Goal: Task Accomplishment & Management: Use online tool/utility

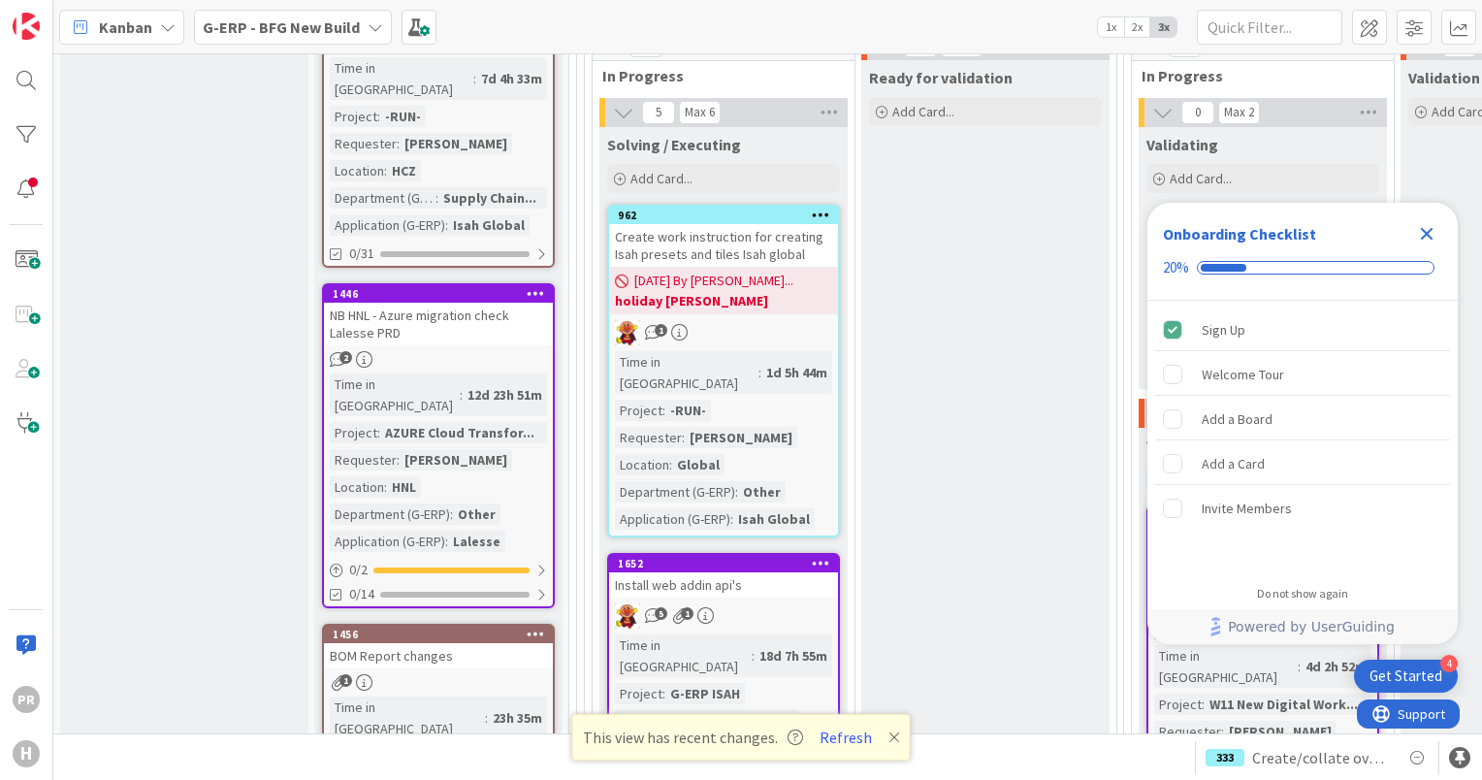
scroll to position [2814, 0]
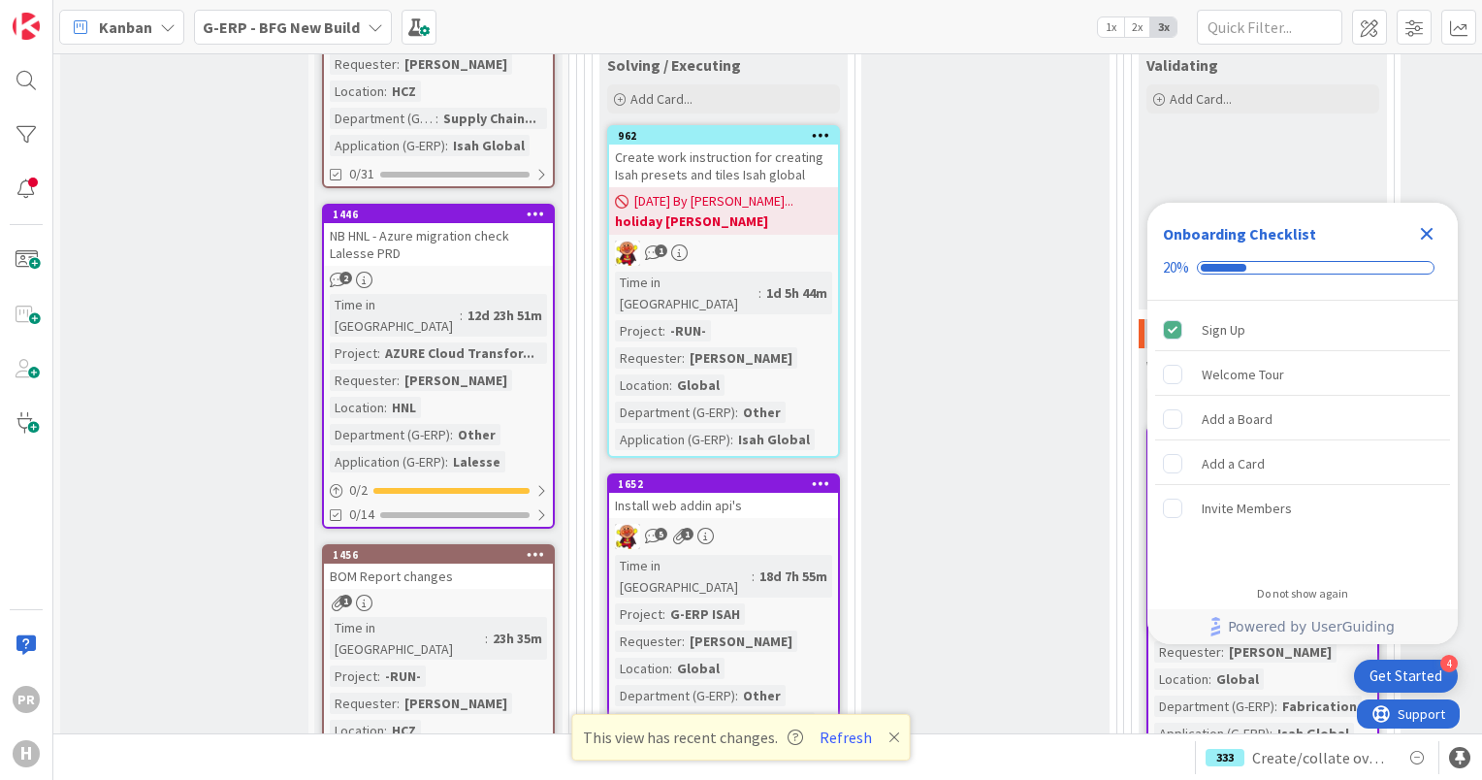
click at [1430, 233] on icon "Close Checklist" at bounding box center [1426, 233] width 23 height 23
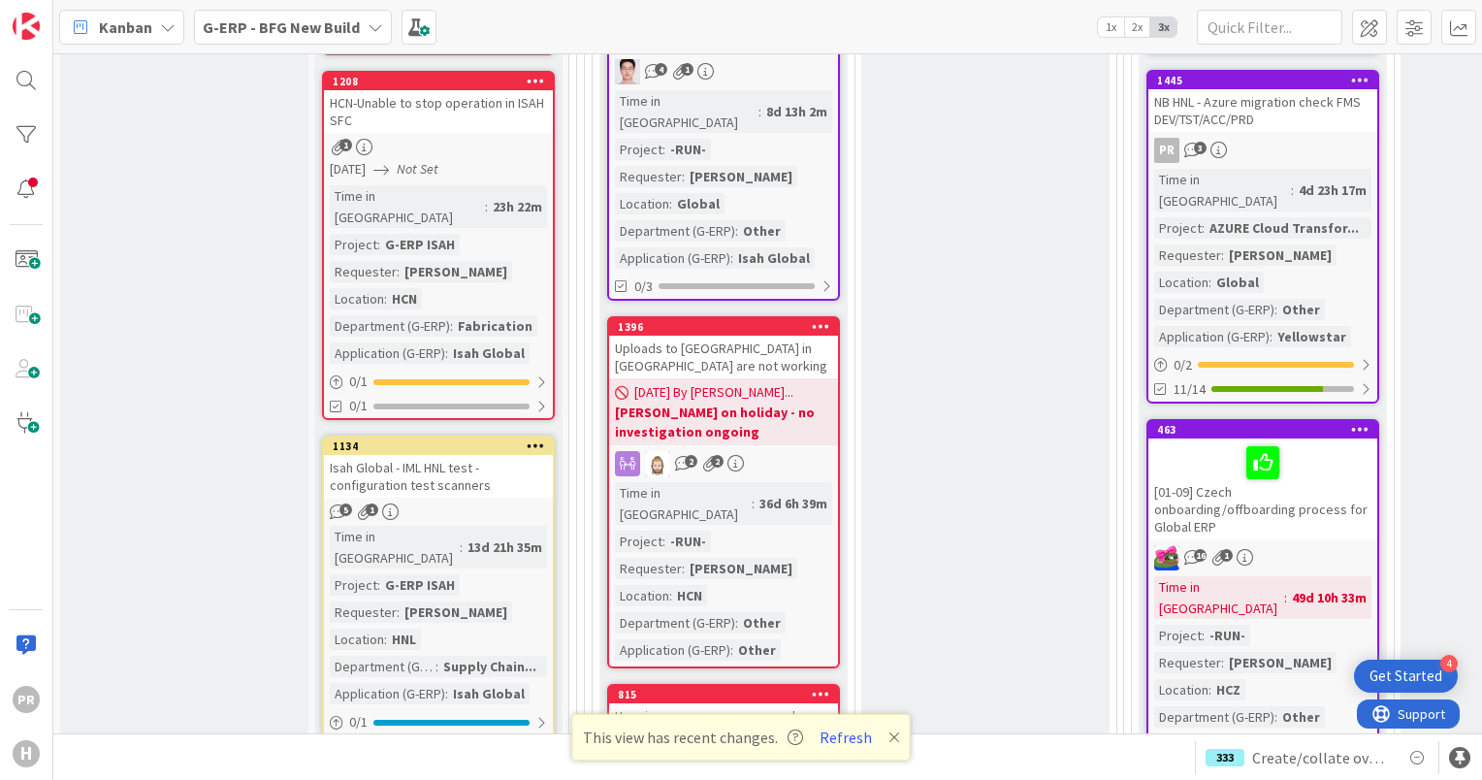
scroll to position [3590, 0]
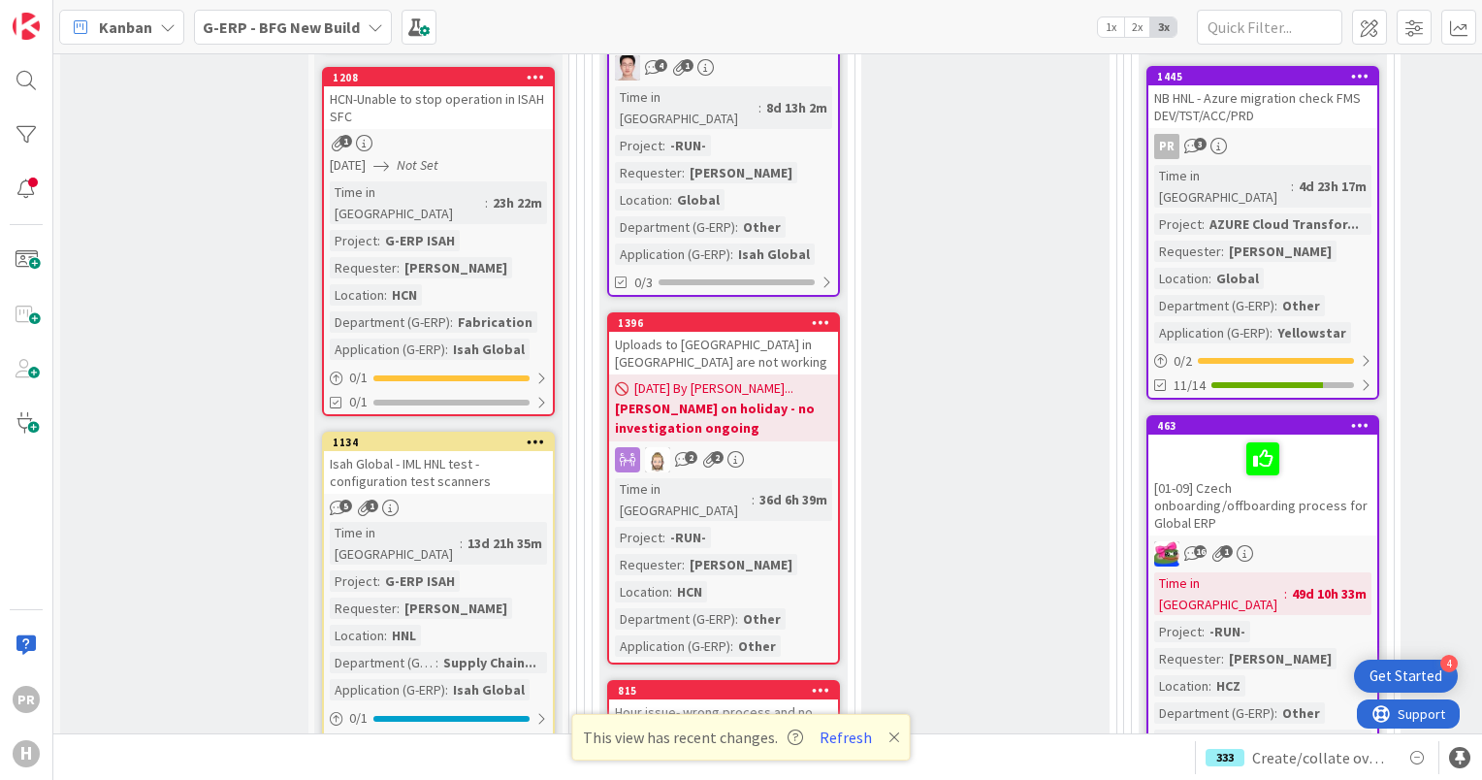
click at [231, 22] on b "G-ERP - BFG New Build" at bounding box center [281, 26] width 157 height 19
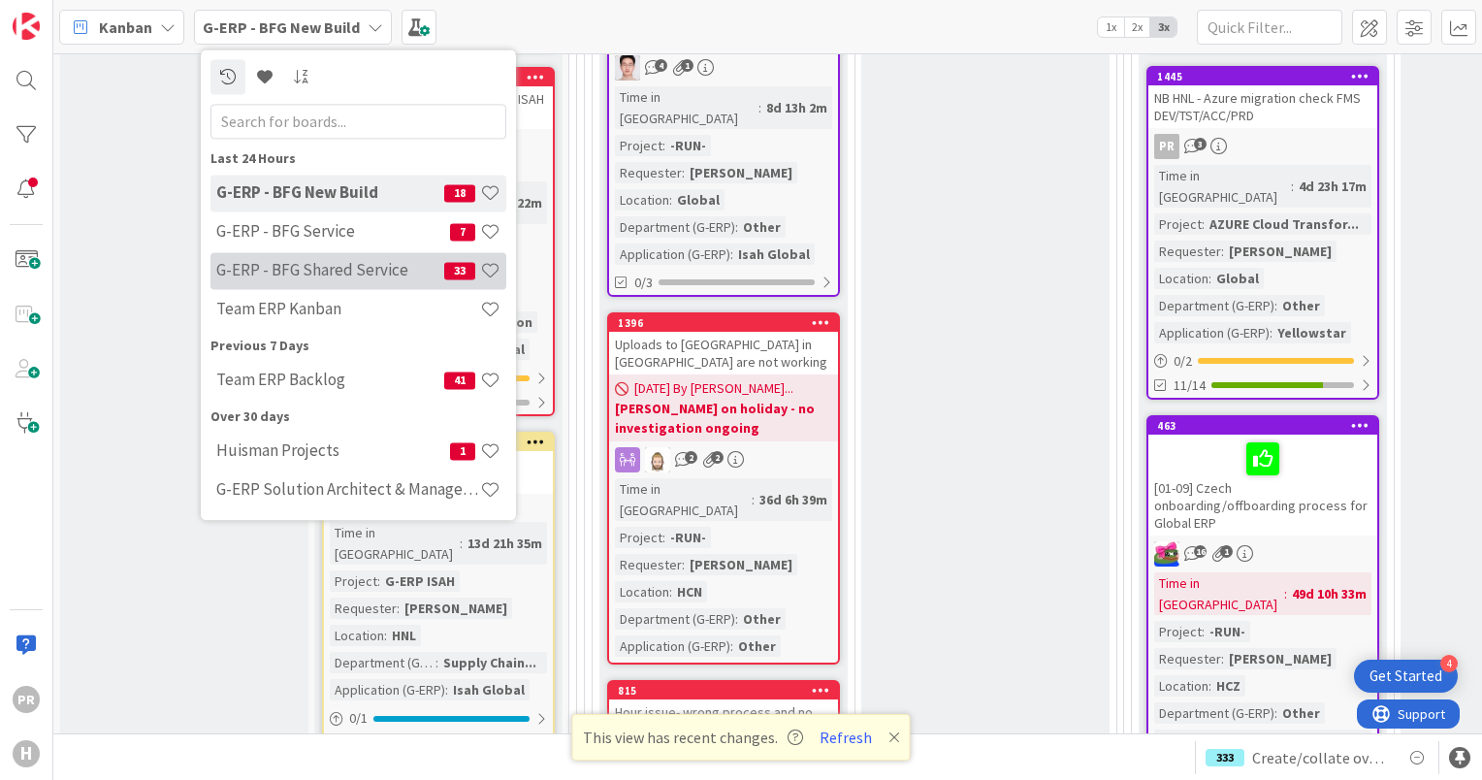
click at [328, 264] on h4 "G-ERP - BFG Shared Service" at bounding box center [330, 270] width 228 height 19
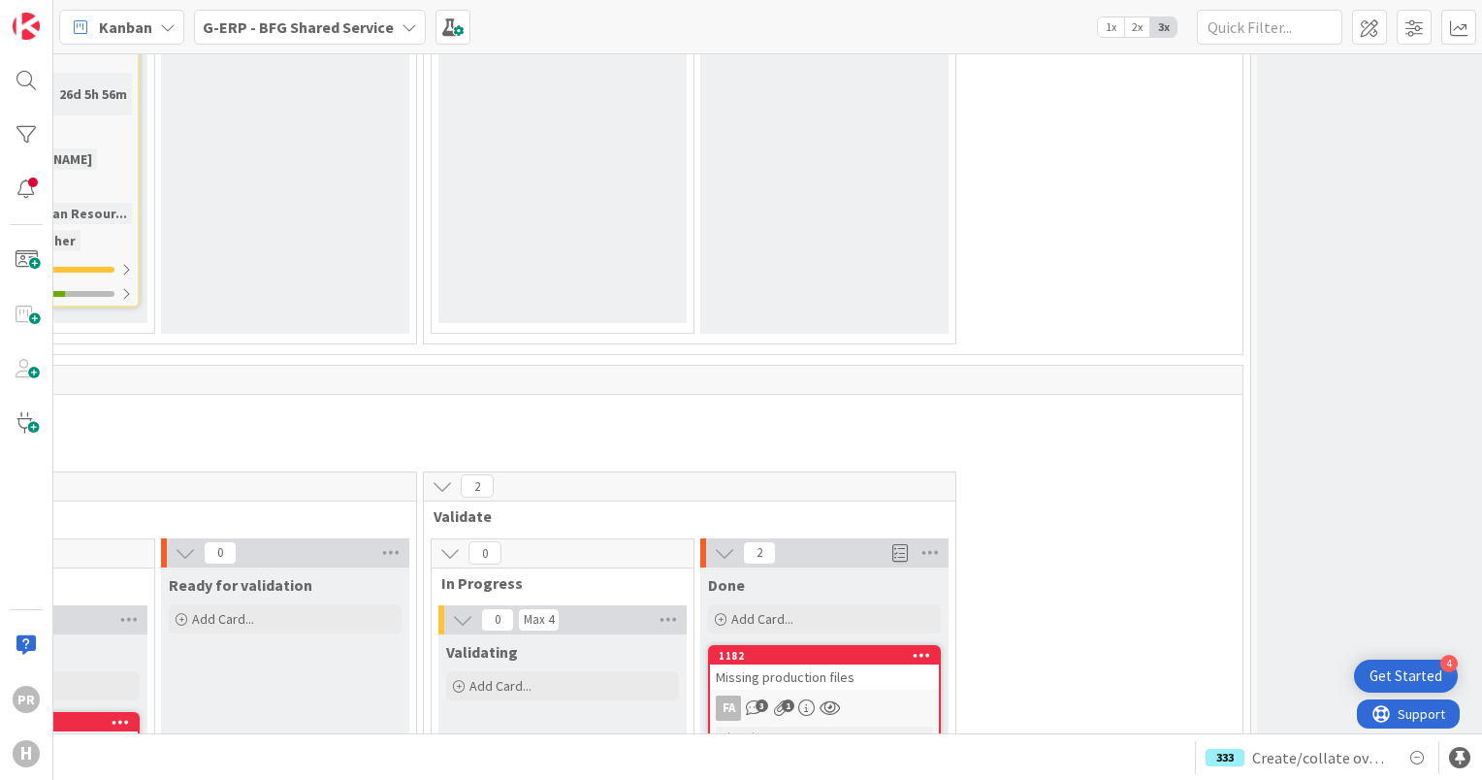
scroll to position [6597, 493]
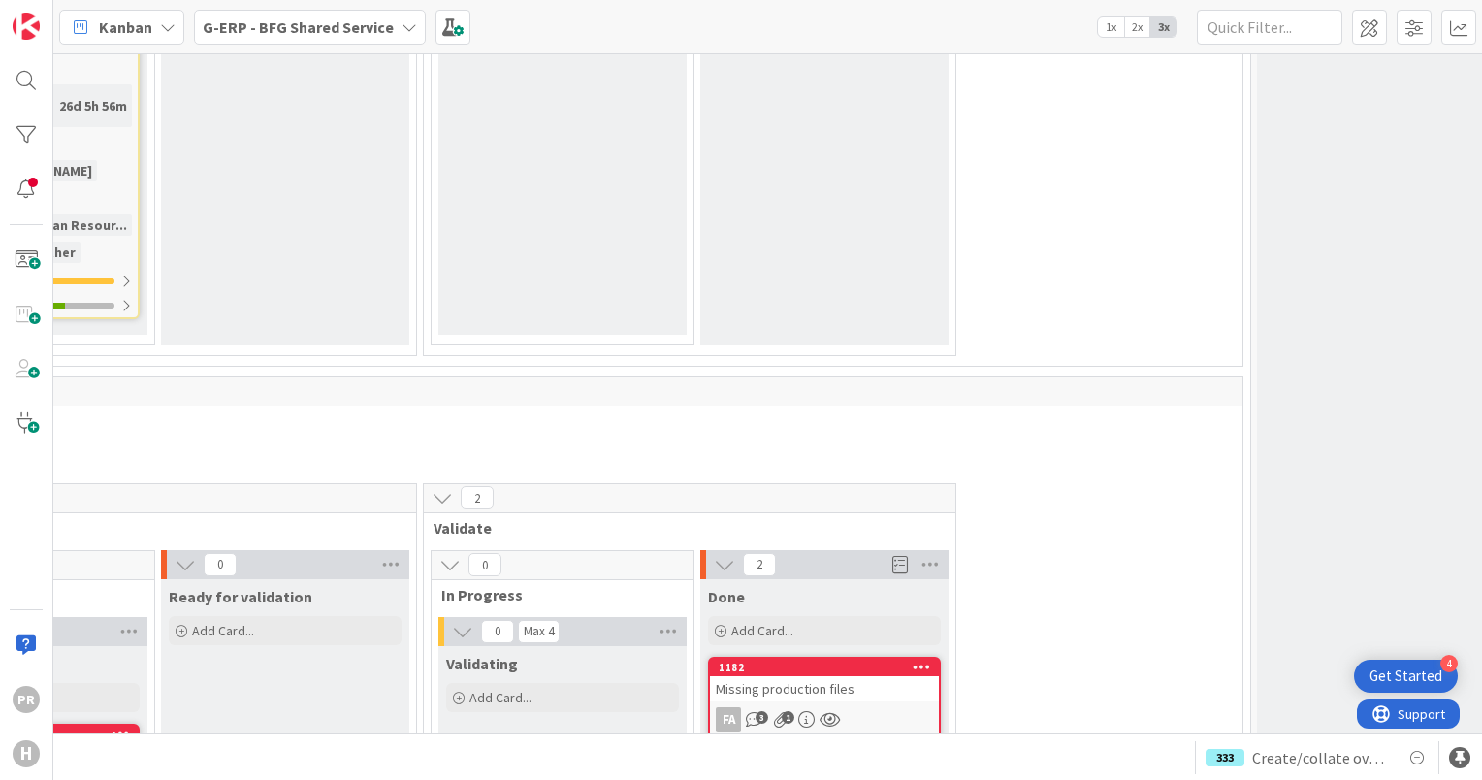
click at [848, 676] on div "Missing production files" at bounding box center [824, 688] width 229 height 25
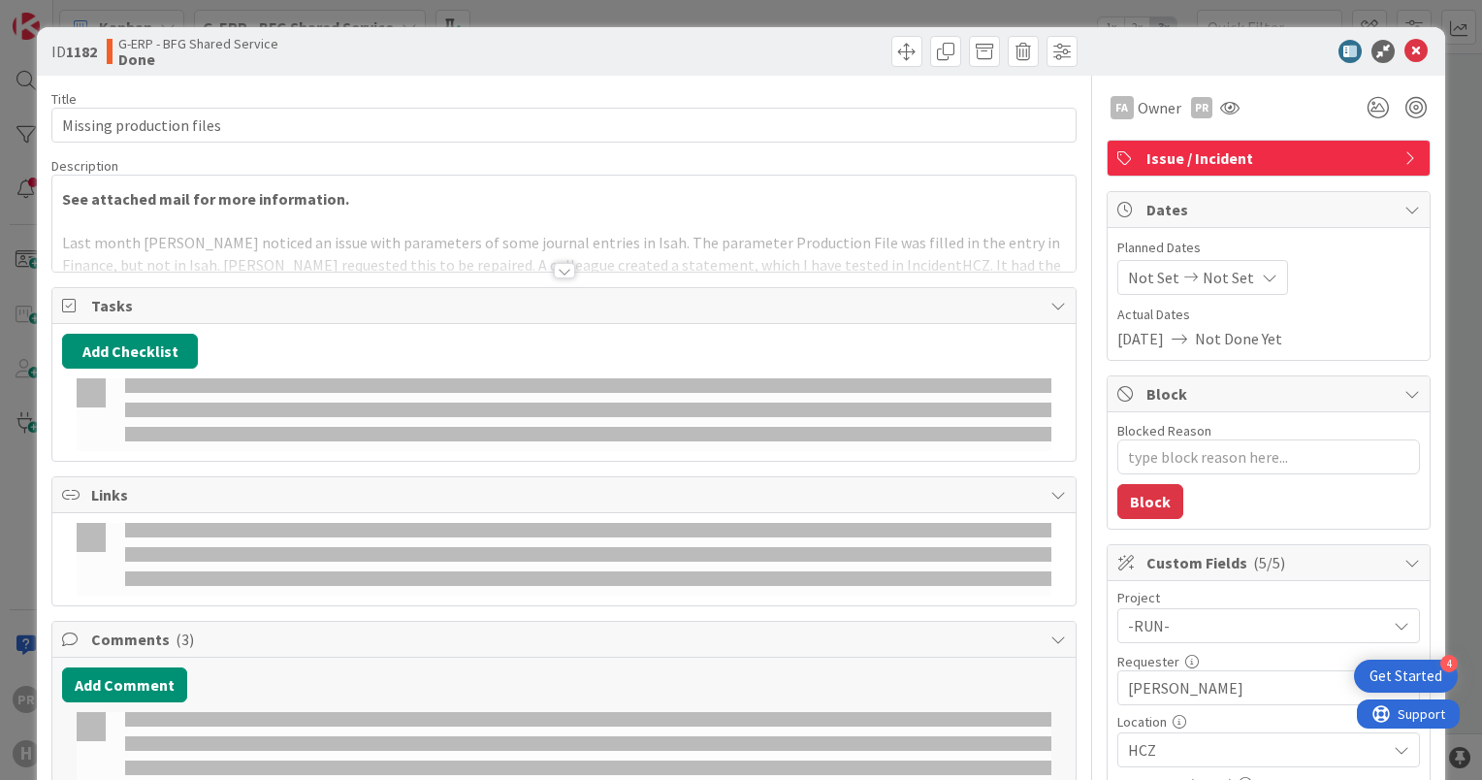
type textarea "x"
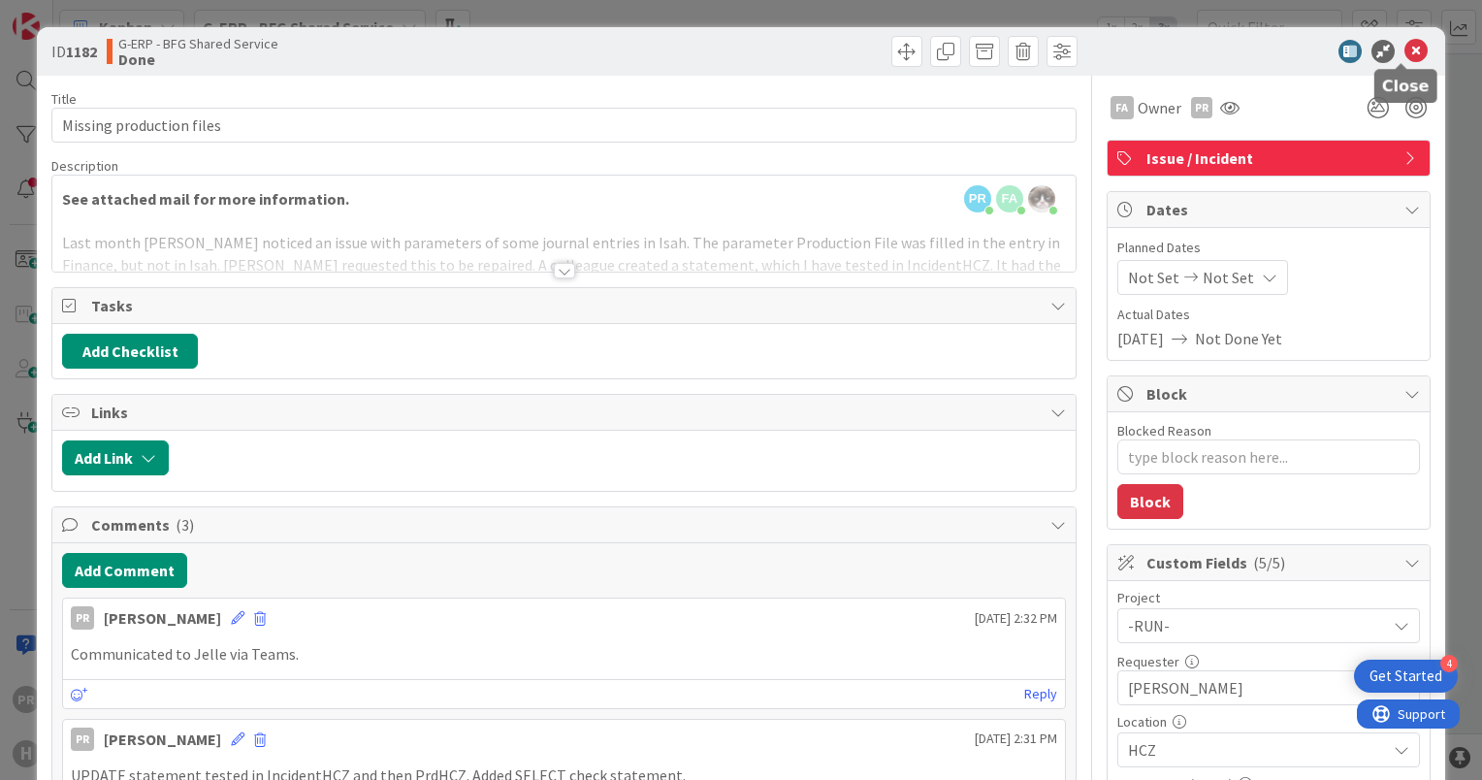
click at [1405, 54] on icon at bounding box center [1416, 51] width 23 height 23
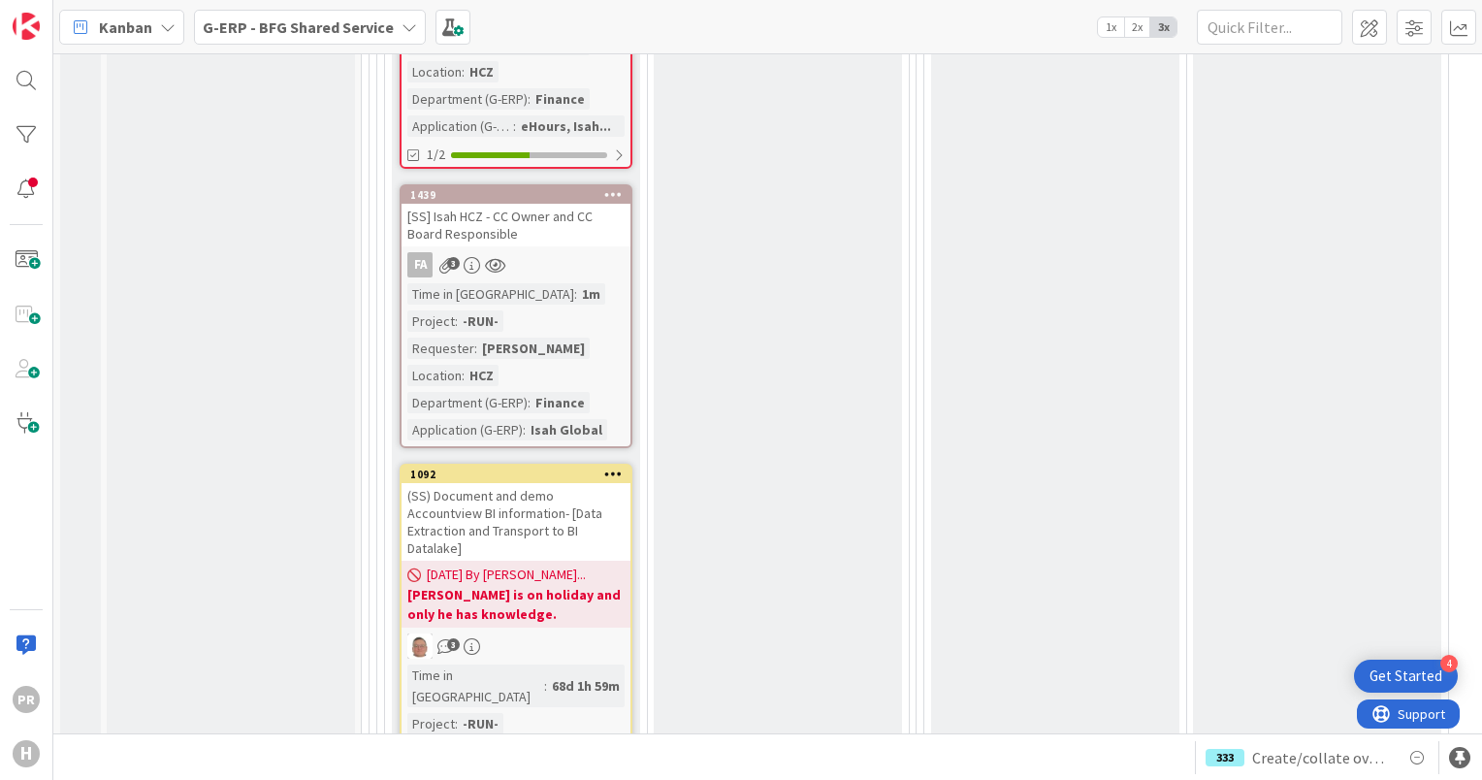
scroll to position [3189, 0]
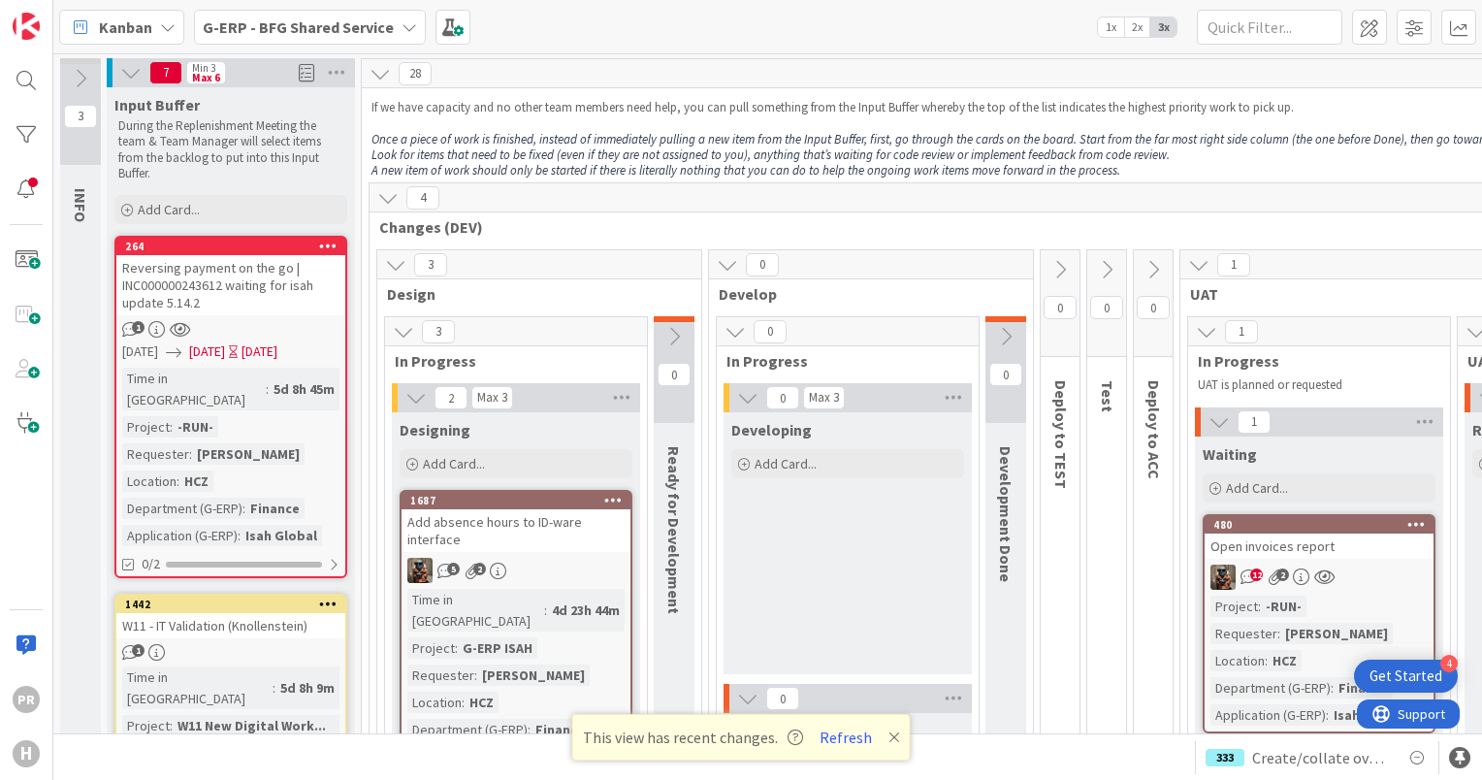
click at [228, 291] on div "Reversing payment on the go | INC000000243612 waiting for isah update 5.14.2" at bounding box center [230, 285] width 229 height 60
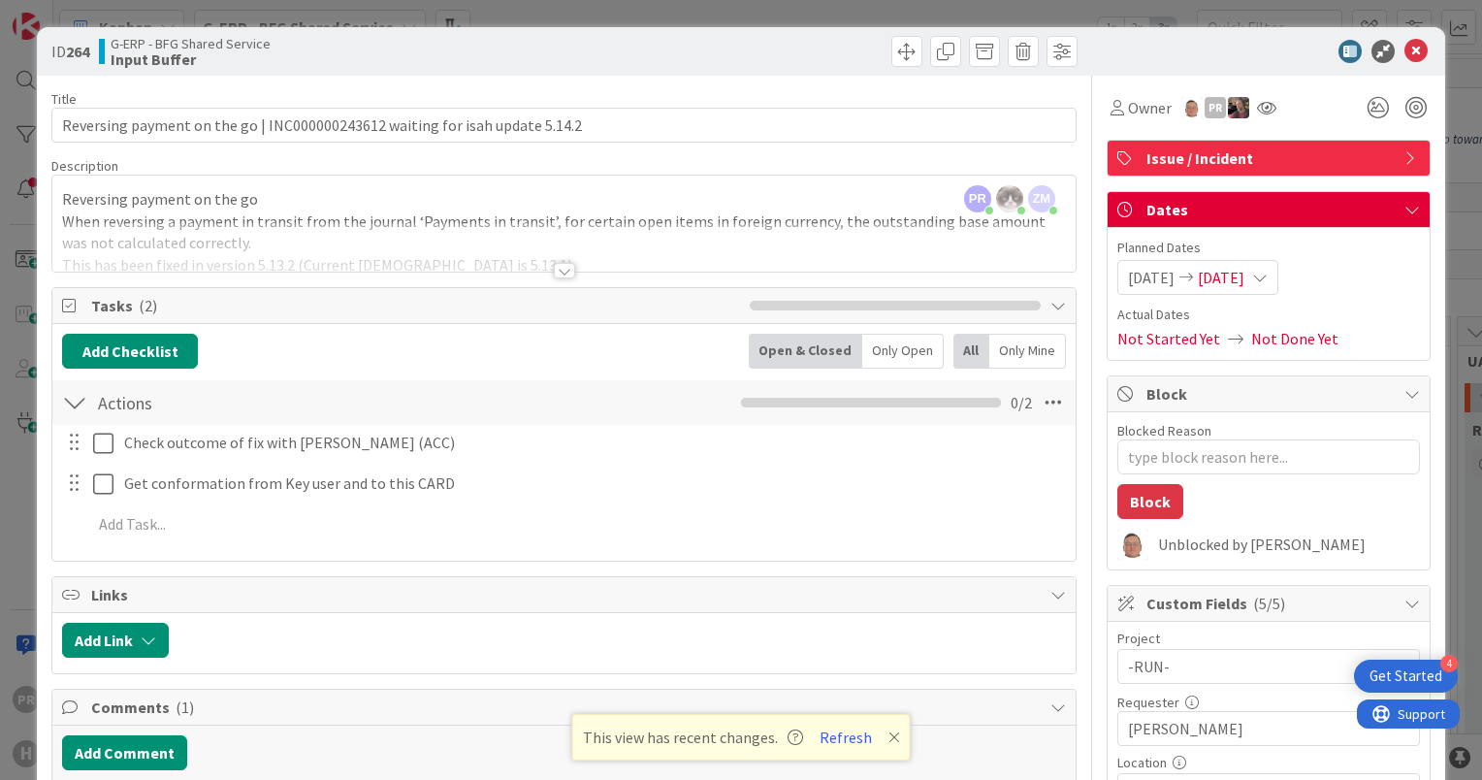
click at [554, 268] on div at bounding box center [564, 271] width 21 height 16
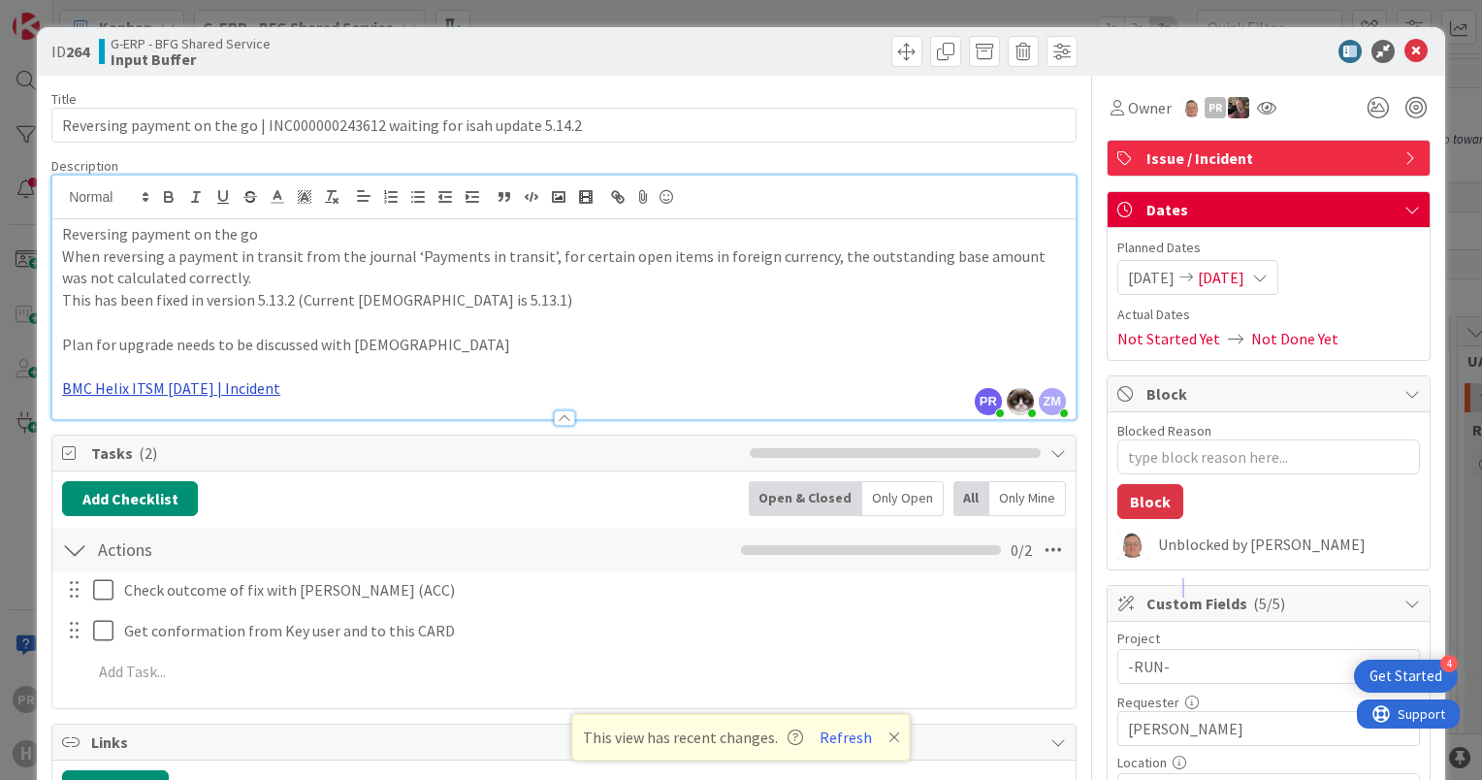
click at [159, 389] on link "BMC Helix ITSM 23.3.02 | Incident" at bounding box center [171, 387] width 218 height 19
click at [173, 419] on link "https://huisman-smartit.onbmc.com/smartit/app/#/incident/AGGFJESXD02ACASP2S8QSP…" at bounding box center [174, 425] width 194 height 25
type textarea "x"
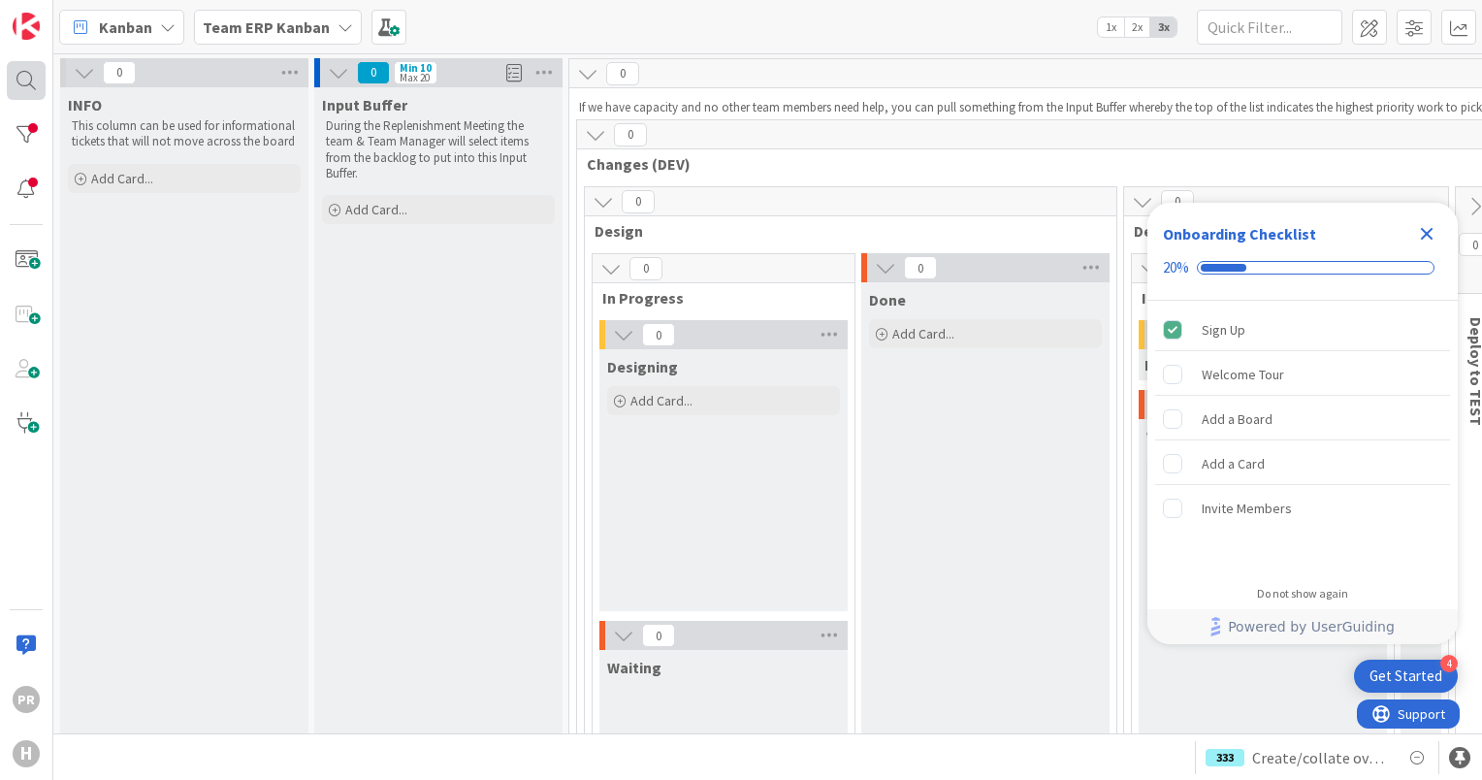
click at [33, 77] on div at bounding box center [26, 80] width 39 height 39
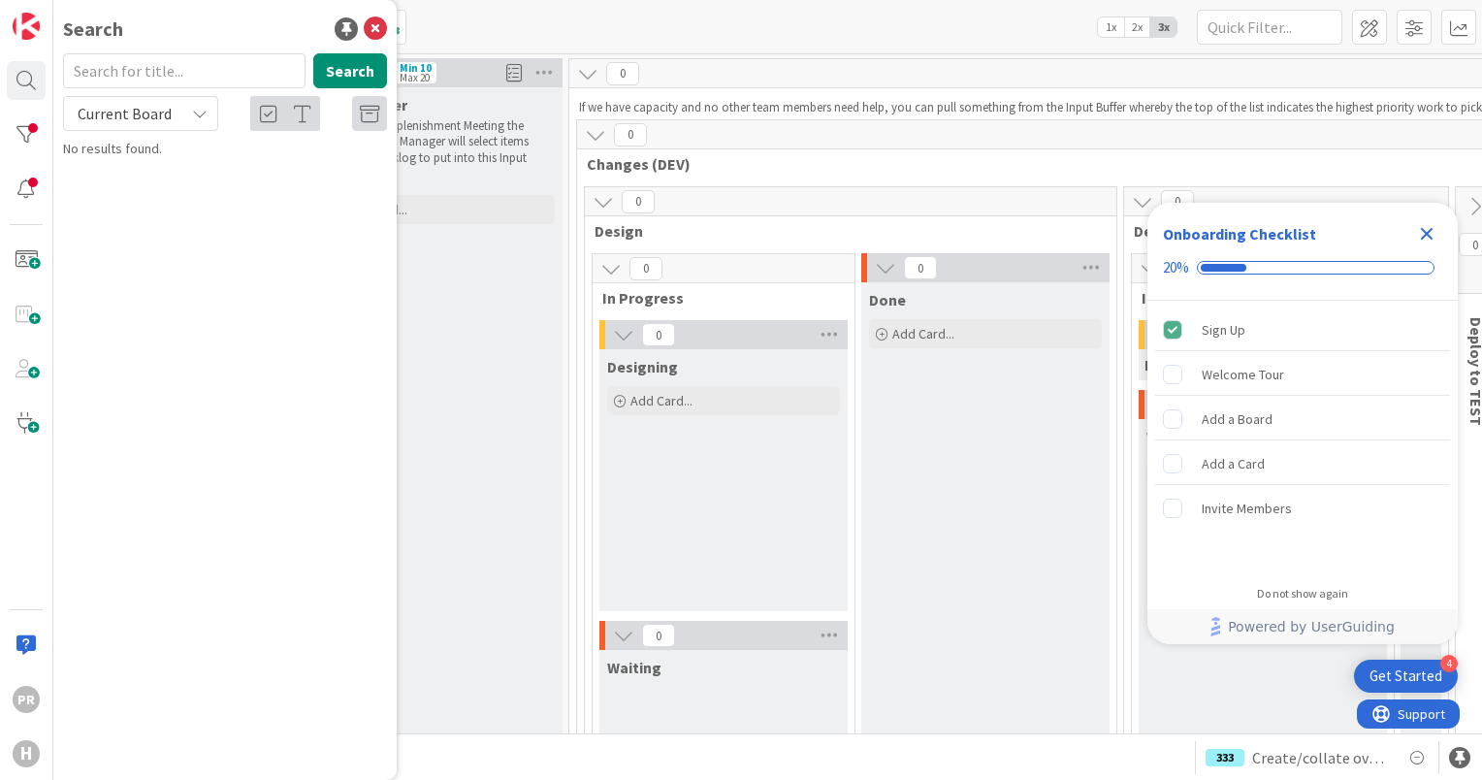
click at [136, 120] on span "Current Board" at bounding box center [125, 113] width 94 height 19
click at [141, 193] on span "All Boards" at bounding box center [175, 193] width 202 height 29
click at [132, 84] on input "text" at bounding box center [184, 70] width 243 height 35
type input "1829"
click at [255, 180] on p "Accountview incident| Supplier did not synchronize from ISAH to AV" at bounding box center [238, 181] width 297 height 41
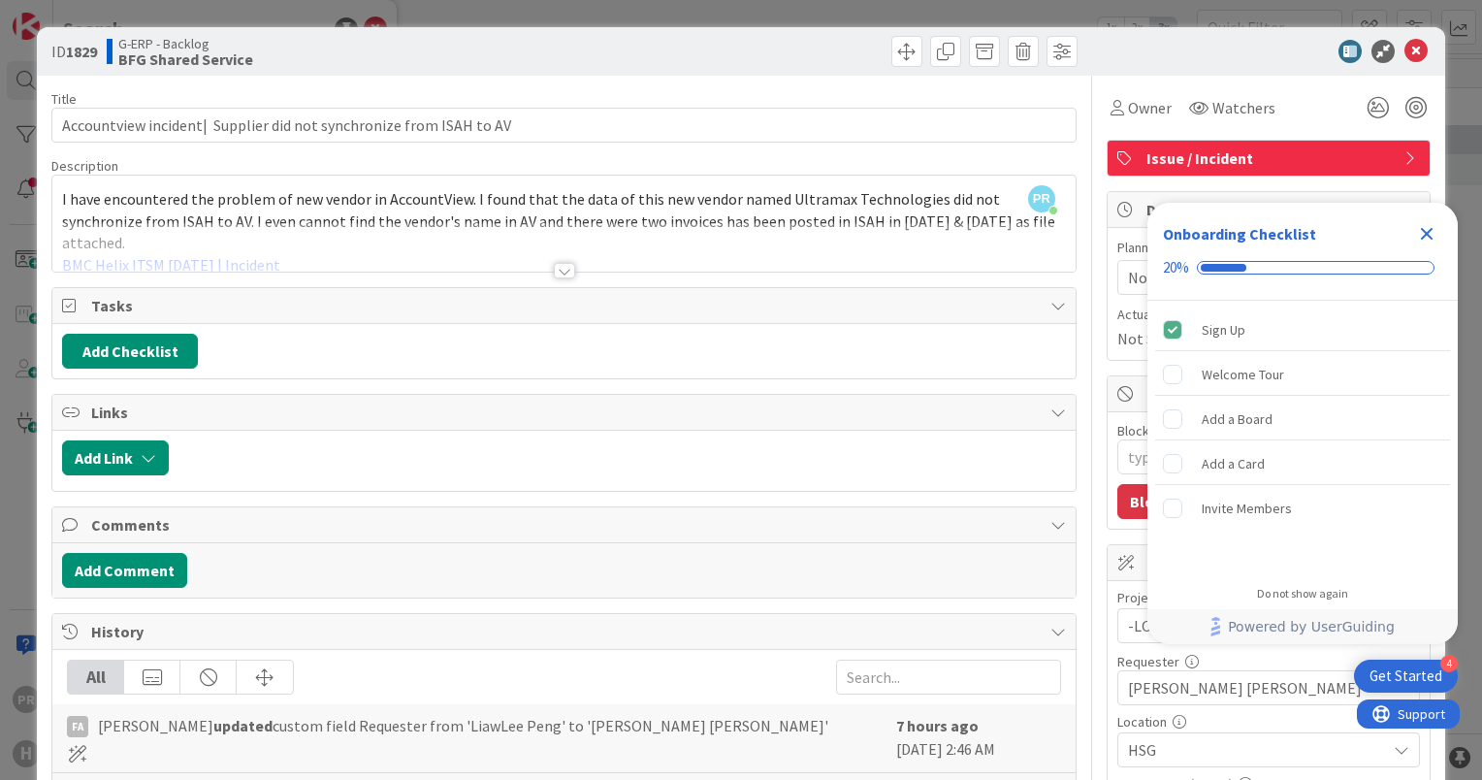
click at [1422, 239] on icon "Close Checklist" at bounding box center [1427, 234] width 13 height 13
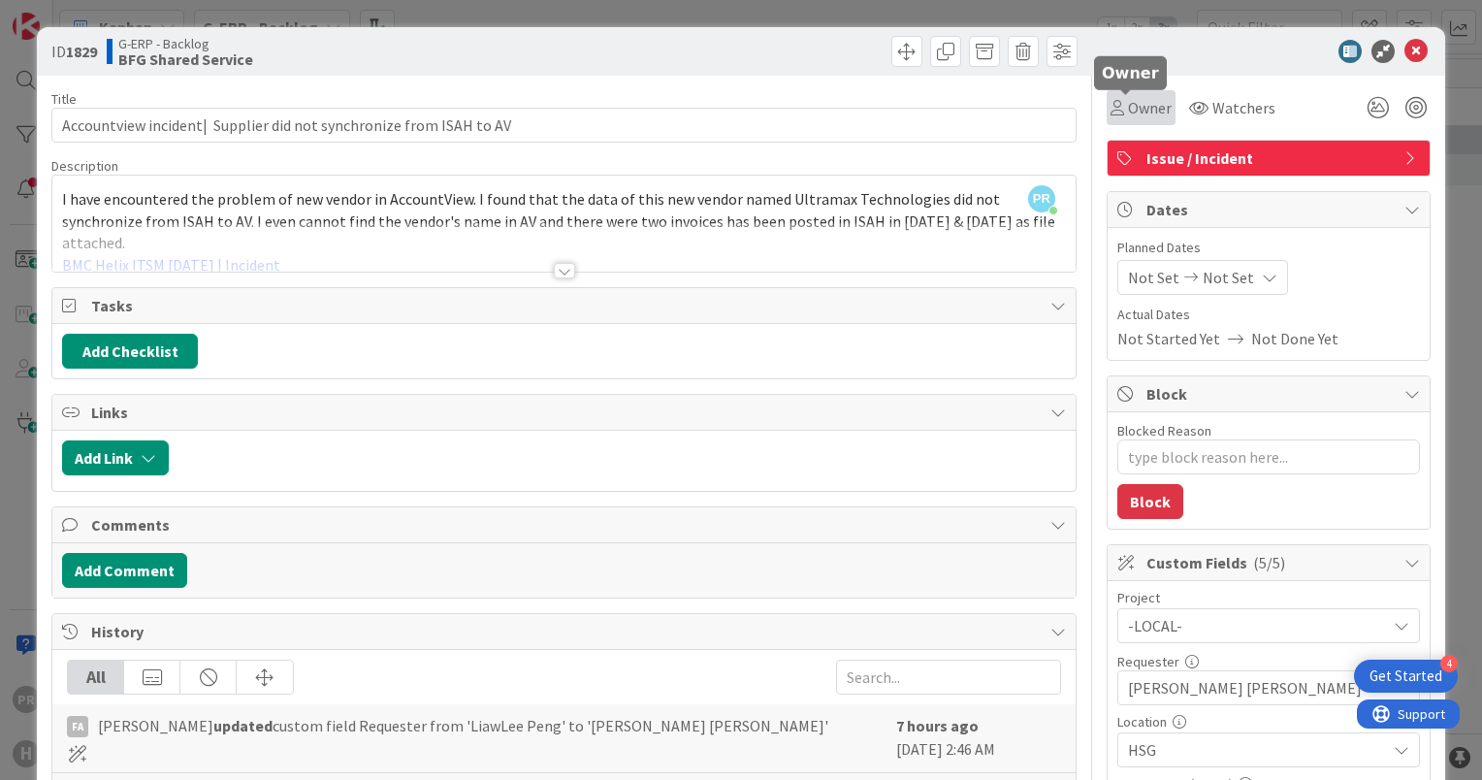
click at [1136, 116] on span "Owner" at bounding box center [1150, 107] width 44 height 23
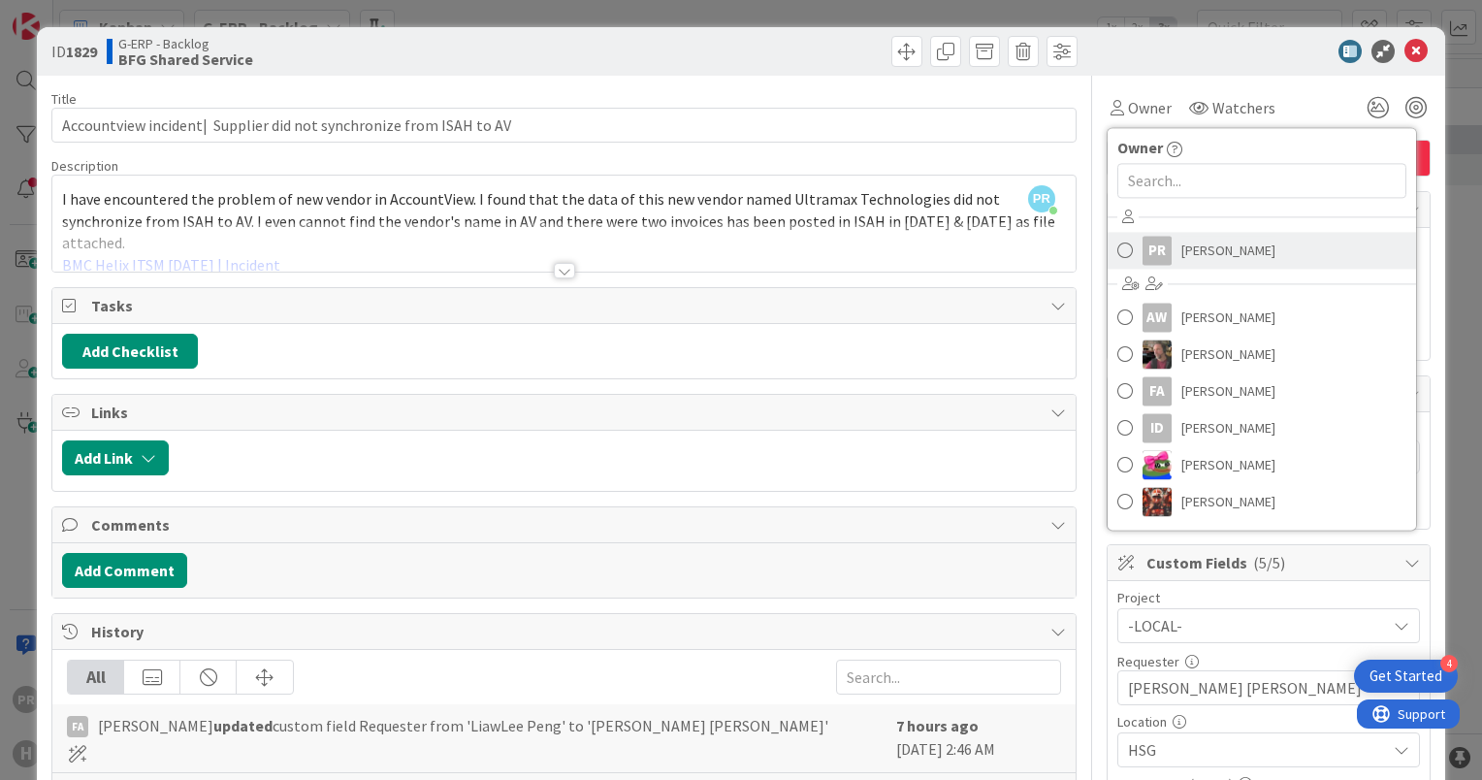
click at [1160, 250] on link "PR Parveen Rana" at bounding box center [1262, 250] width 309 height 37
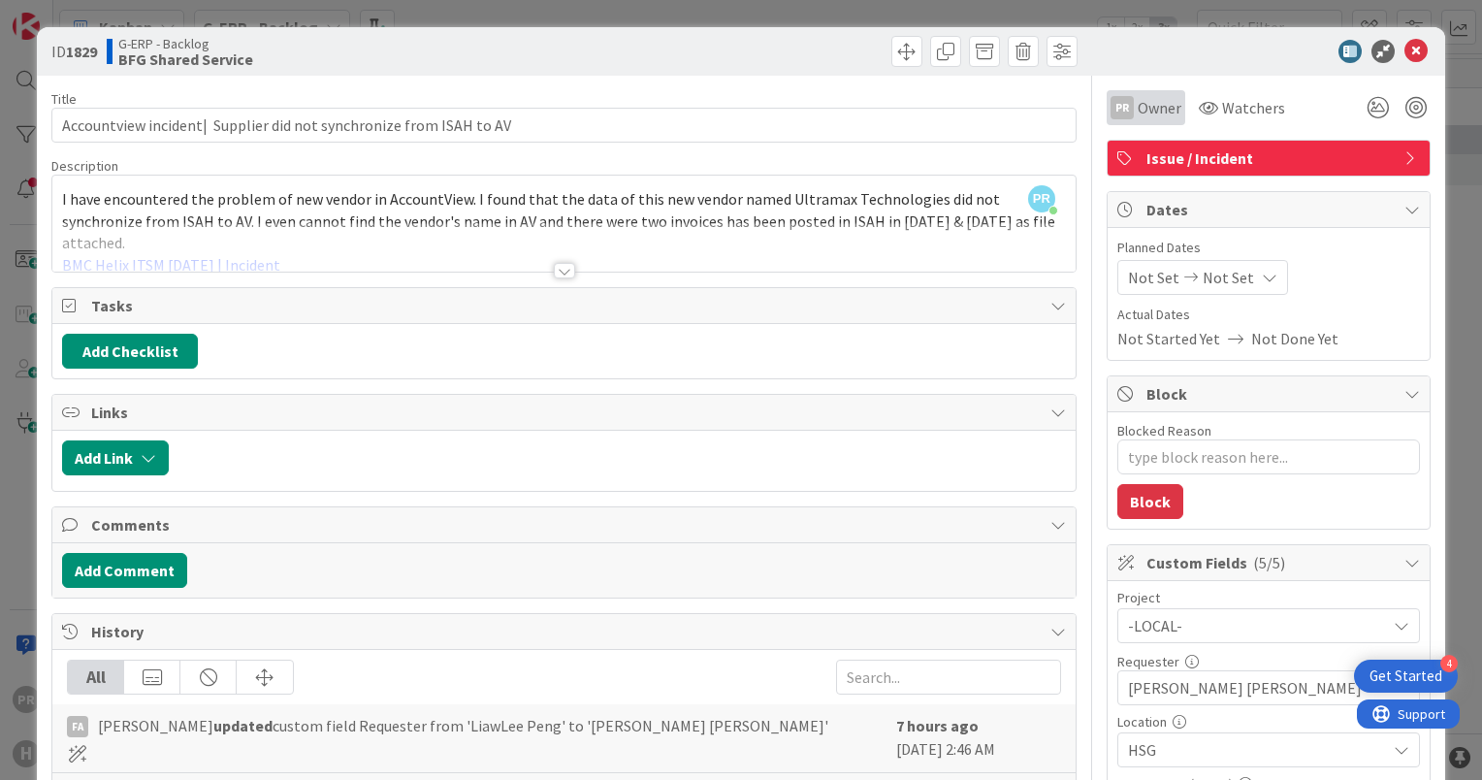
click at [1137, 119] on div "PR Owner" at bounding box center [1146, 107] width 79 height 35
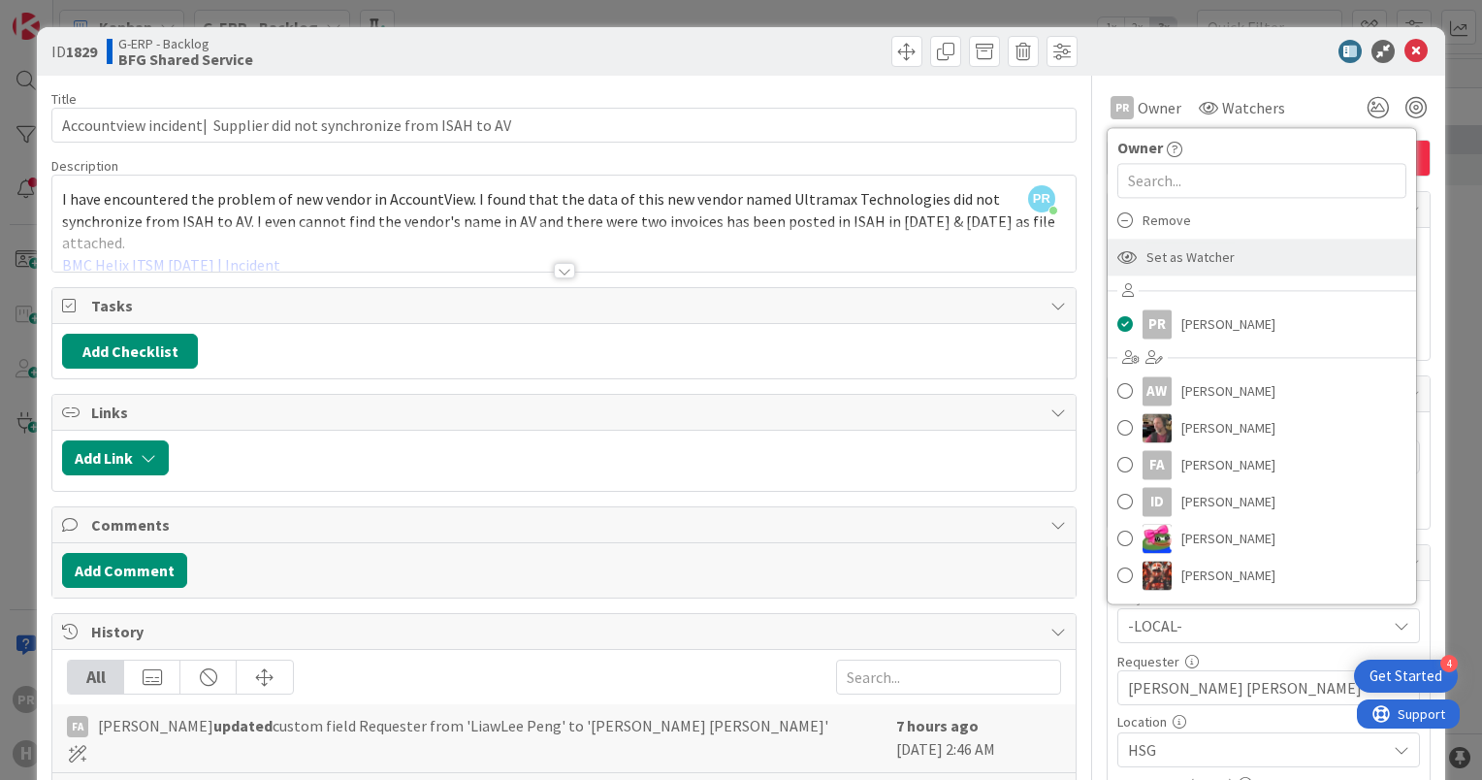
drag, startPoint x: 1155, startPoint y: 252, endPoint x: 1159, endPoint y: 243, distance: 10.8
click at [1154, 251] on span "Set as Watcher" at bounding box center [1191, 257] width 88 height 29
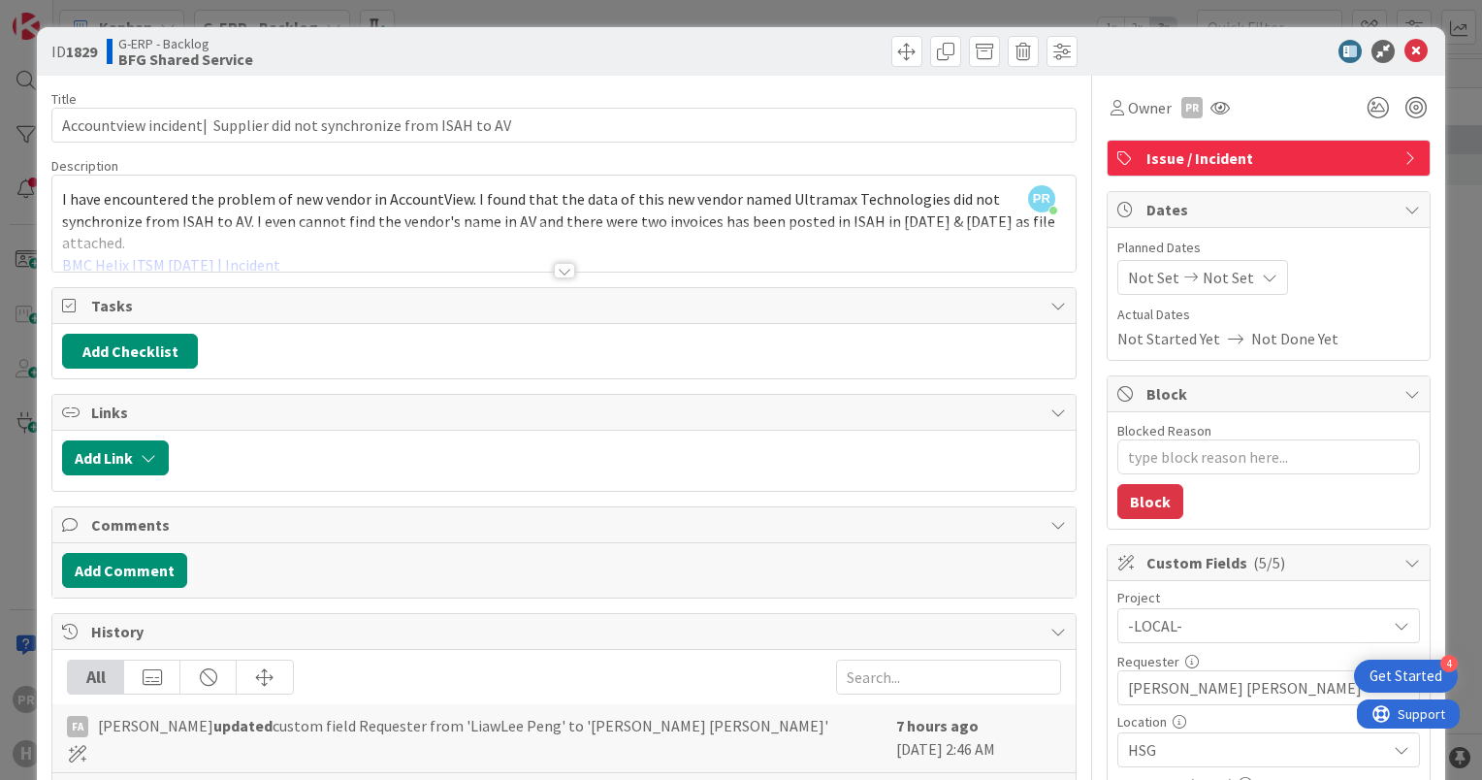
click at [1120, 62] on div at bounding box center [1259, 51] width 343 height 23
click at [228, 263] on div at bounding box center [564, 246] width 1024 height 49
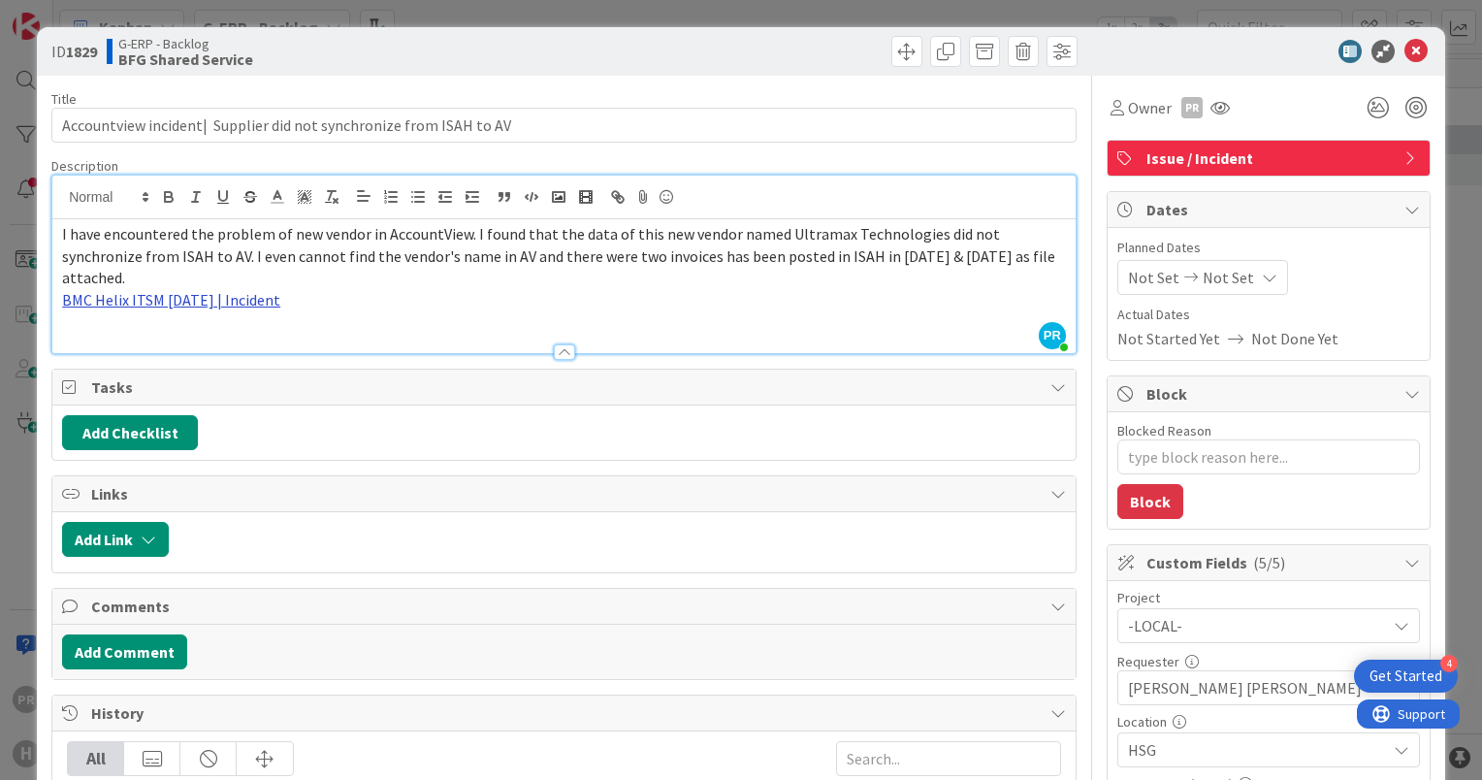
click at [242, 299] on link "BMC Helix ITSM 23.3.02 | Incident" at bounding box center [171, 299] width 218 height 19
click at [190, 340] on link "https://huisman-smartit.onbmc.com/smartit/app/#/incident/AGGHEXFAF704DATBXYF7TB…" at bounding box center [174, 337] width 194 height 25
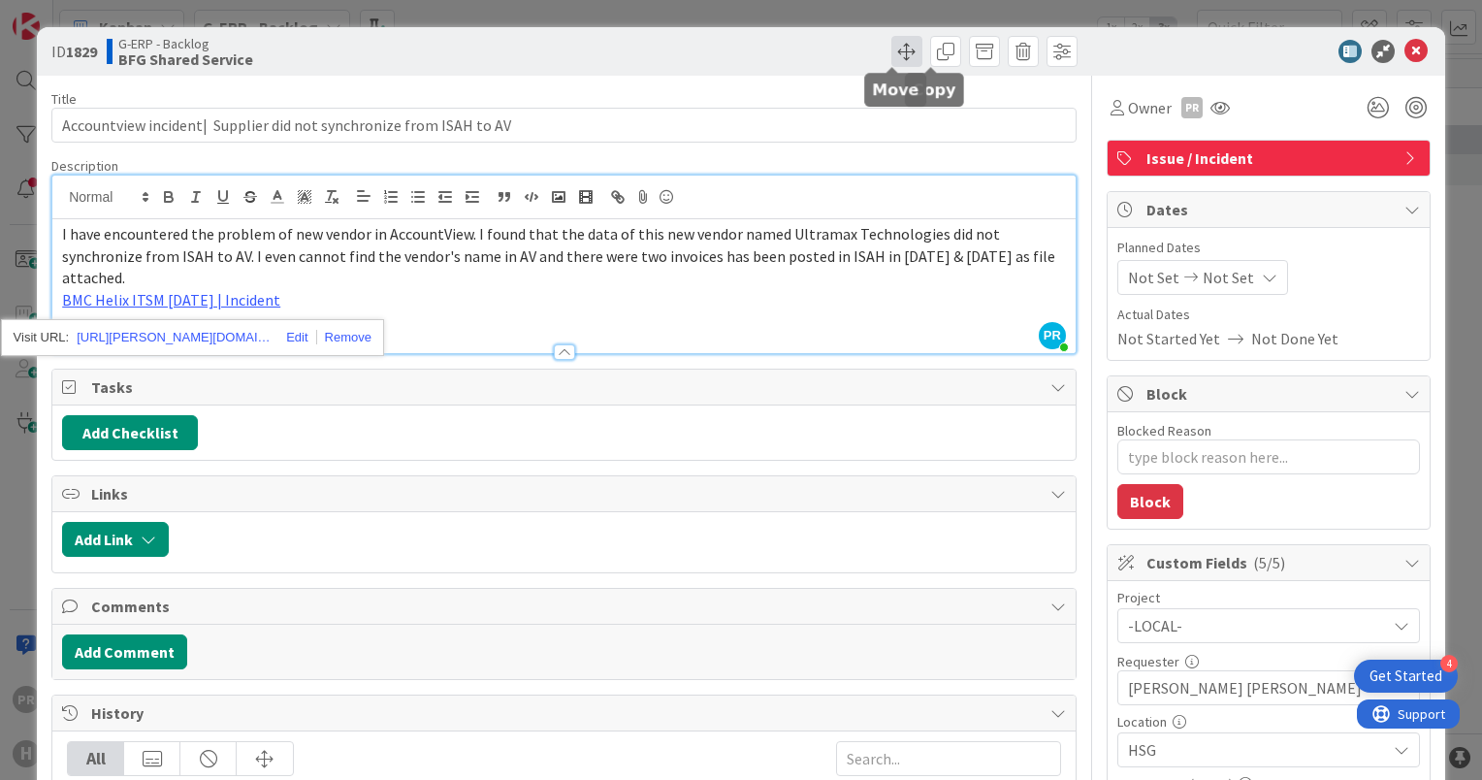
click at [893, 61] on span at bounding box center [907, 51] width 31 height 31
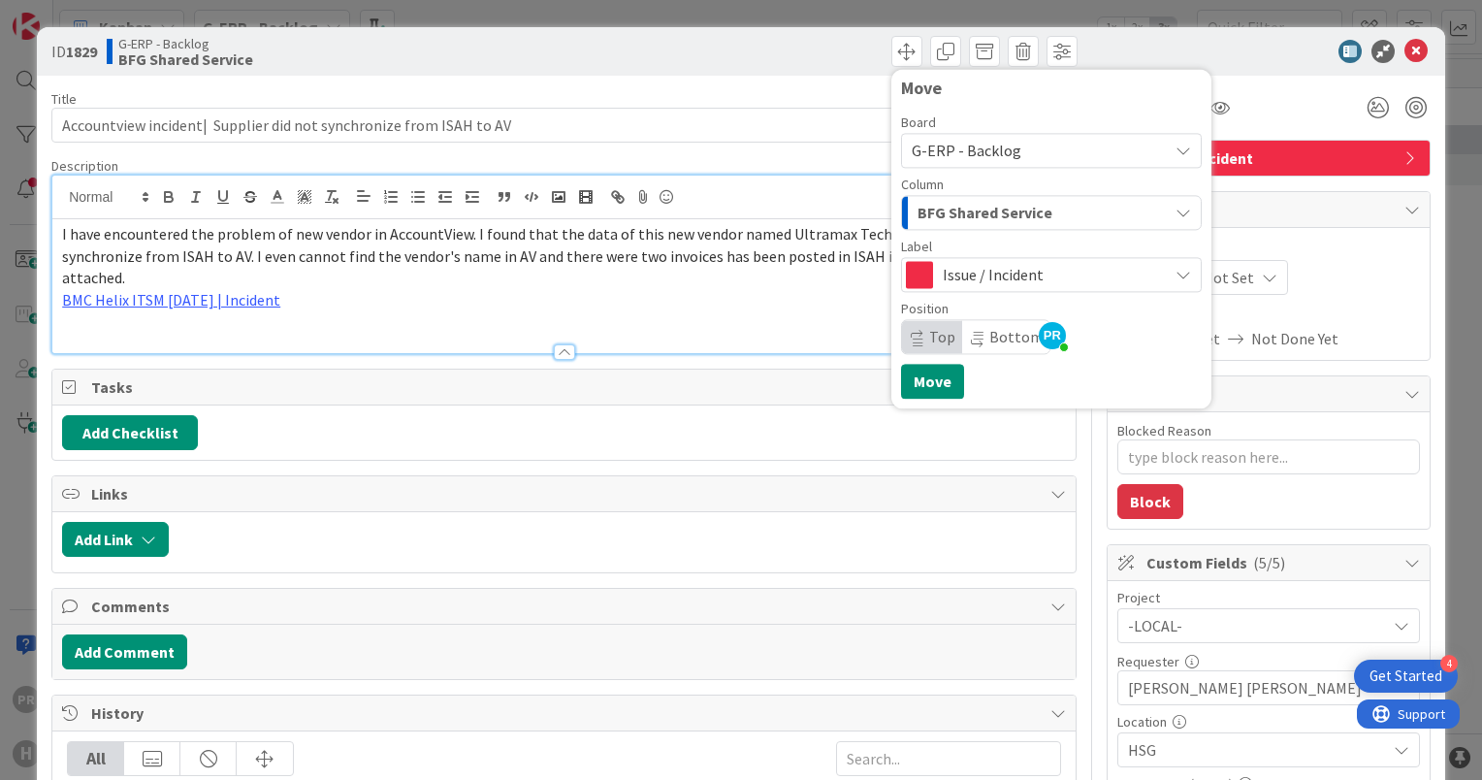
click at [970, 151] on span "G-ERP - Backlog" at bounding box center [967, 150] width 110 height 19
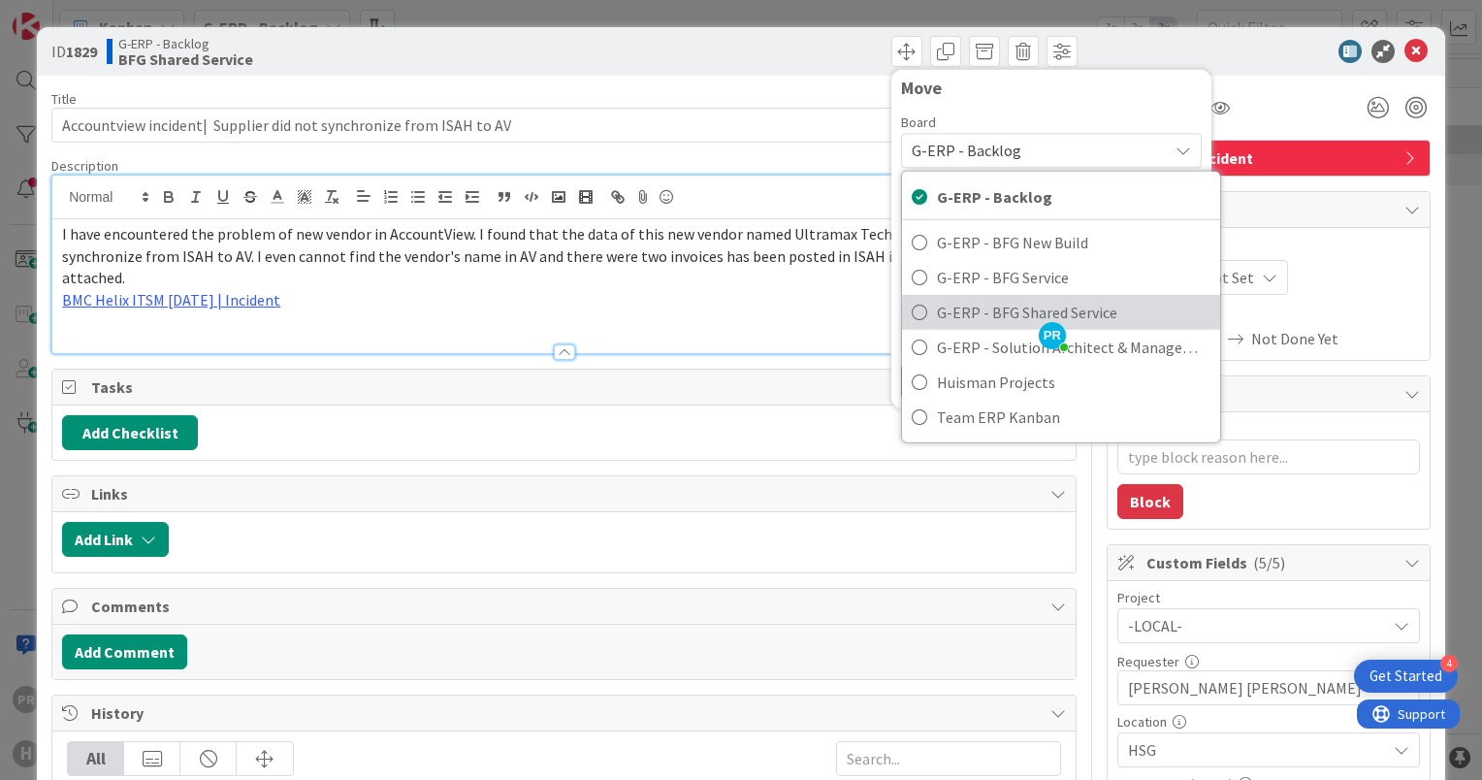
click at [921, 310] on link "G-ERP - BFG Shared Service" at bounding box center [1061, 312] width 318 height 35
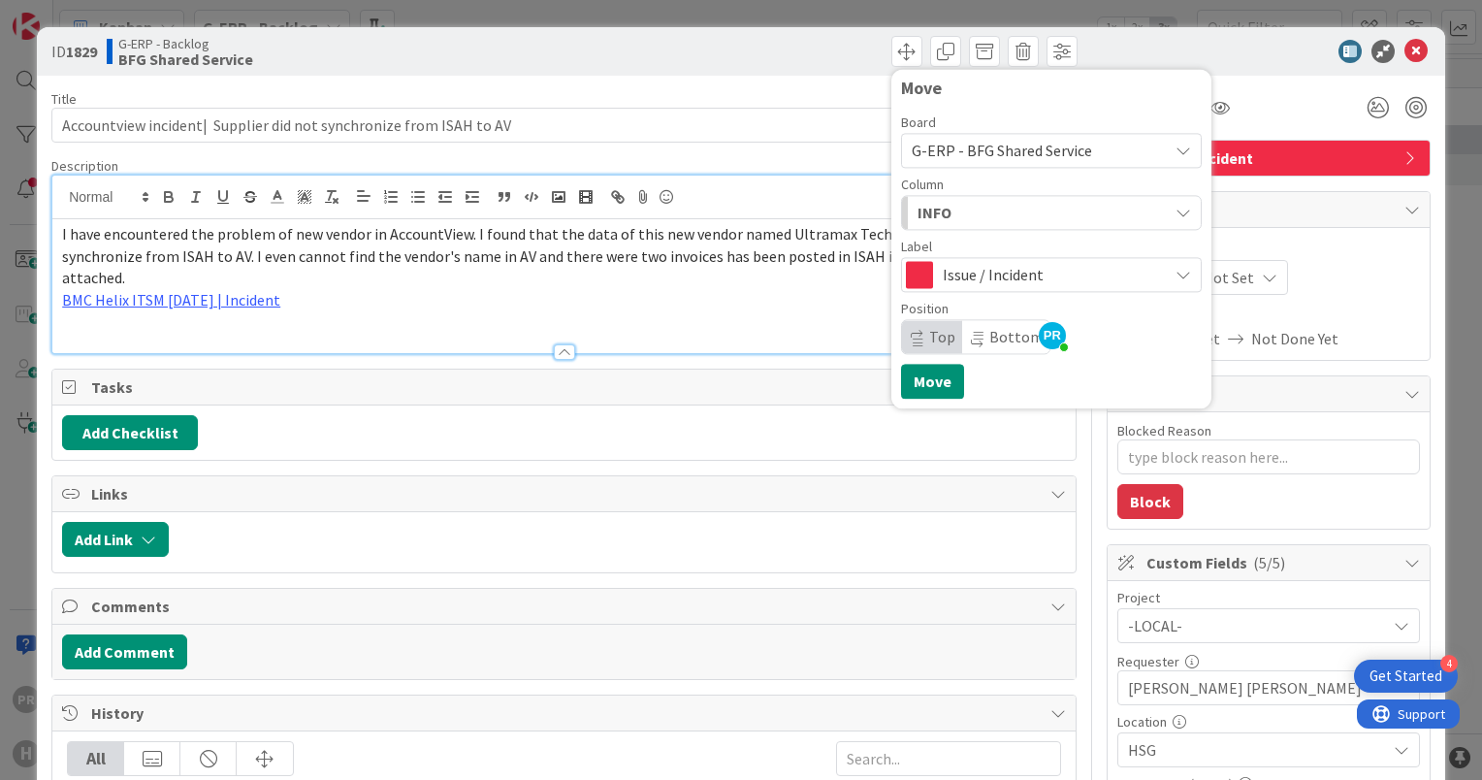
click at [960, 201] on div "INFO" at bounding box center [1040, 212] width 255 height 31
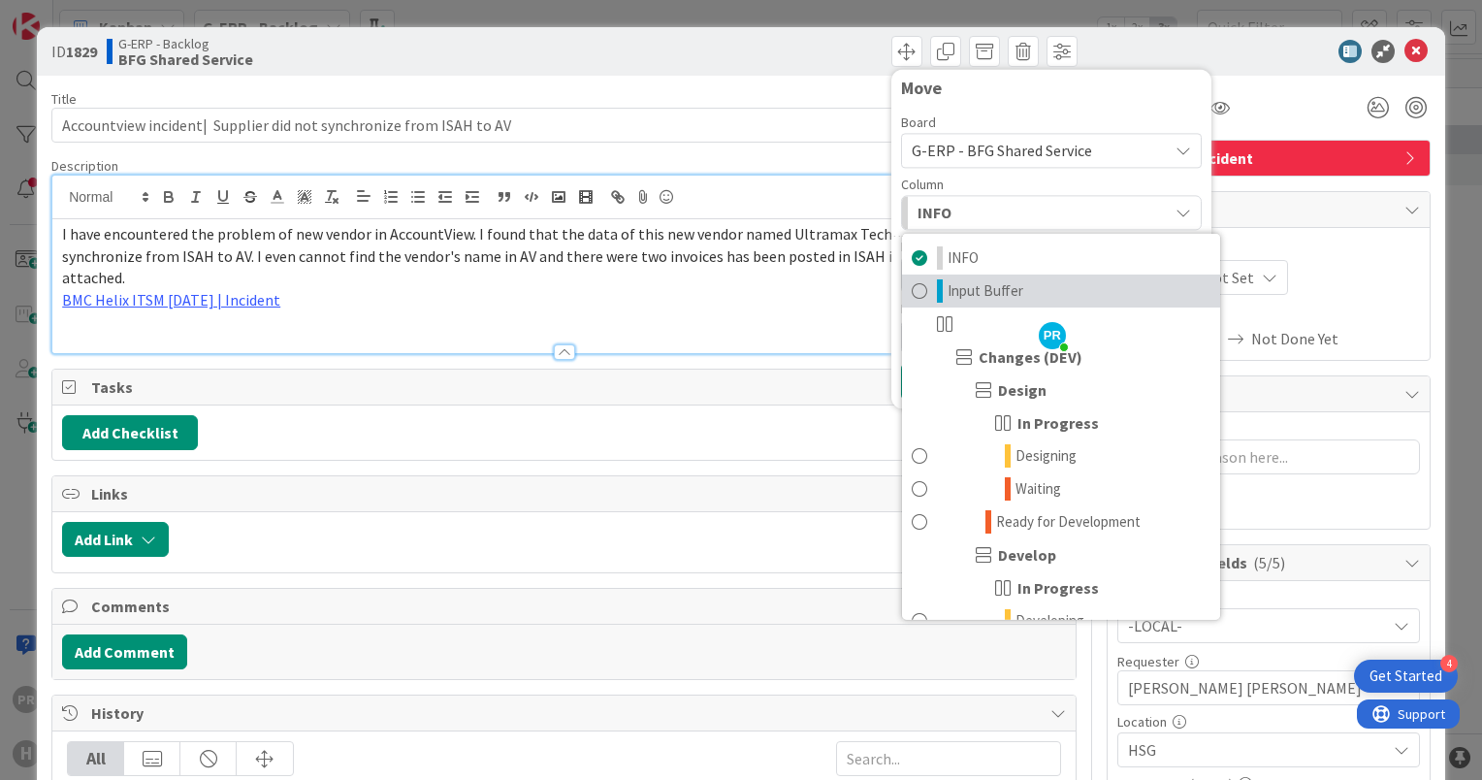
click at [948, 293] on span "Input Buffer" at bounding box center [986, 290] width 76 height 23
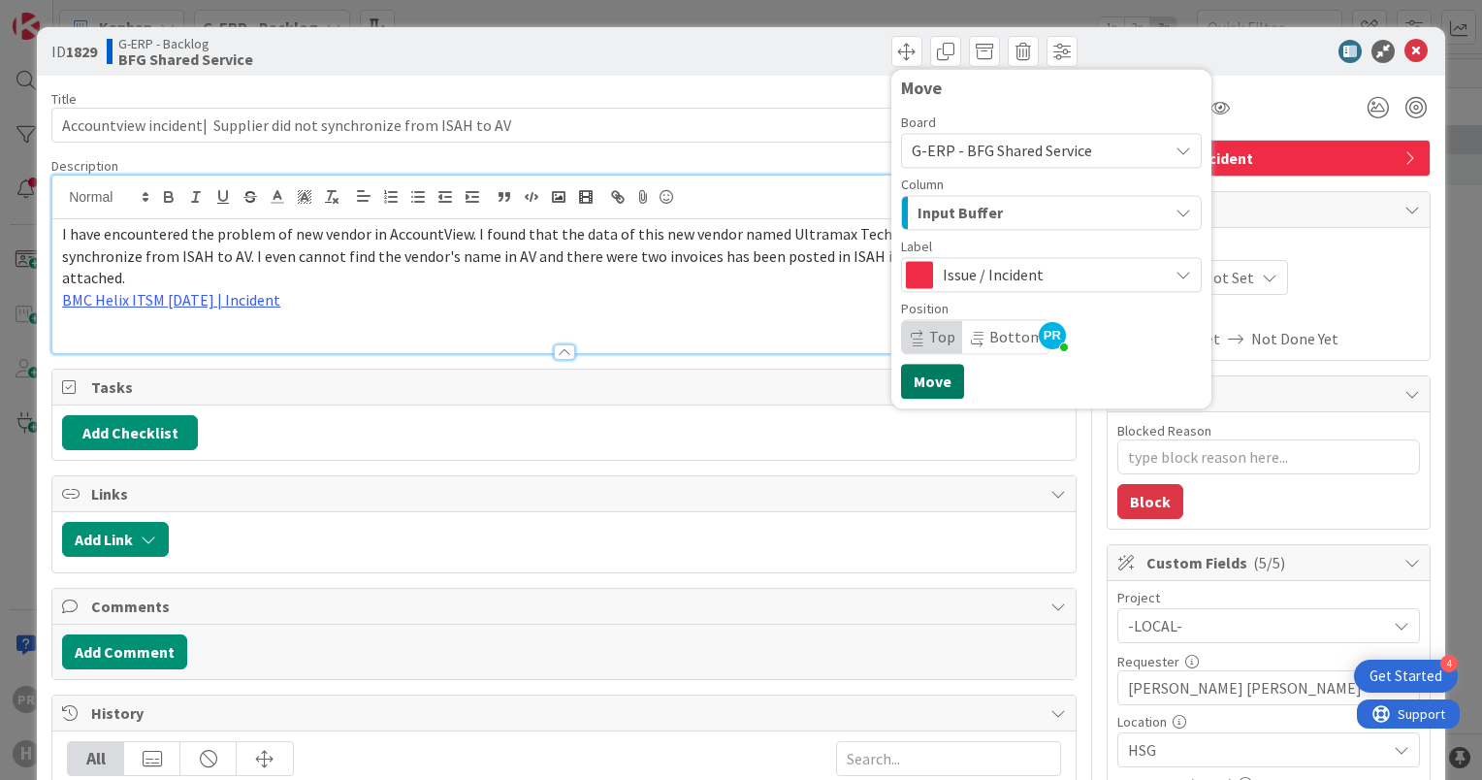
click at [931, 379] on button "Move" at bounding box center [932, 381] width 63 height 35
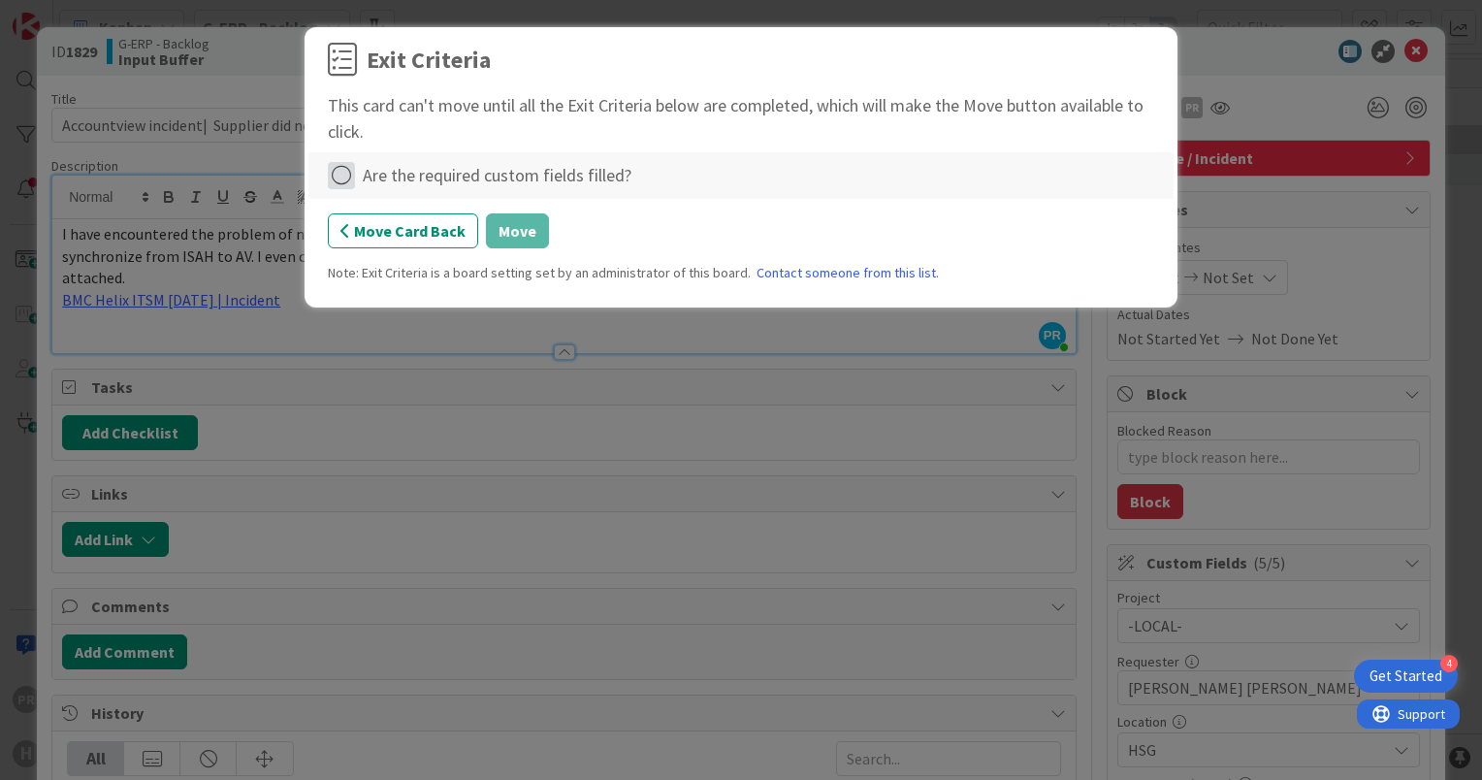
click at [346, 167] on icon at bounding box center [341, 175] width 27 height 27
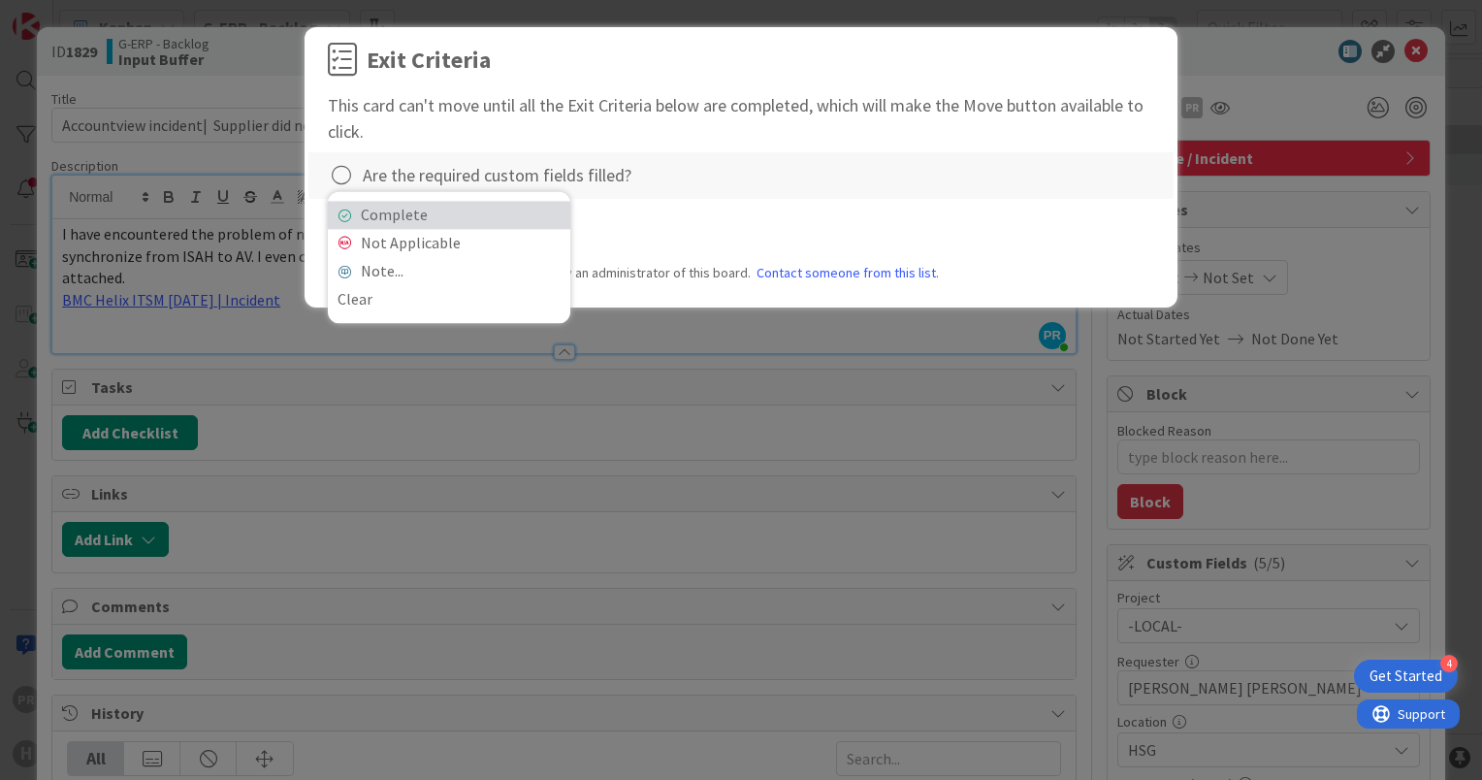
click at [468, 216] on link "Complete" at bounding box center [449, 215] width 243 height 28
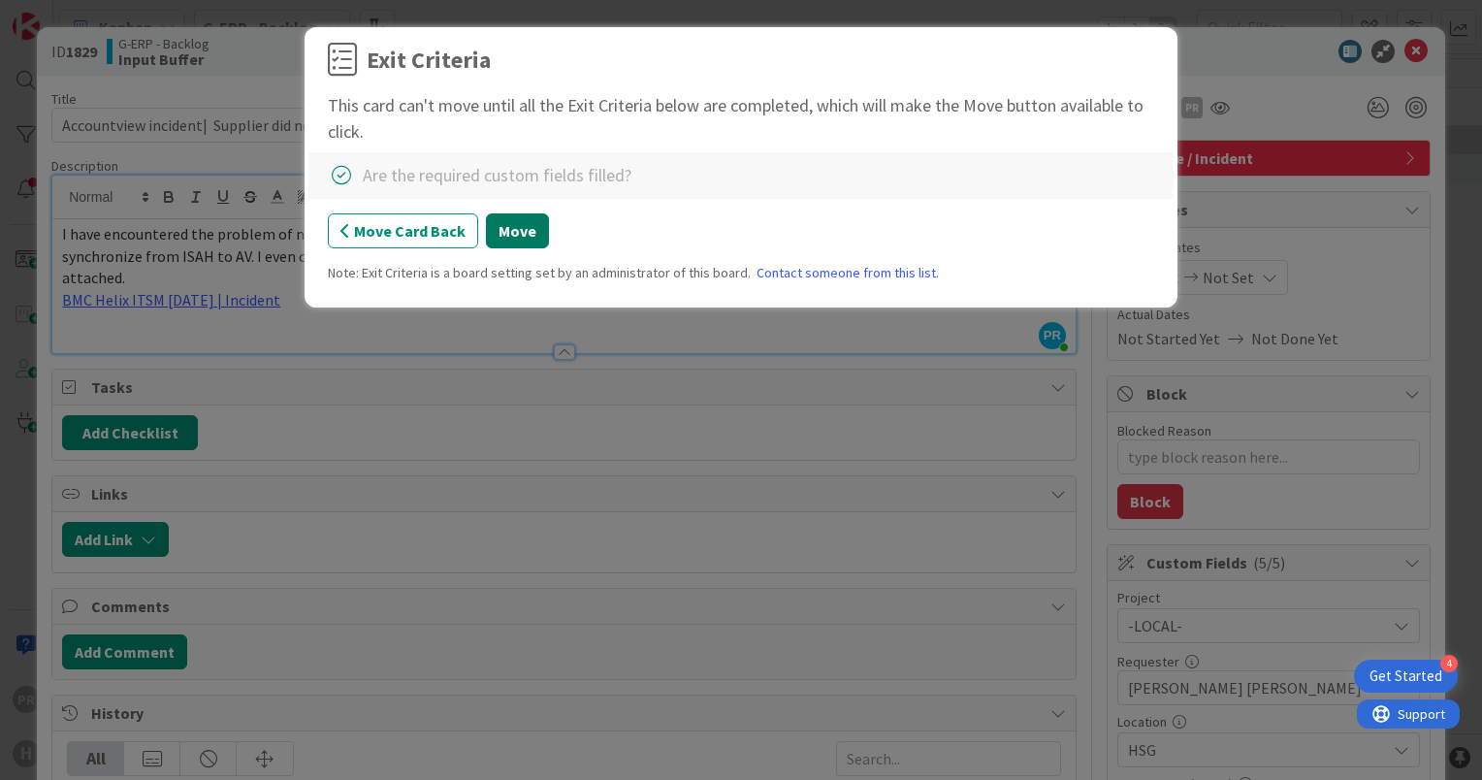
click at [516, 231] on button "Move" at bounding box center [517, 230] width 63 height 35
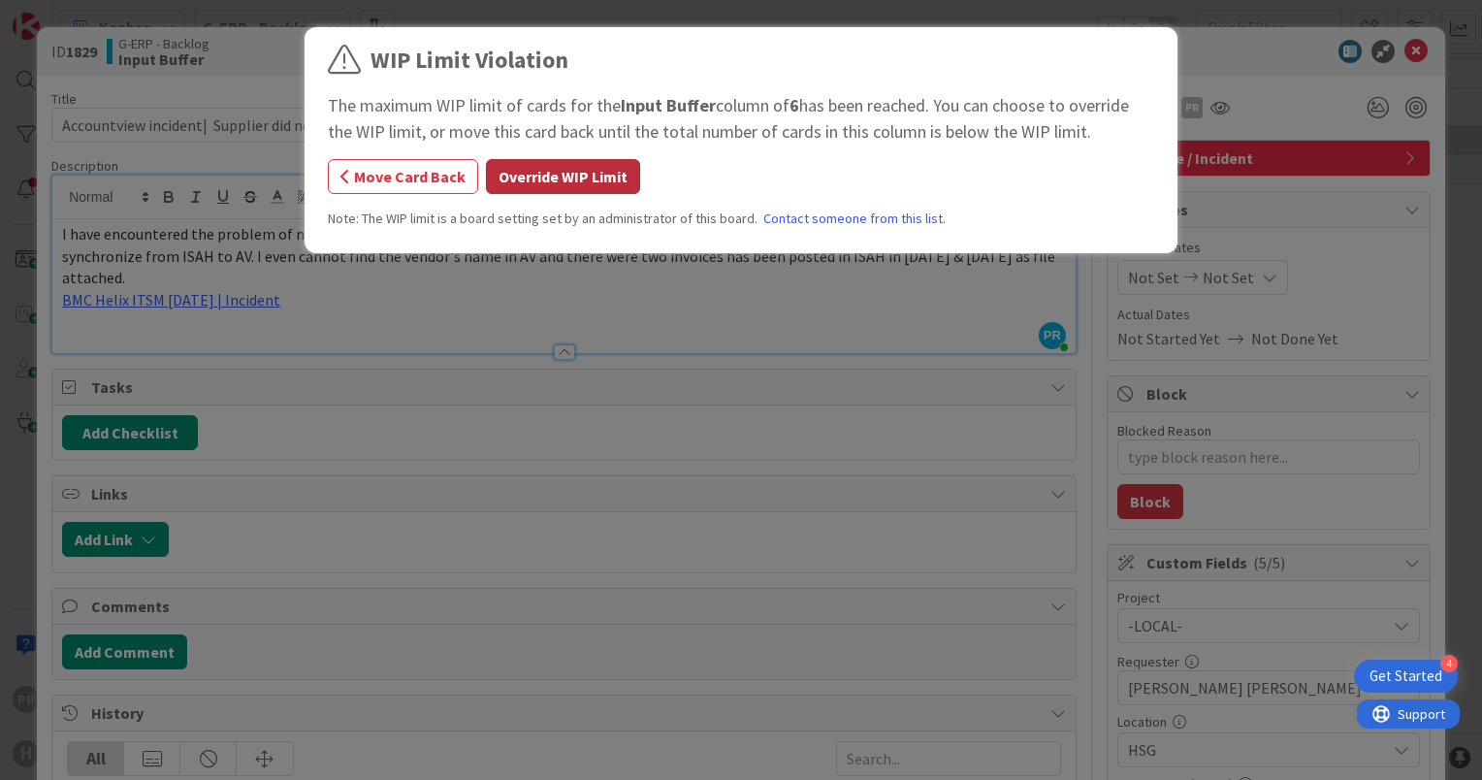
click at [574, 178] on button "Override WIP Limit" at bounding box center [563, 176] width 154 height 35
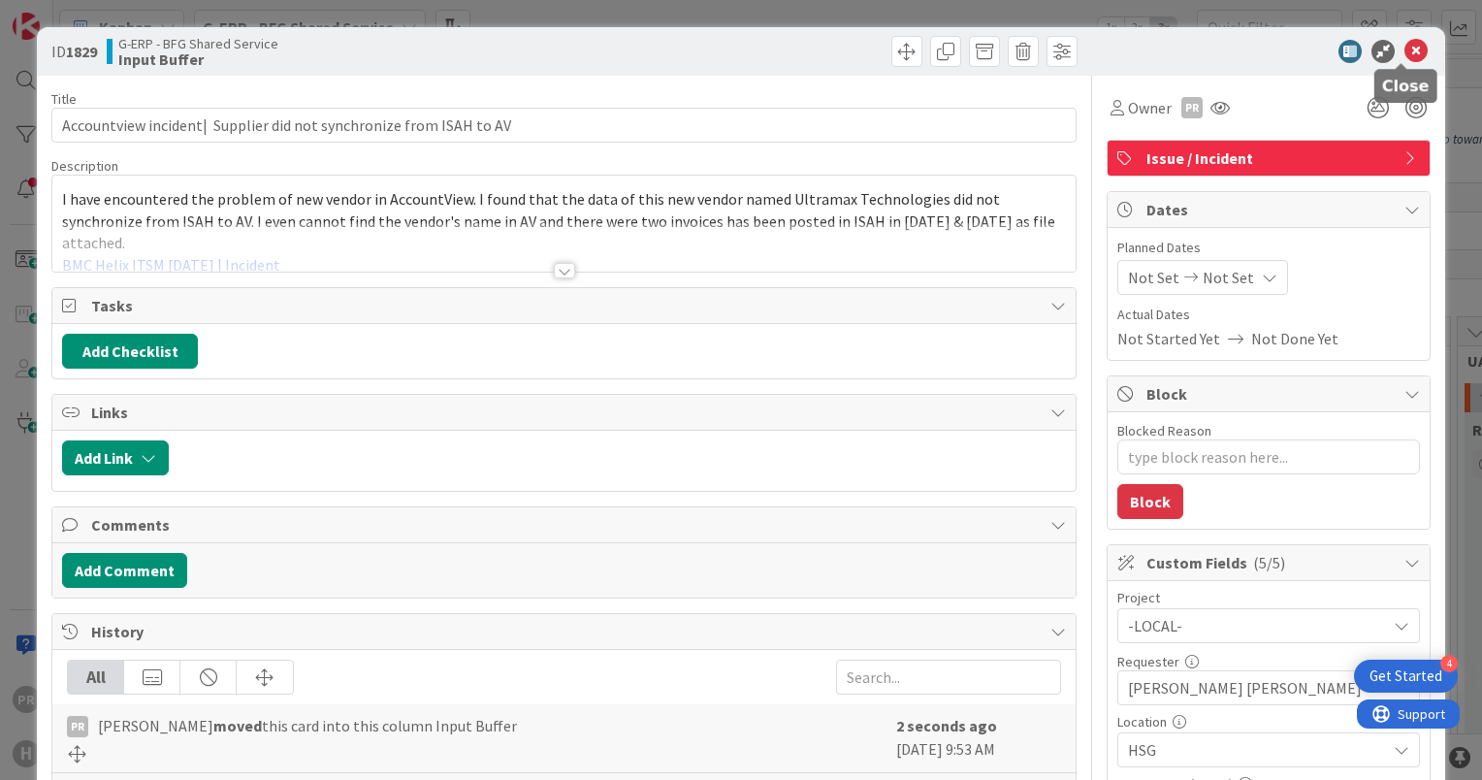
click at [1405, 47] on icon at bounding box center [1416, 51] width 23 height 23
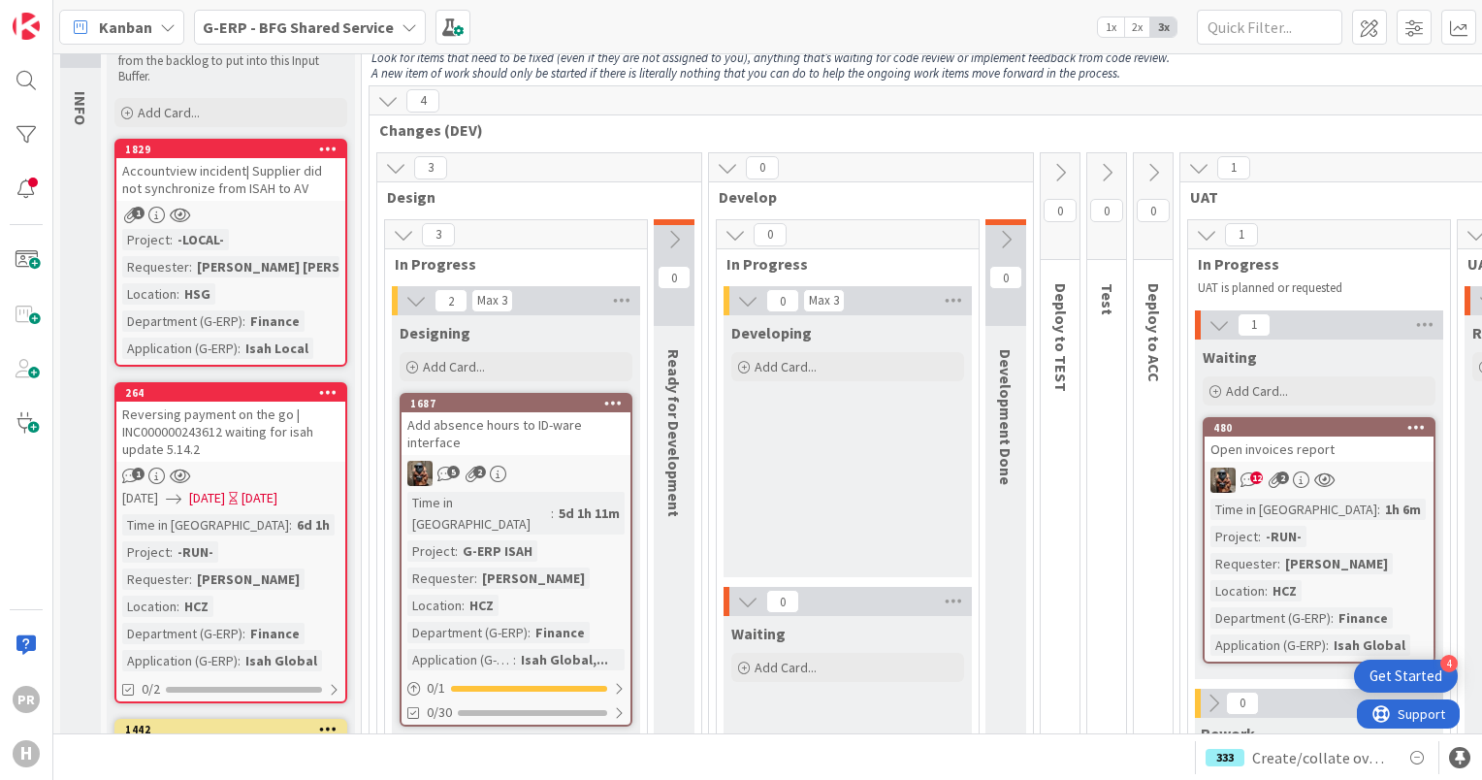
click at [249, 190] on div "Accountview incident| Supplier did not synchronize from ISAH to AV" at bounding box center [230, 179] width 229 height 43
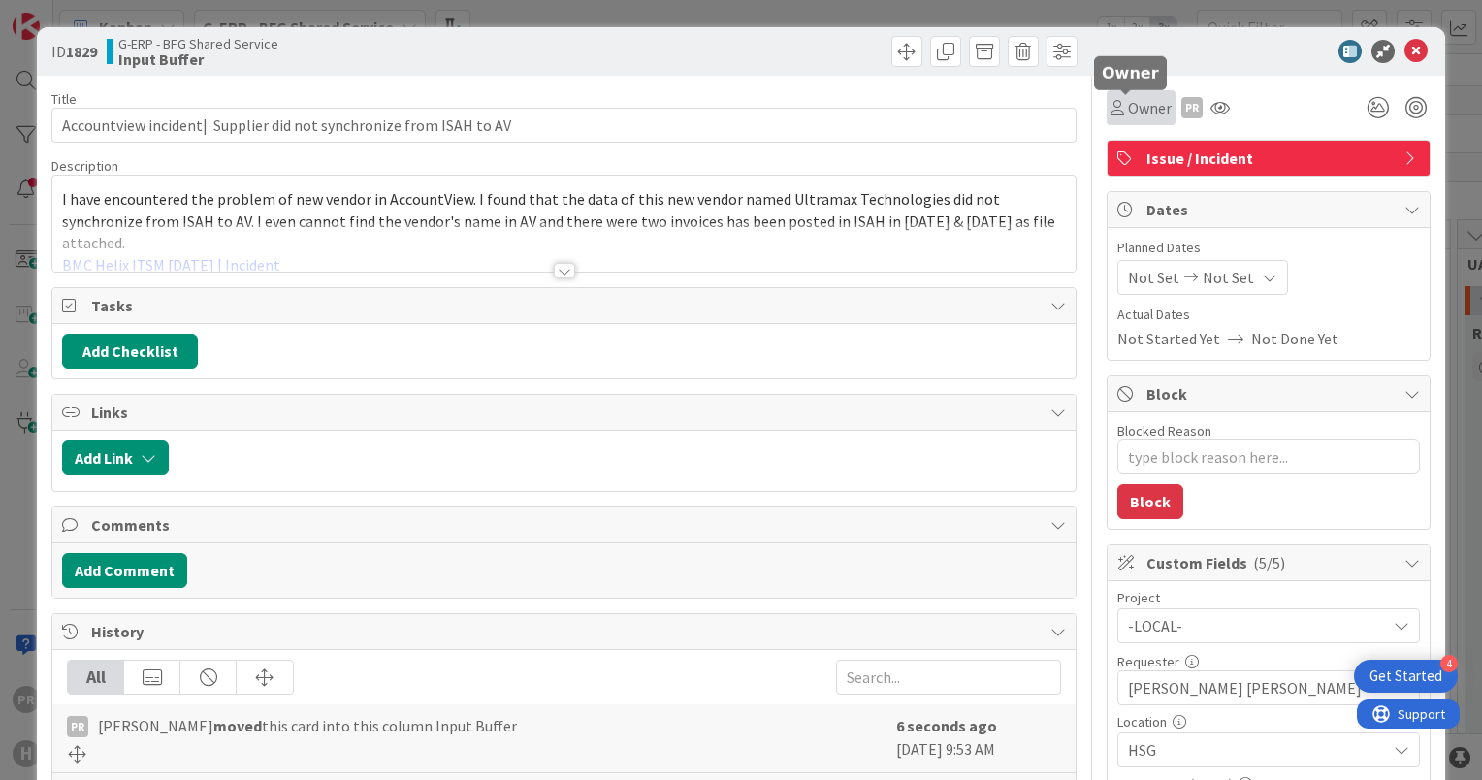
click at [1111, 112] on div "Owner" at bounding box center [1141, 107] width 61 height 23
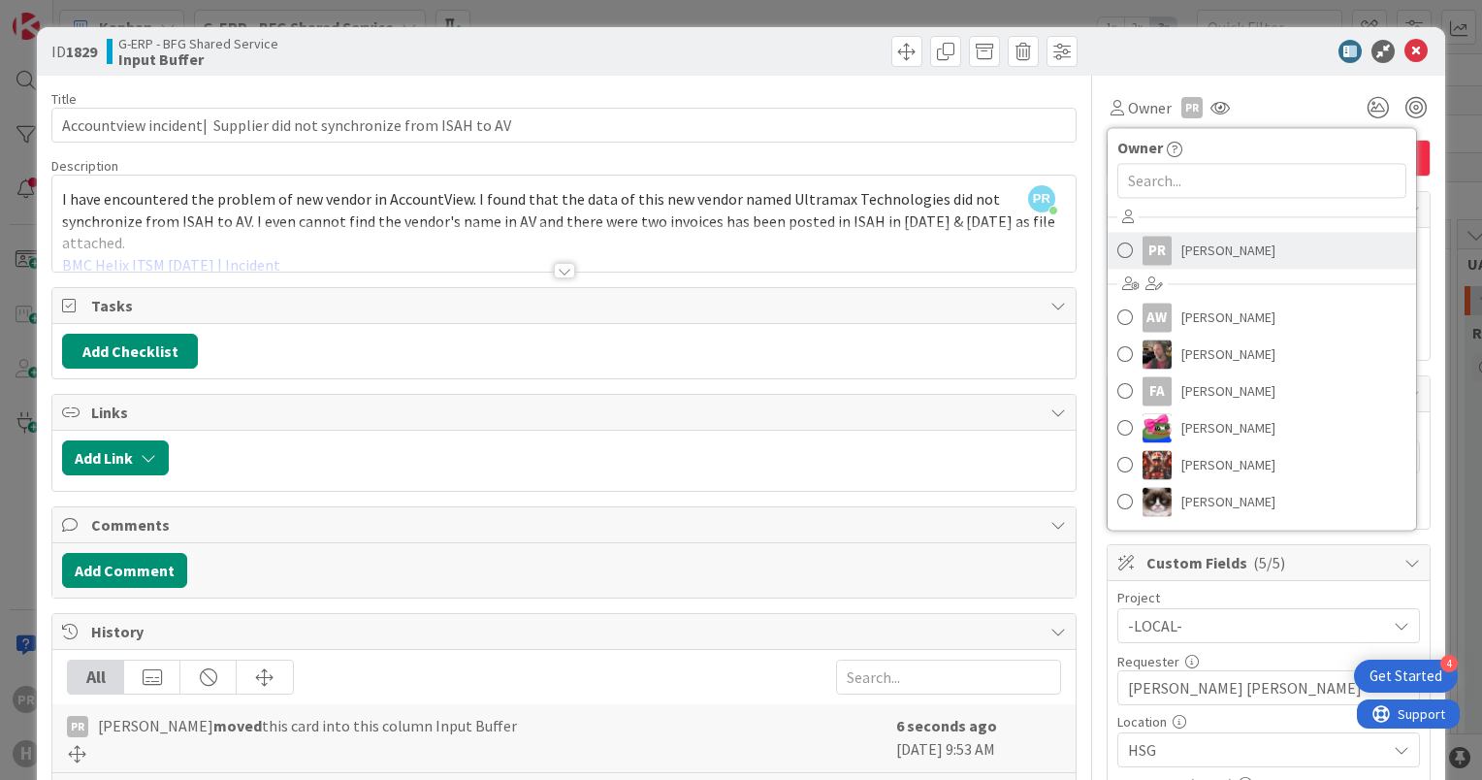
click at [1118, 246] on span at bounding box center [1126, 250] width 16 height 29
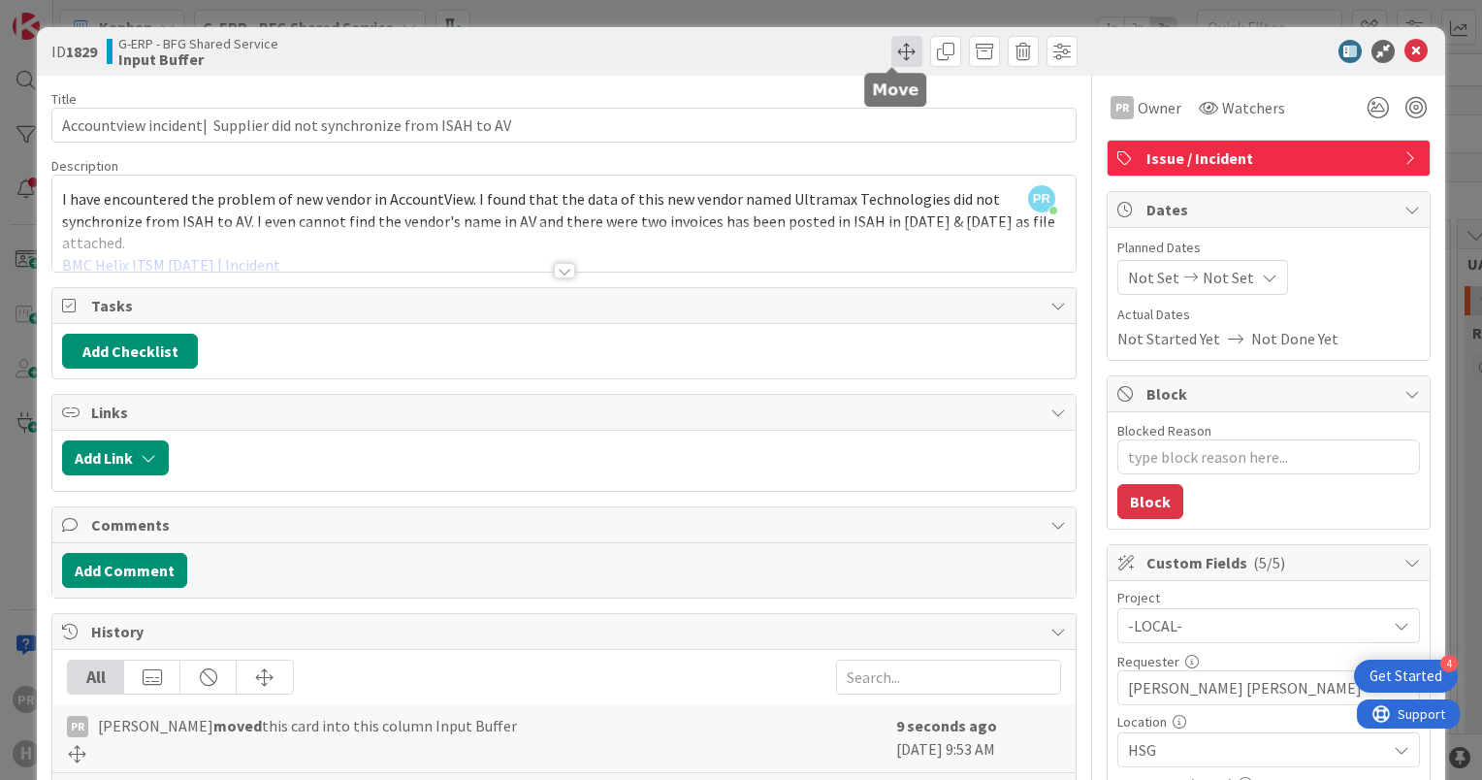
click at [892, 55] on span at bounding box center [907, 51] width 31 height 31
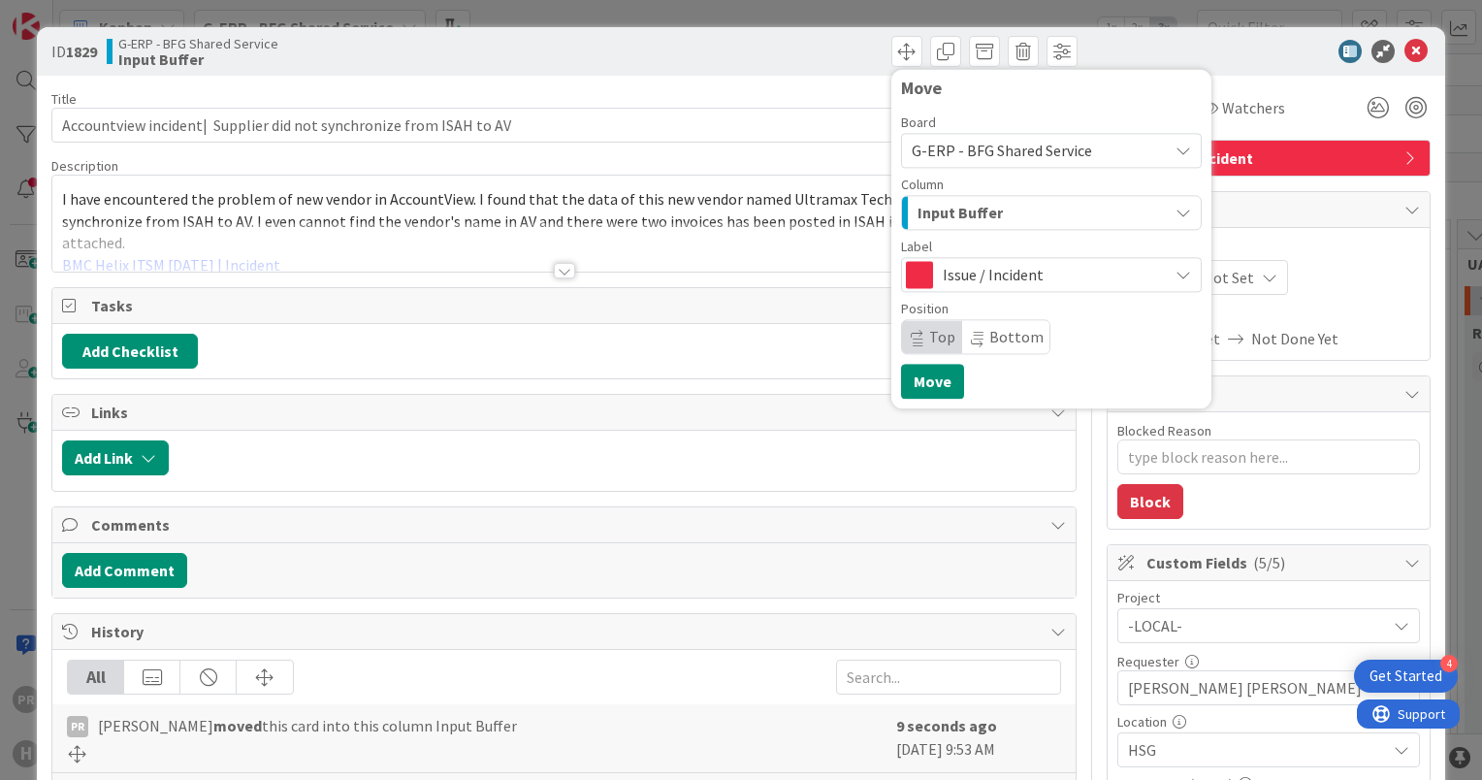
click at [962, 220] on span "Input Buffer" at bounding box center [960, 212] width 85 height 25
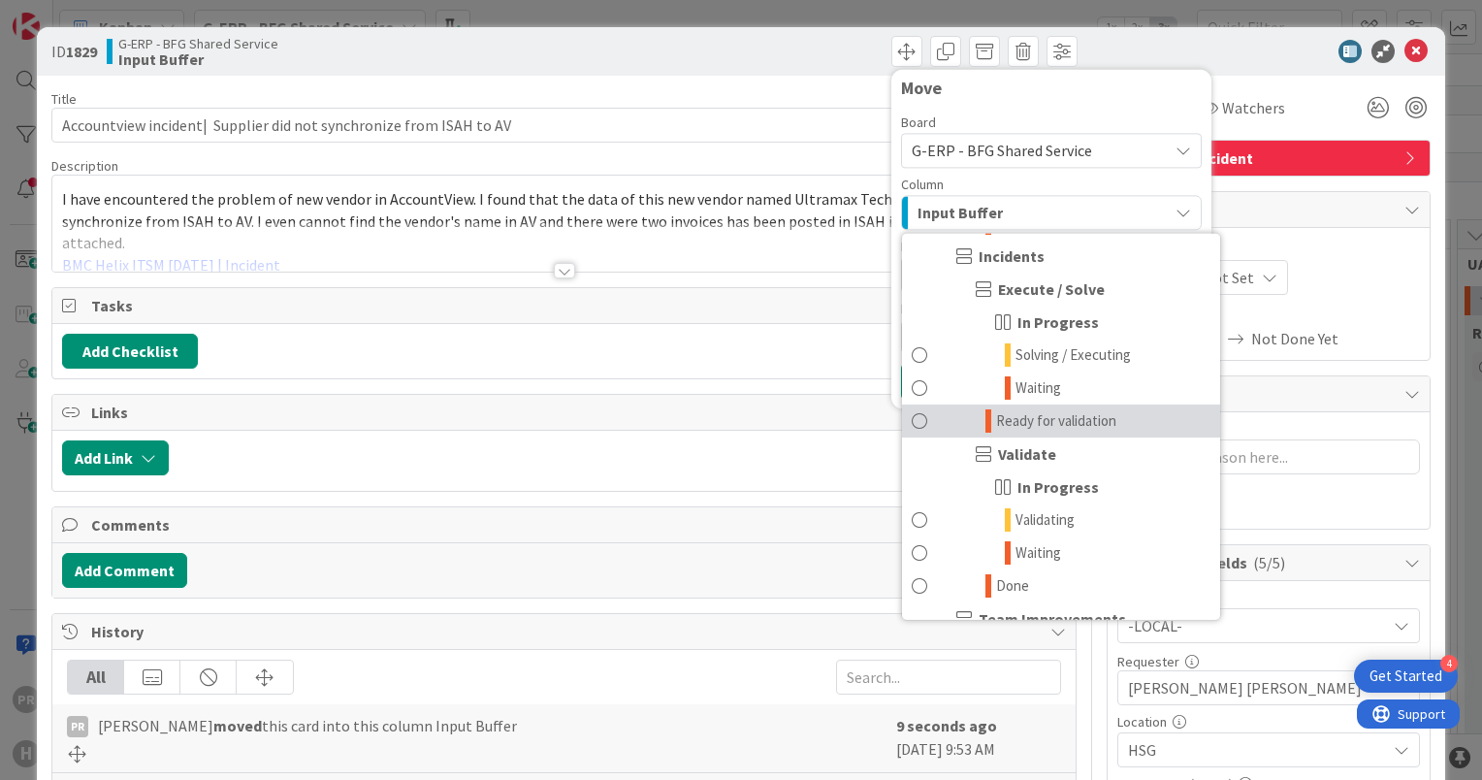
scroll to position [1649, 0]
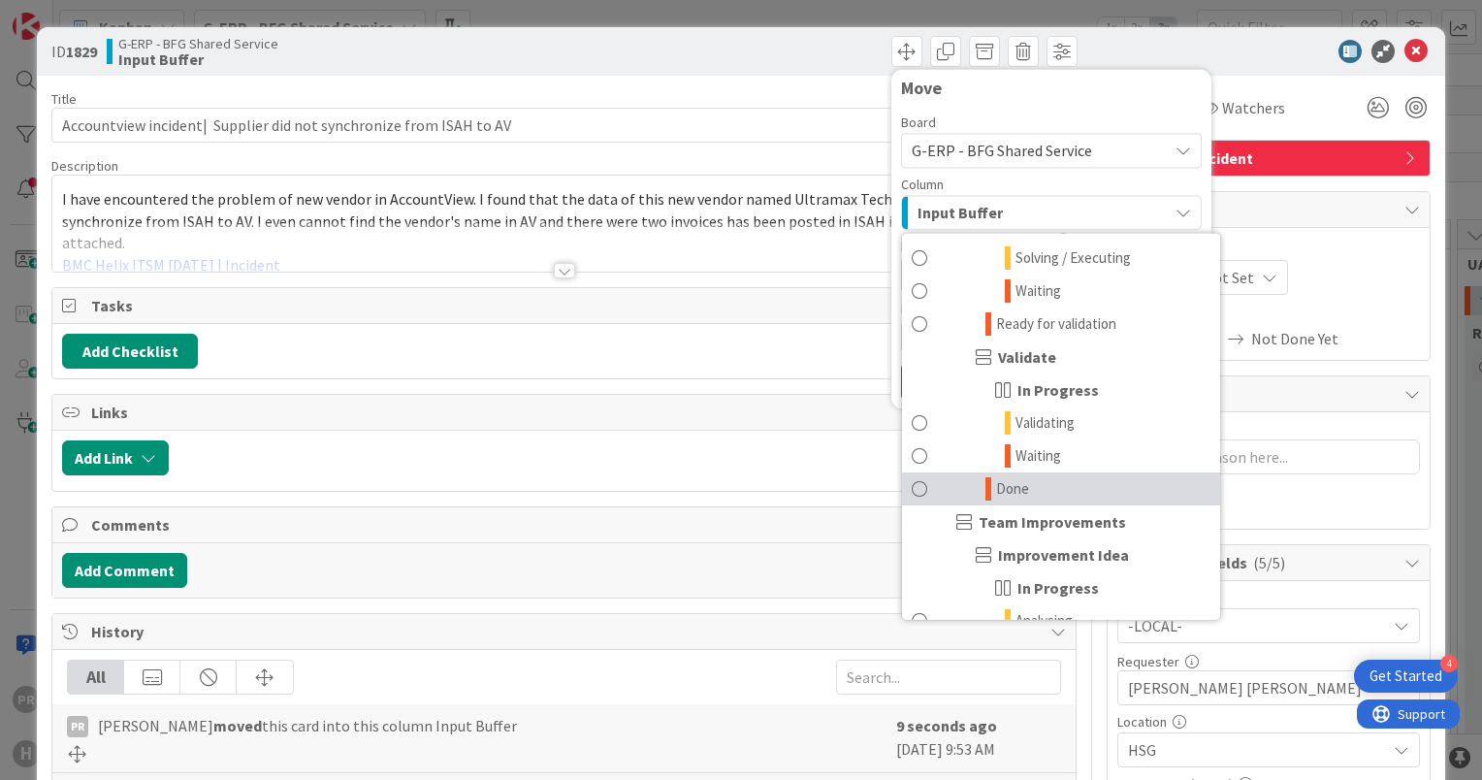
click at [1038, 479] on link "Done" at bounding box center [1061, 488] width 318 height 33
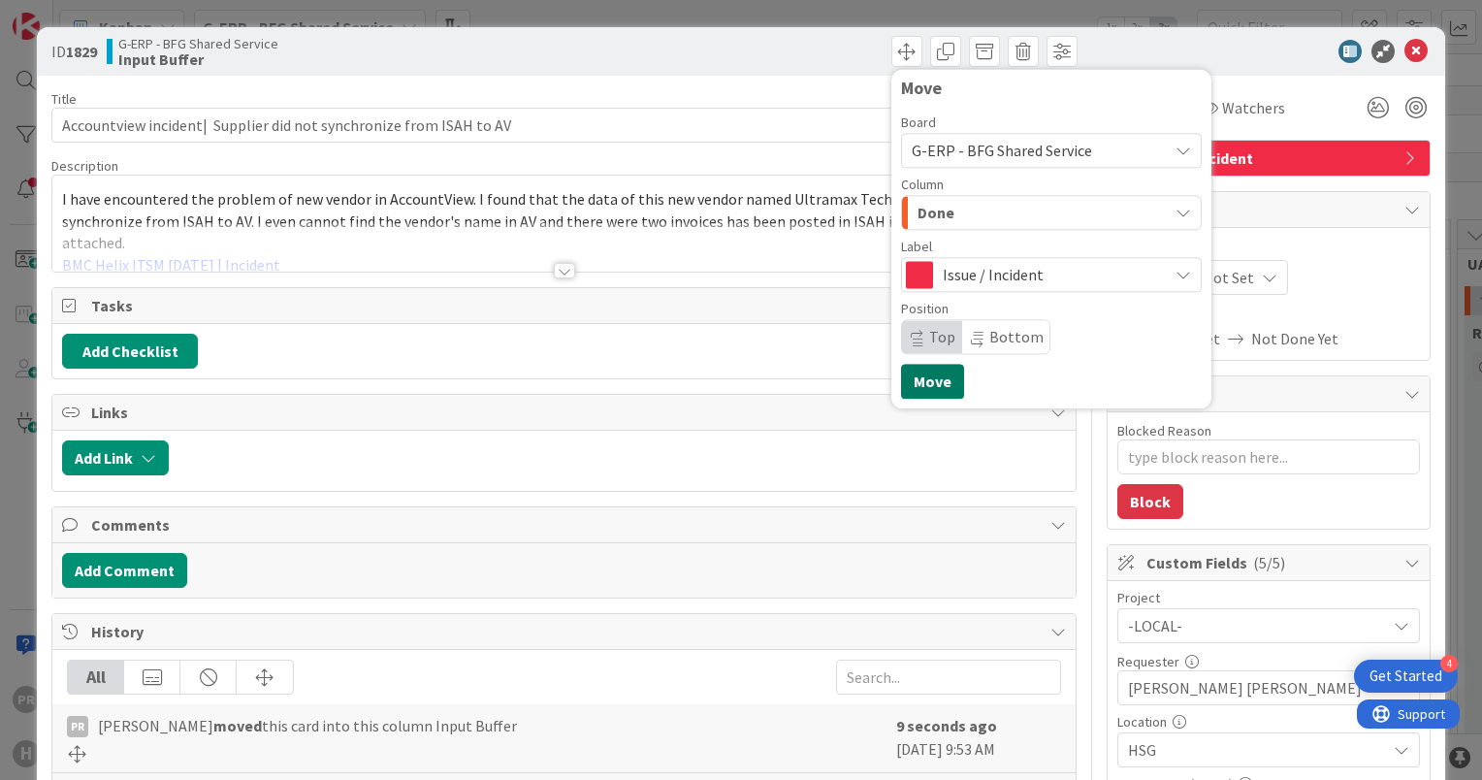
click at [927, 373] on button "Move" at bounding box center [932, 381] width 63 height 35
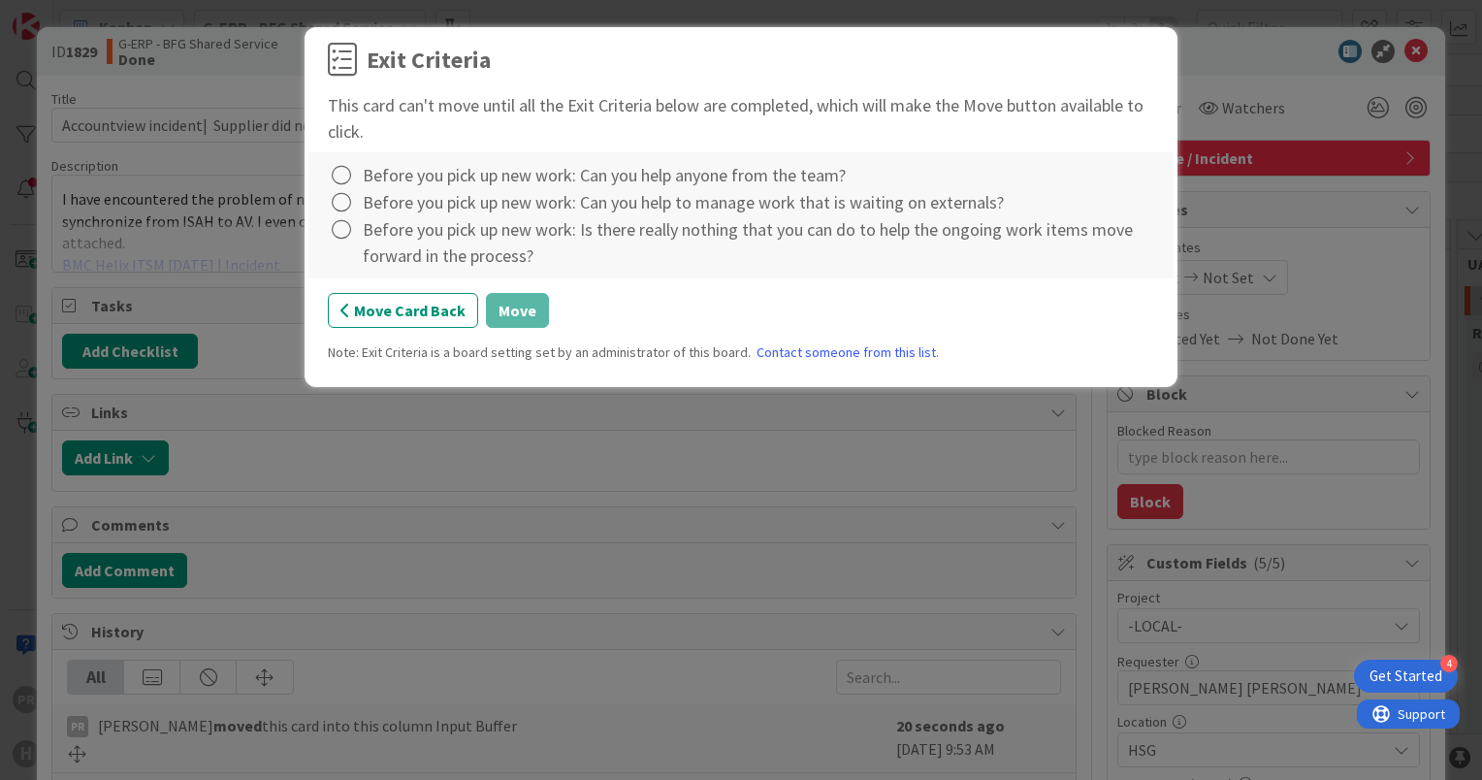
click at [495, 183] on div "Before you pick up new work: Can you help anyone from the team?" at bounding box center [604, 175] width 483 height 26
click at [342, 175] on icon at bounding box center [341, 175] width 27 height 27
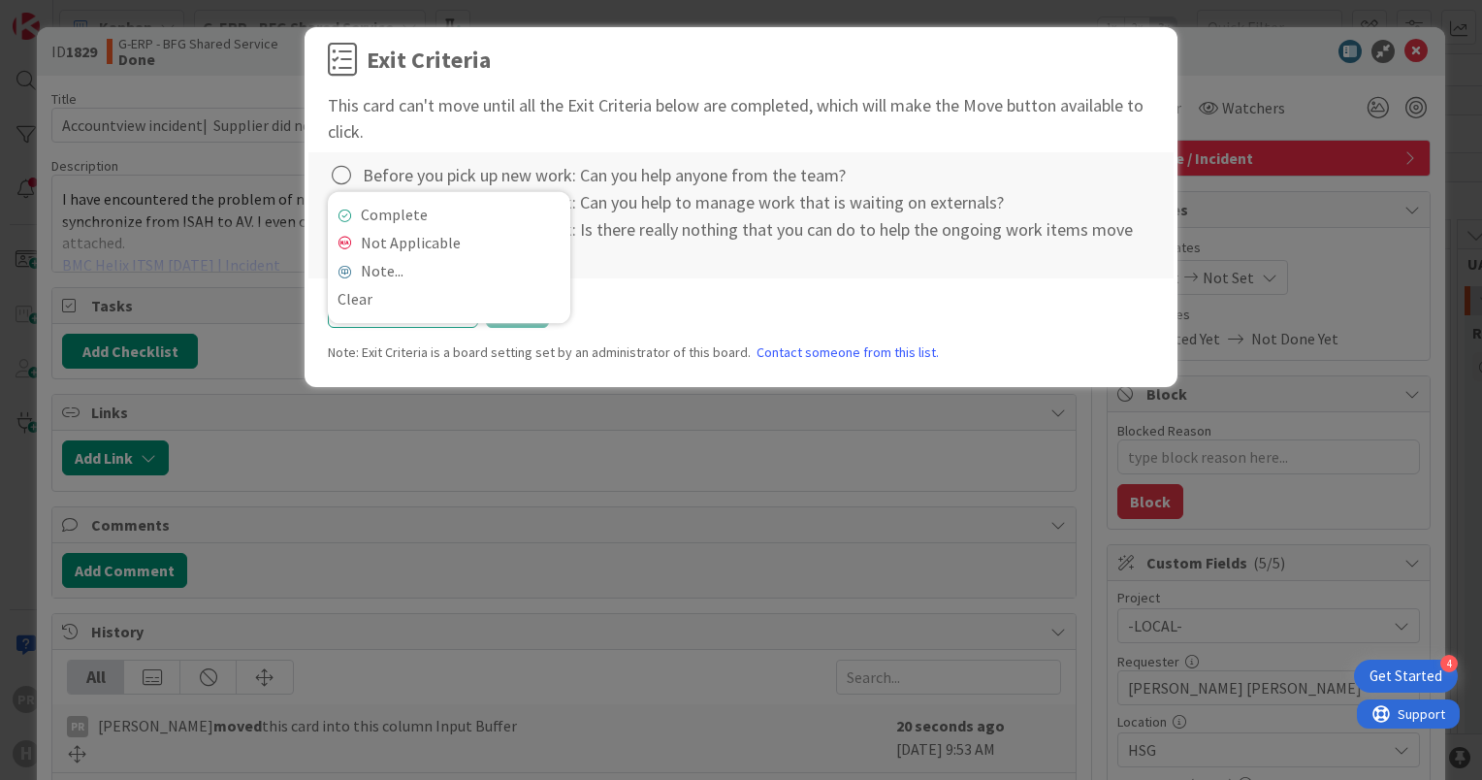
drag, startPoint x: 547, startPoint y: 105, endPoint x: 578, endPoint y: 103, distance: 31.1
click at [561, 105] on div "This card can't move until all the Exit Criteria below are completed, which wil…" at bounding box center [741, 118] width 827 height 52
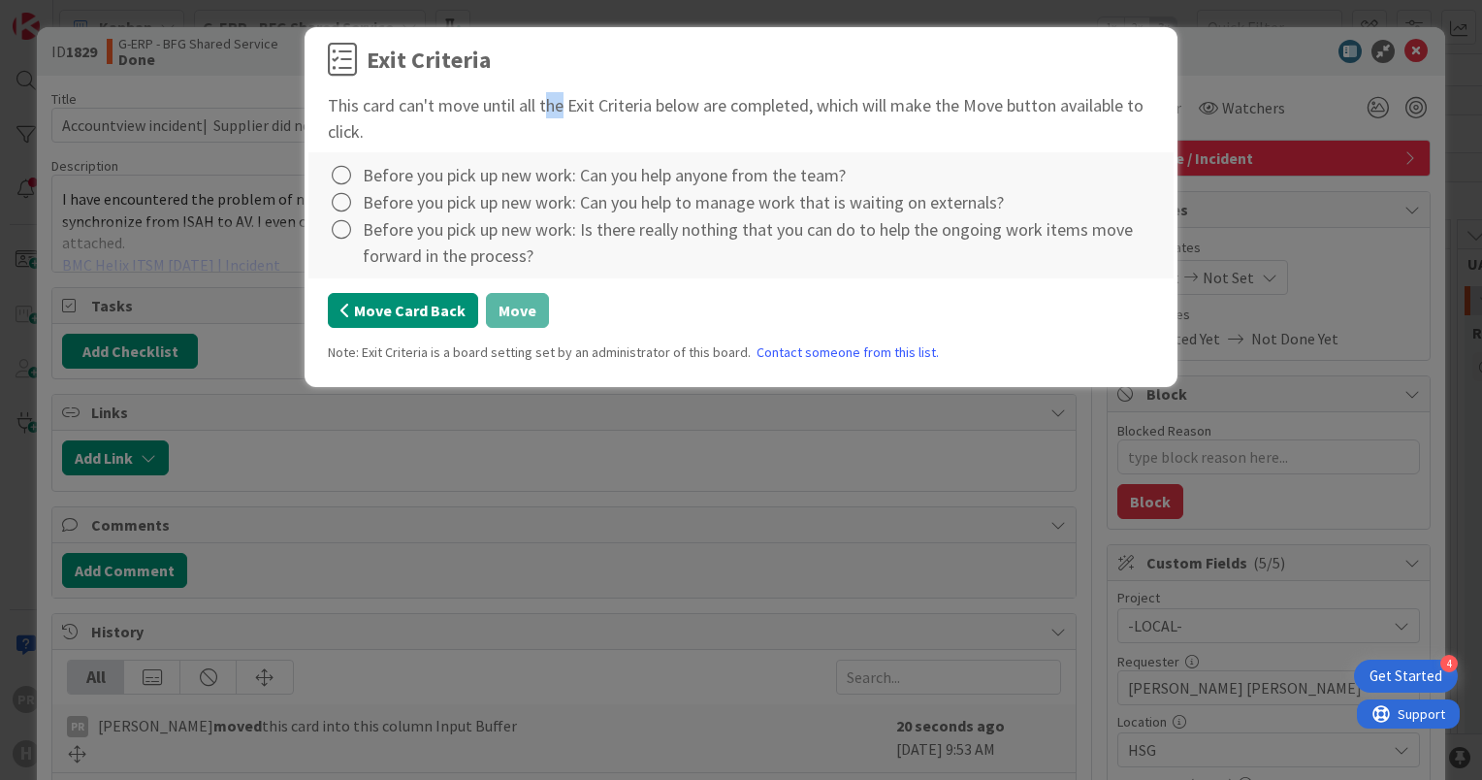
click at [423, 309] on button "Move Card Back" at bounding box center [403, 310] width 150 height 35
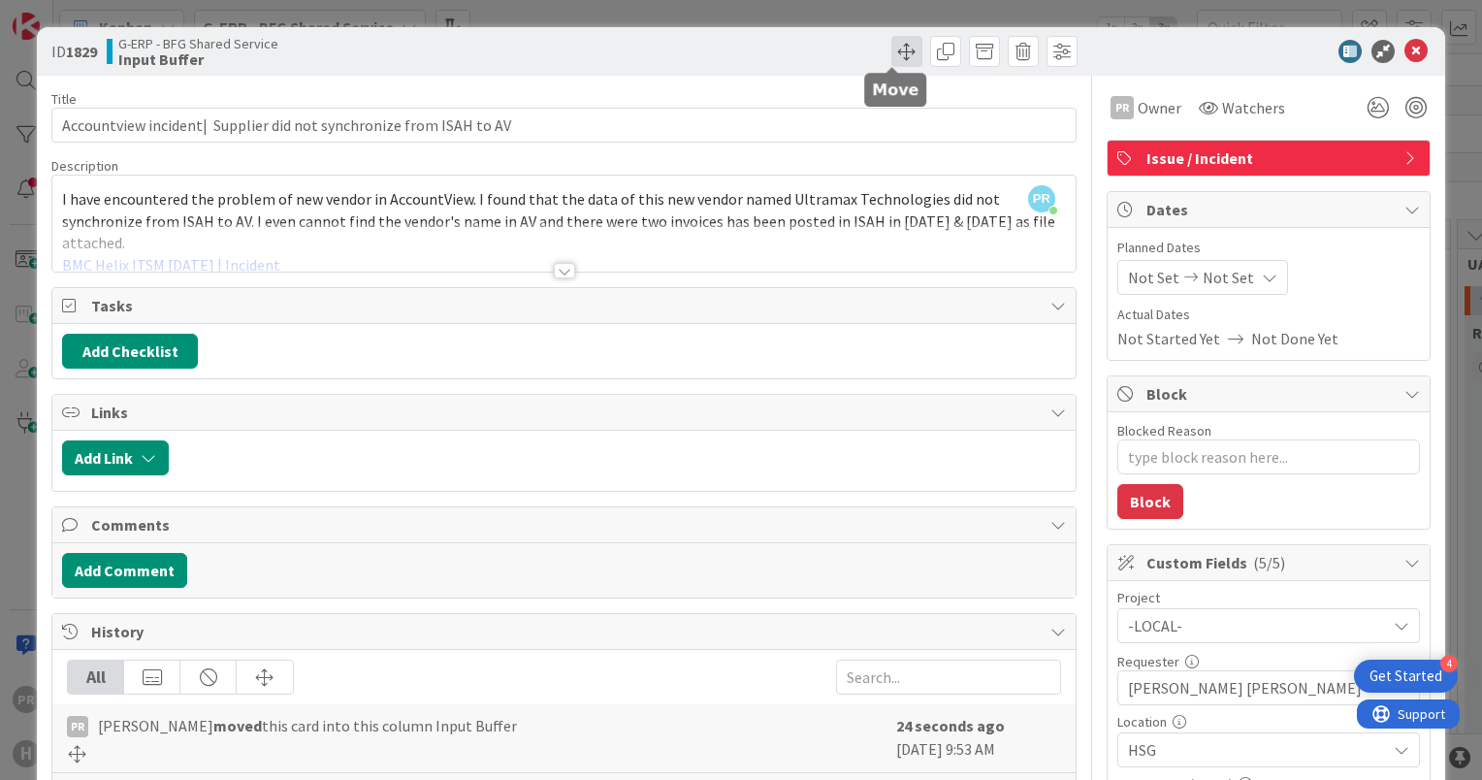
click at [892, 49] on span at bounding box center [907, 51] width 31 height 31
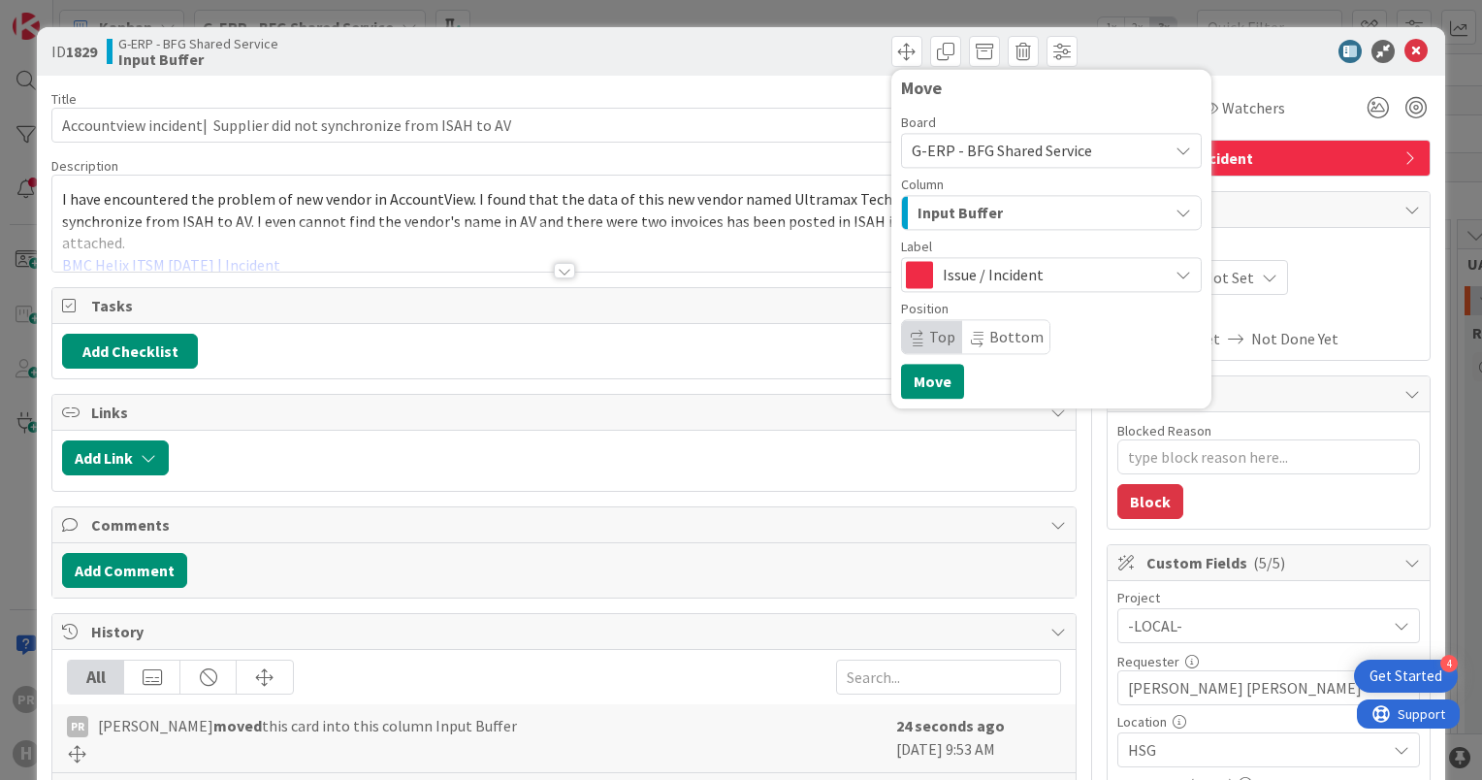
click at [979, 216] on span "Input Buffer" at bounding box center [960, 212] width 85 height 25
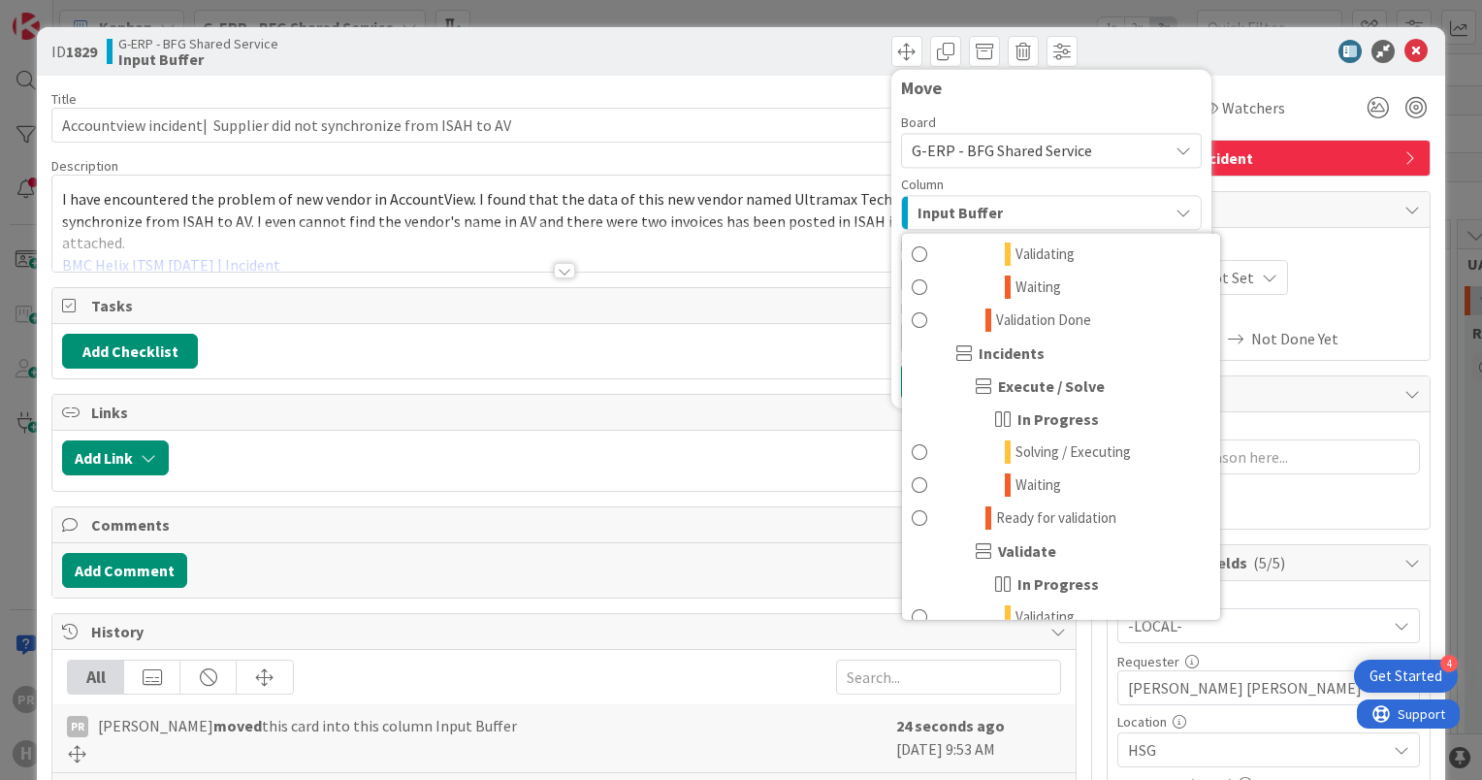
scroll to position [1552, 0]
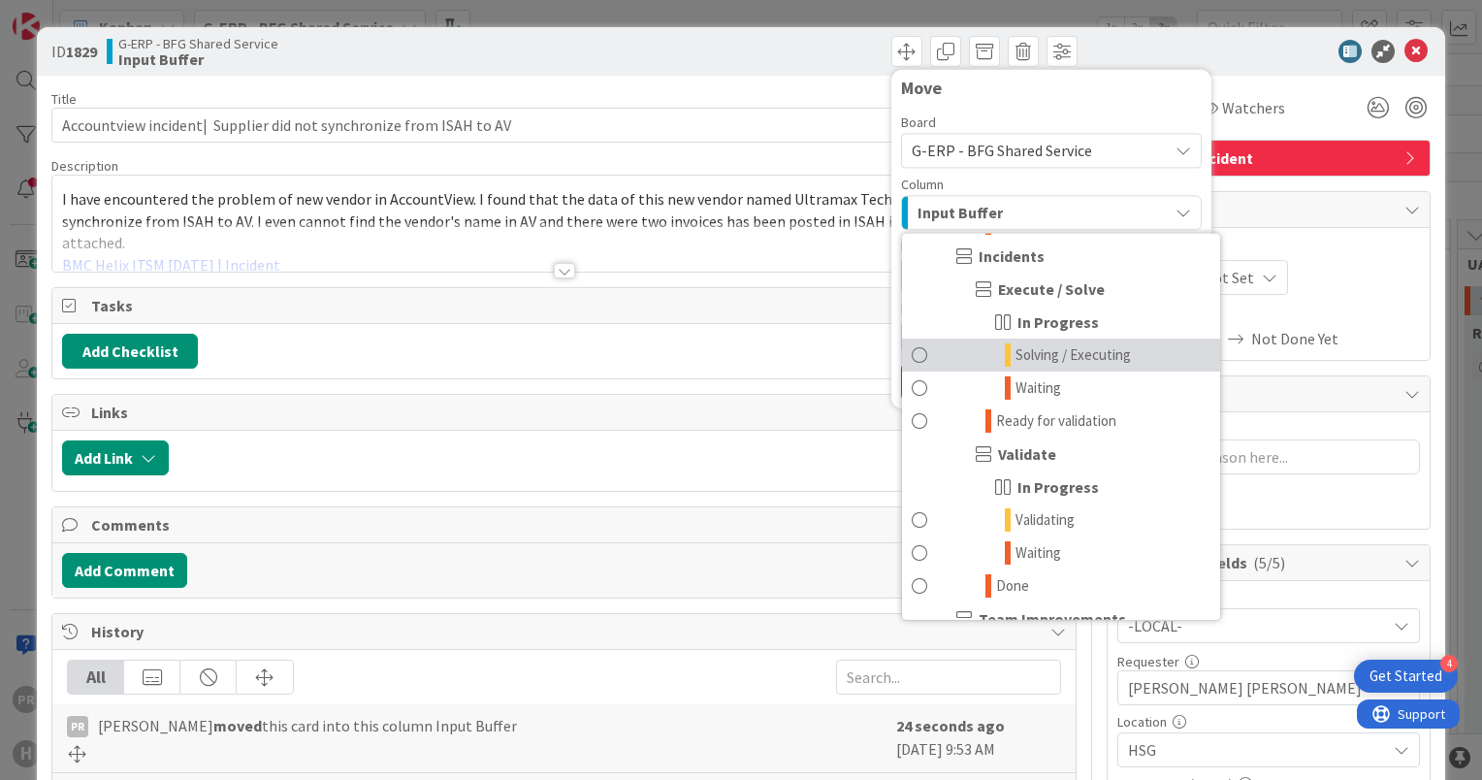
click at [1048, 357] on span "Solving / Executing" at bounding box center [1073, 354] width 115 height 23
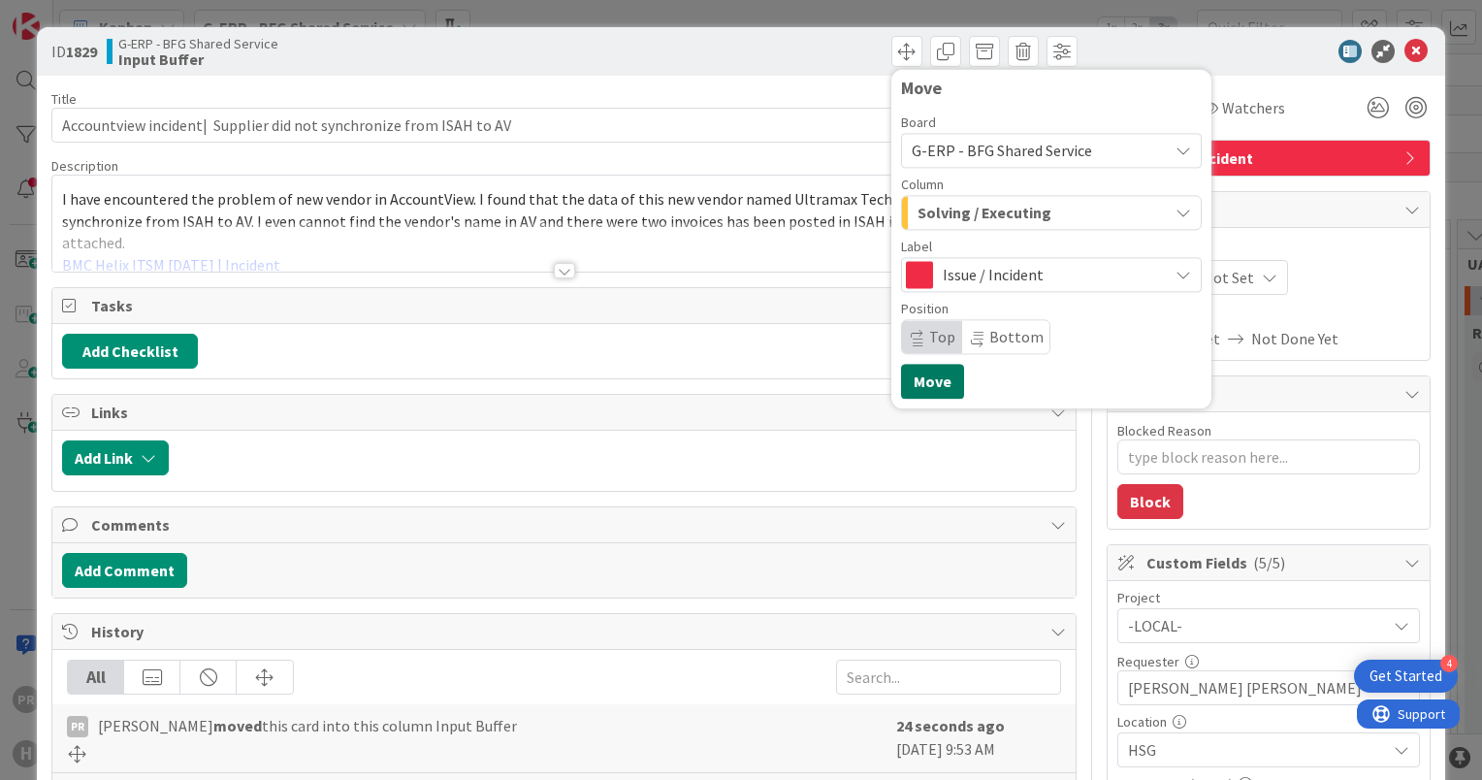
click at [931, 384] on button "Move" at bounding box center [932, 381] width 63 height 35
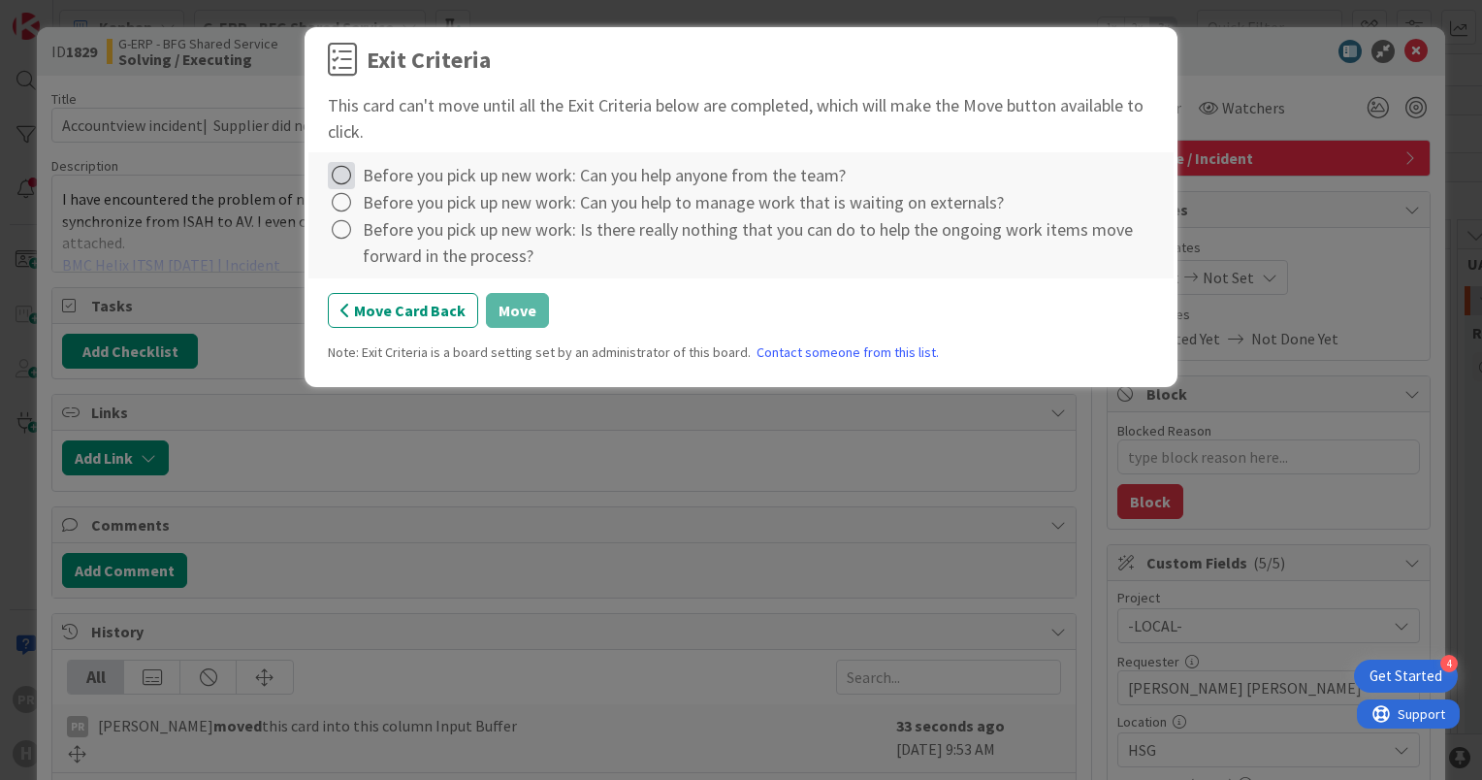
click at [349, 173] on icon at bounding box center [341, 175] width 27 height 27
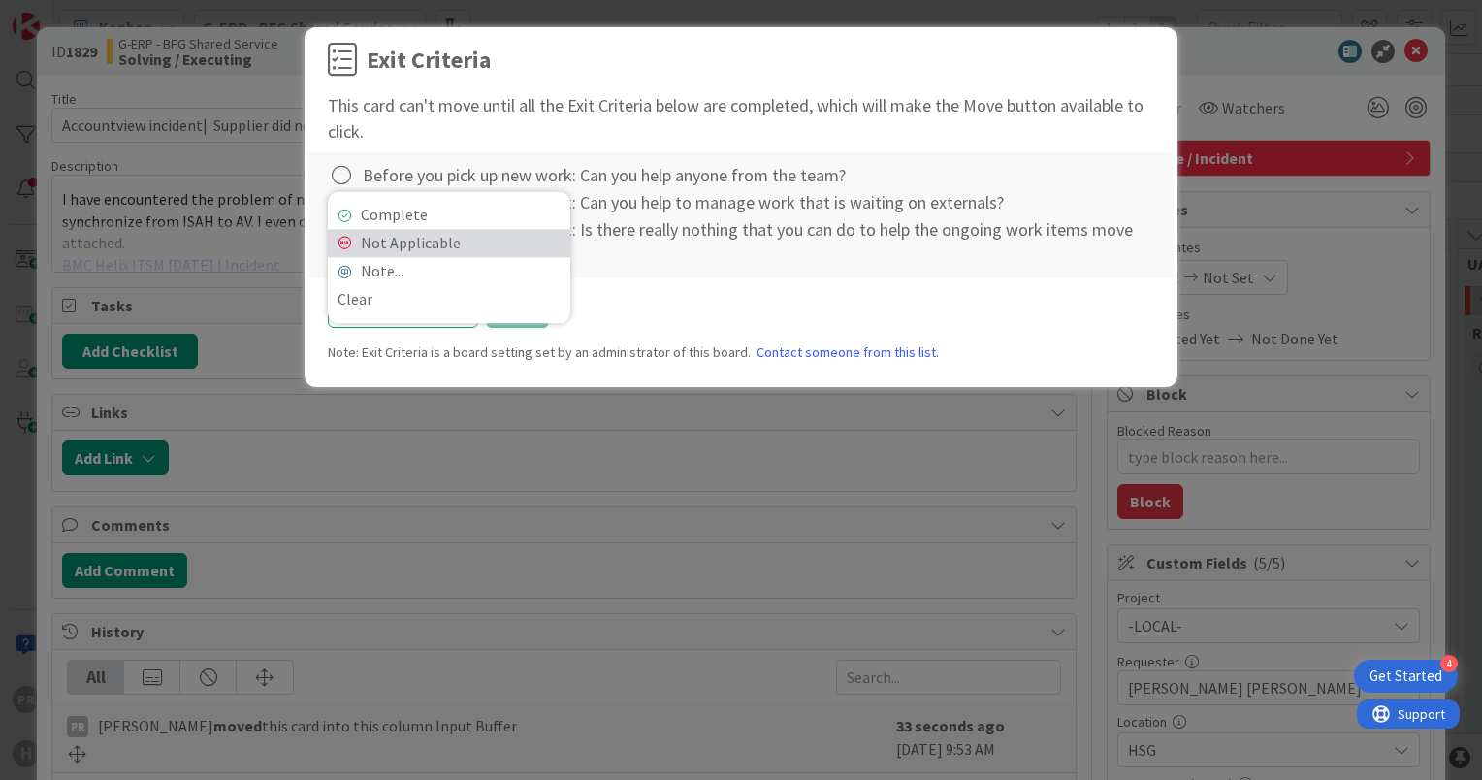
click at [373, 241] on link "Not Applicable" at bounding box center [449, 243] width 243 height 28
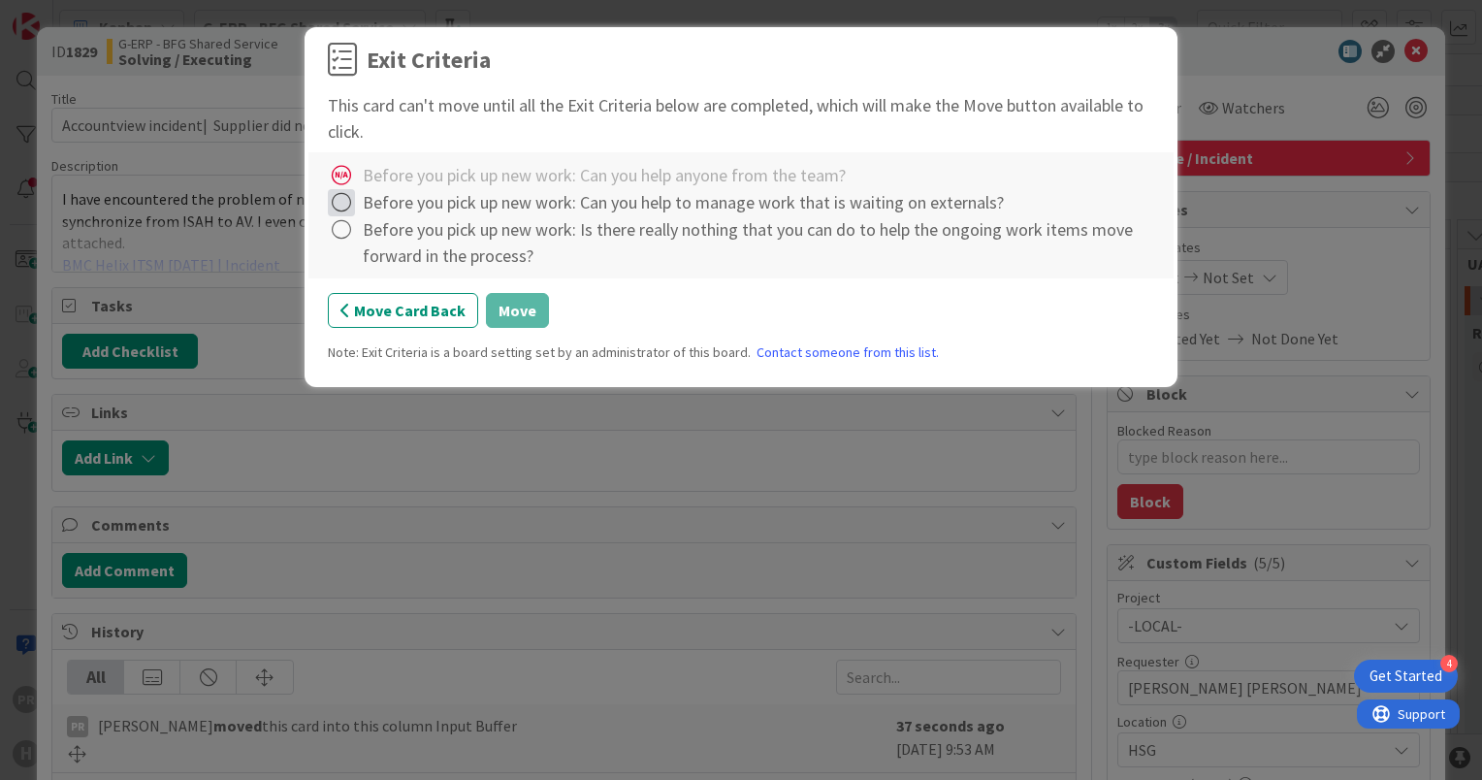
click at [341, 208] on icon at bounding box center [341, 202] width 27 height 27
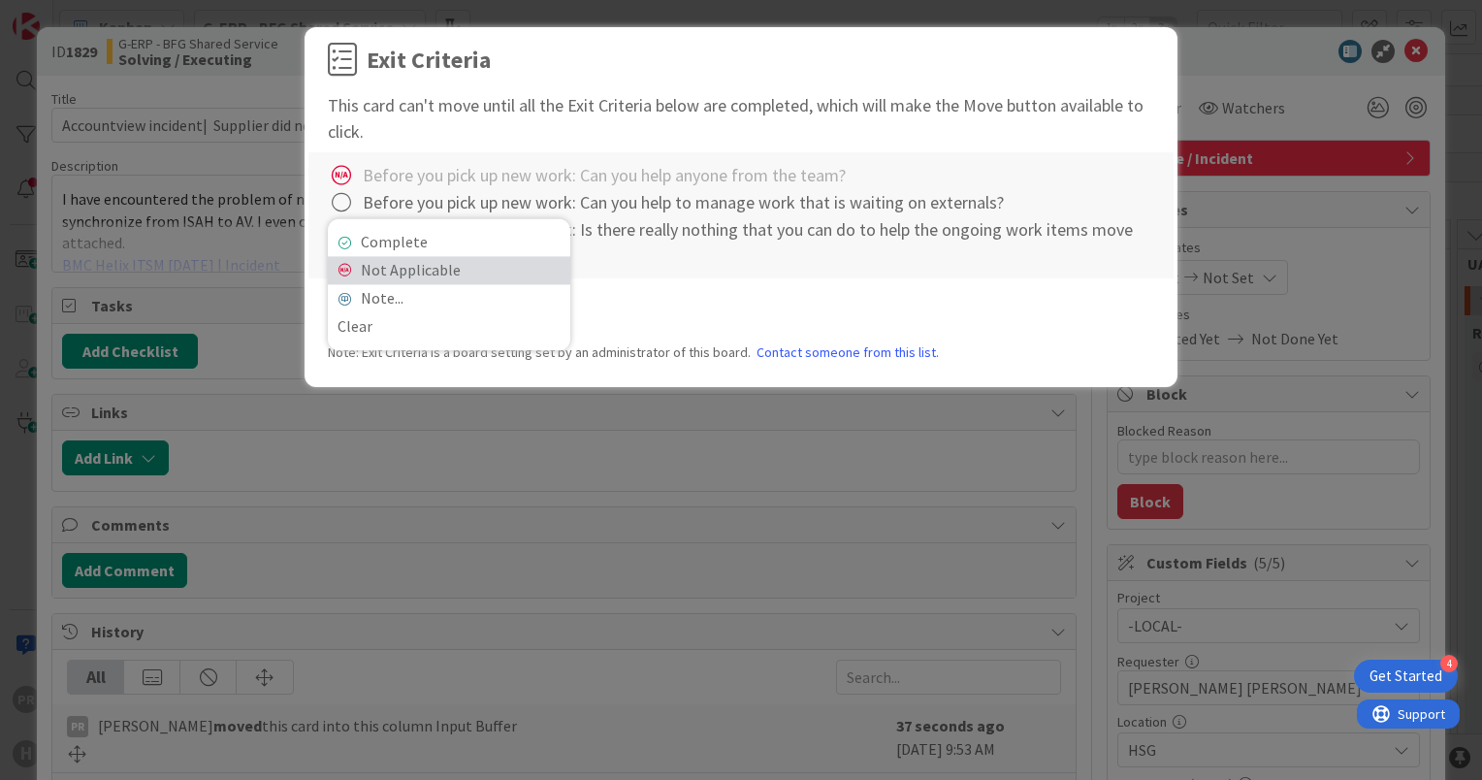
click at [386, 272] on link "Not Applicable" at bounding box center [449, 270] width 243 height 28
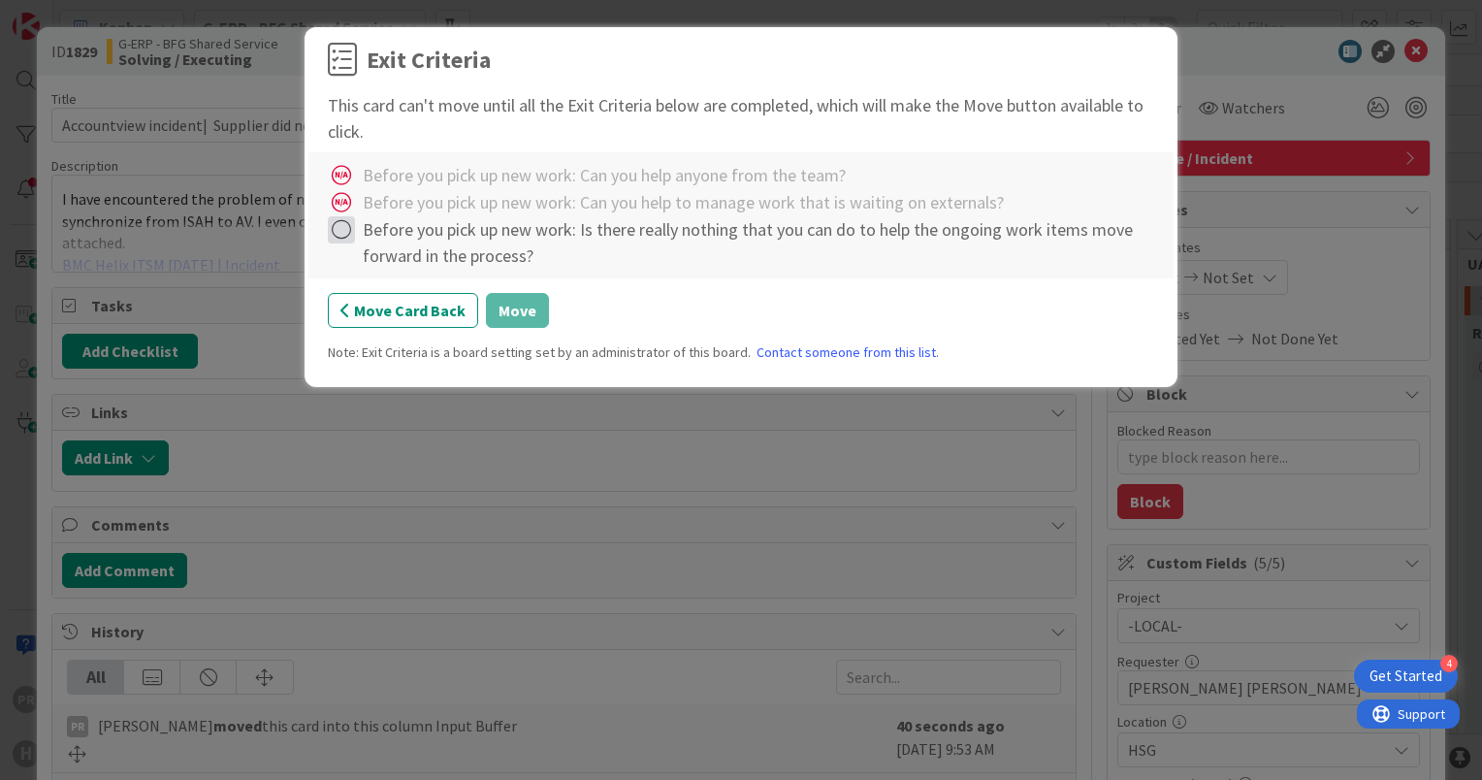
click at [343, 229] on icon at bounding box center [341, 229] width 27 height 27
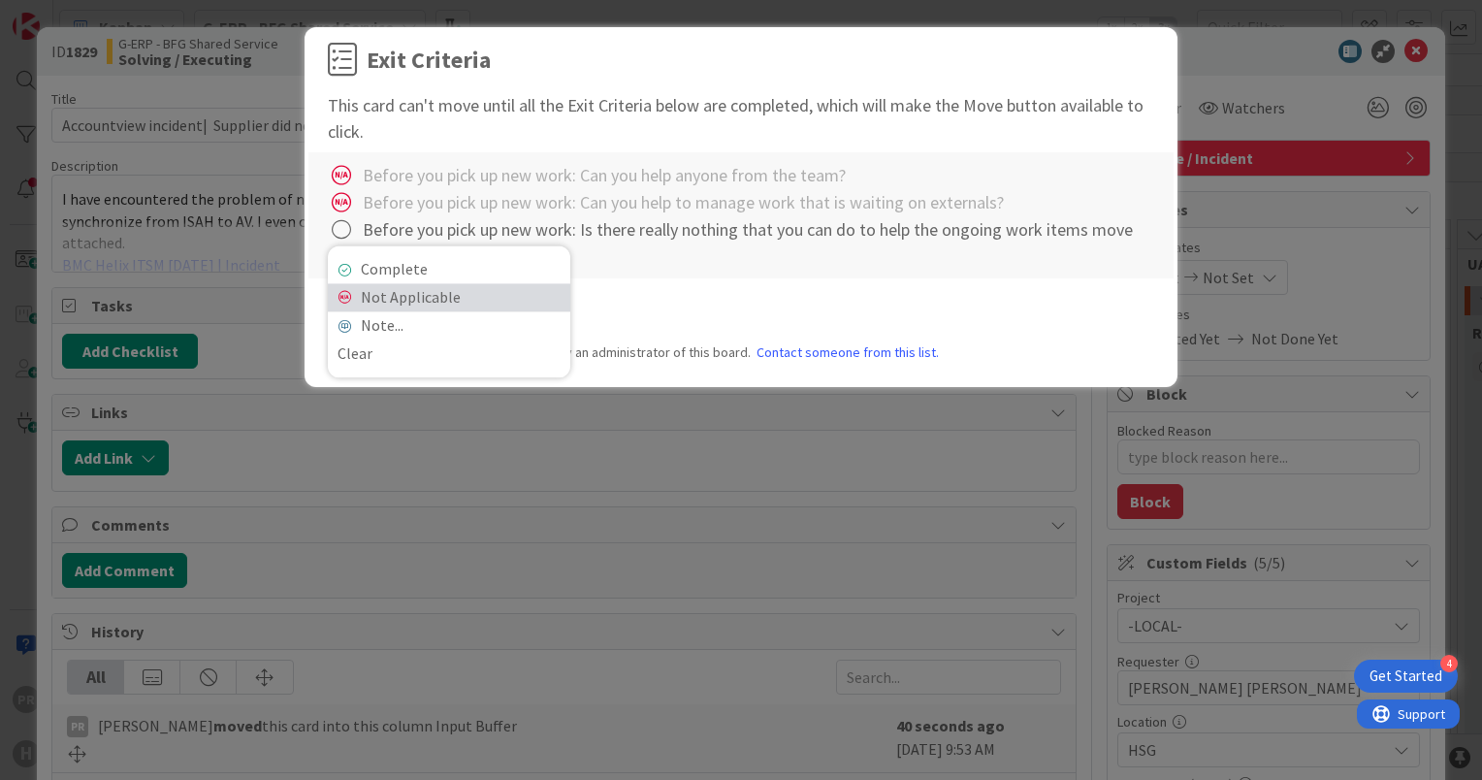
click at [389, 303] on link "Not Applicable" at bounding box center [449, 297] width 243 height 28
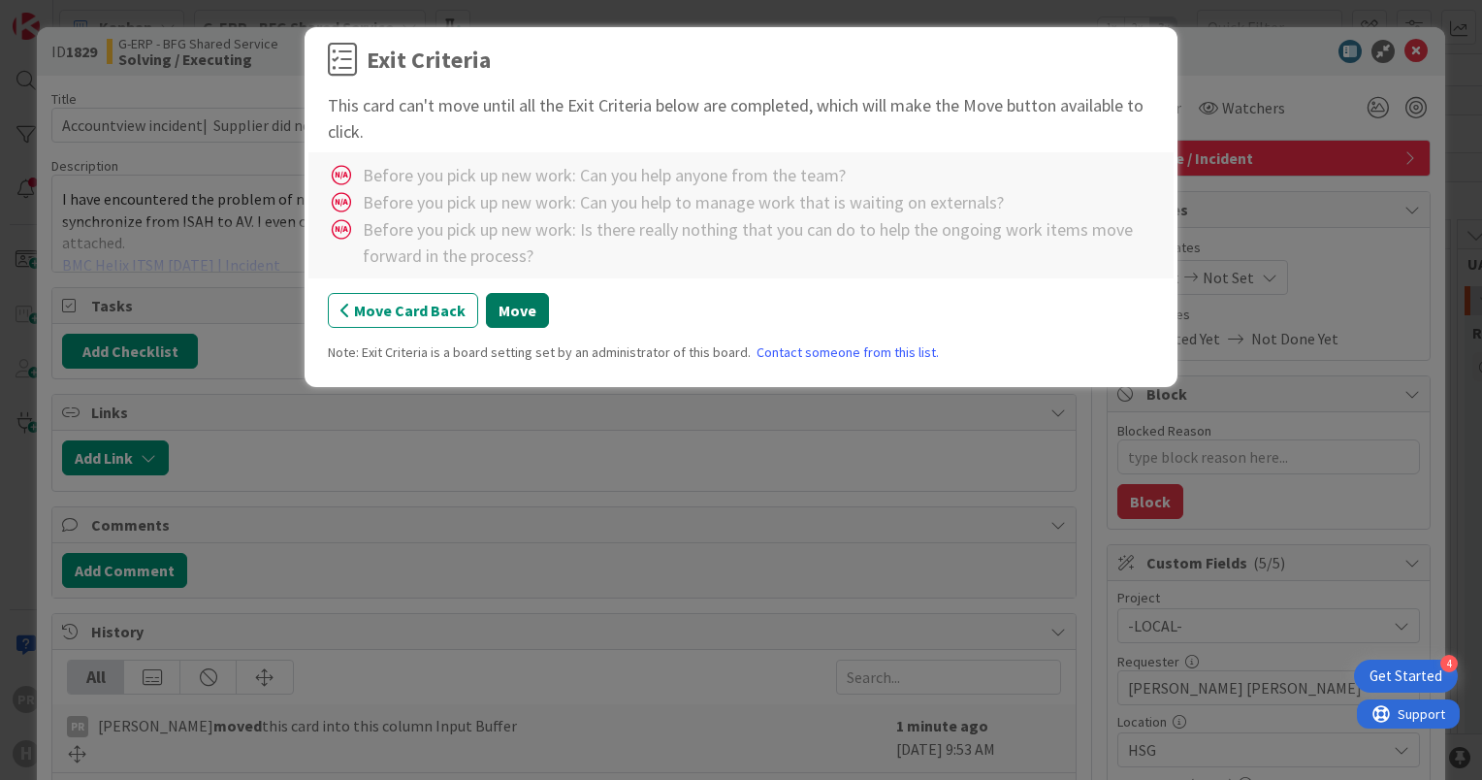
click at [508, 311] on button "Move" at bounding box center [517, 310] width 63 height 35
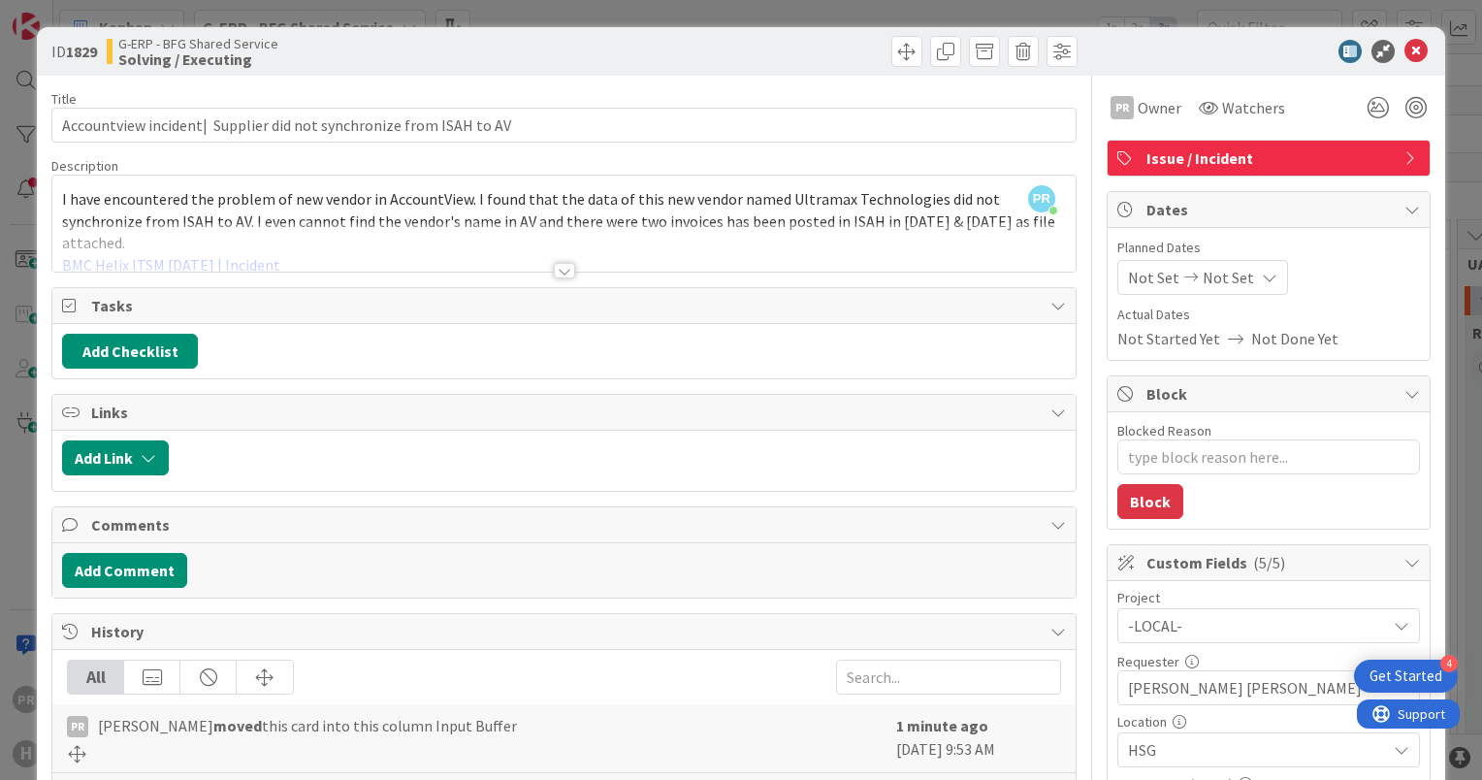
type textarea "x"
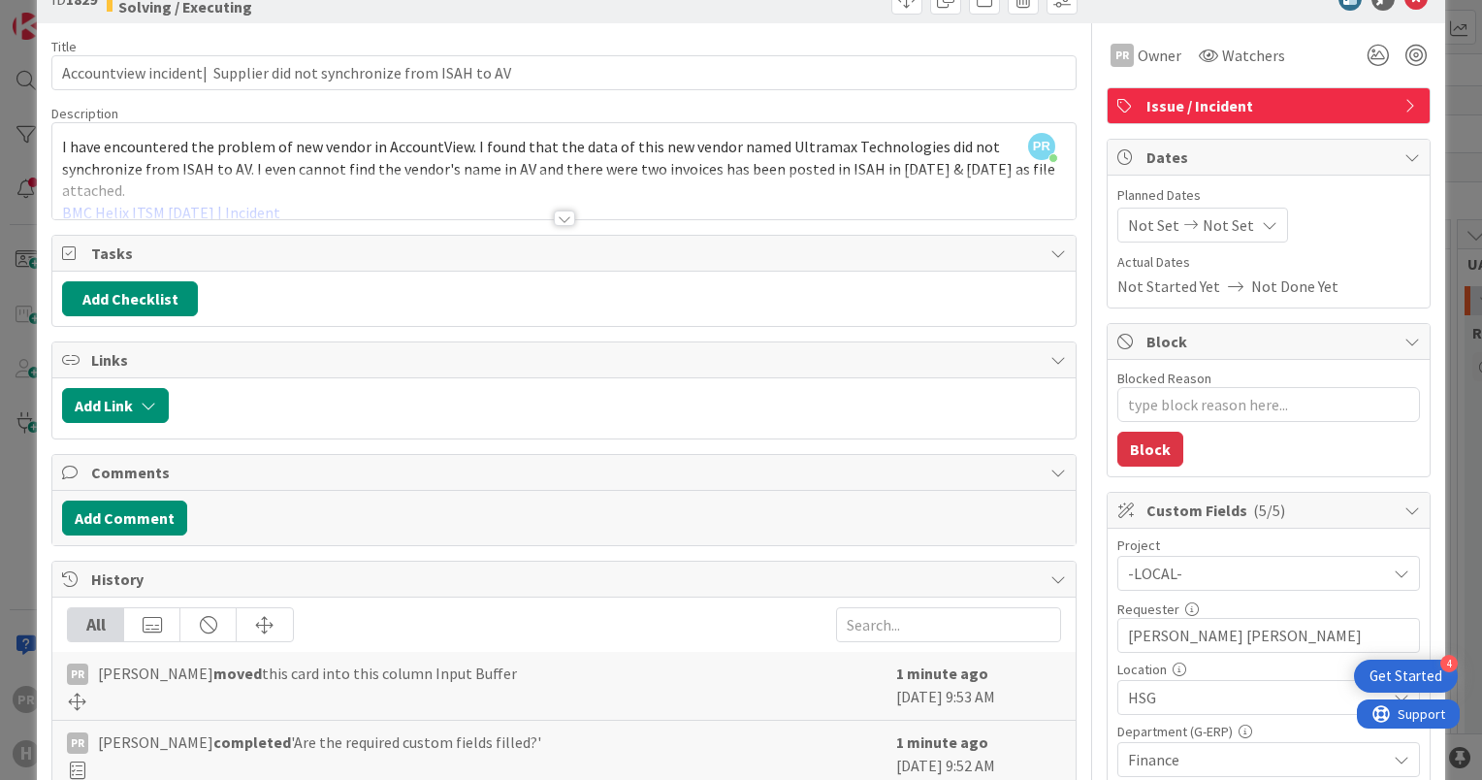
scroll to position [97, 0]
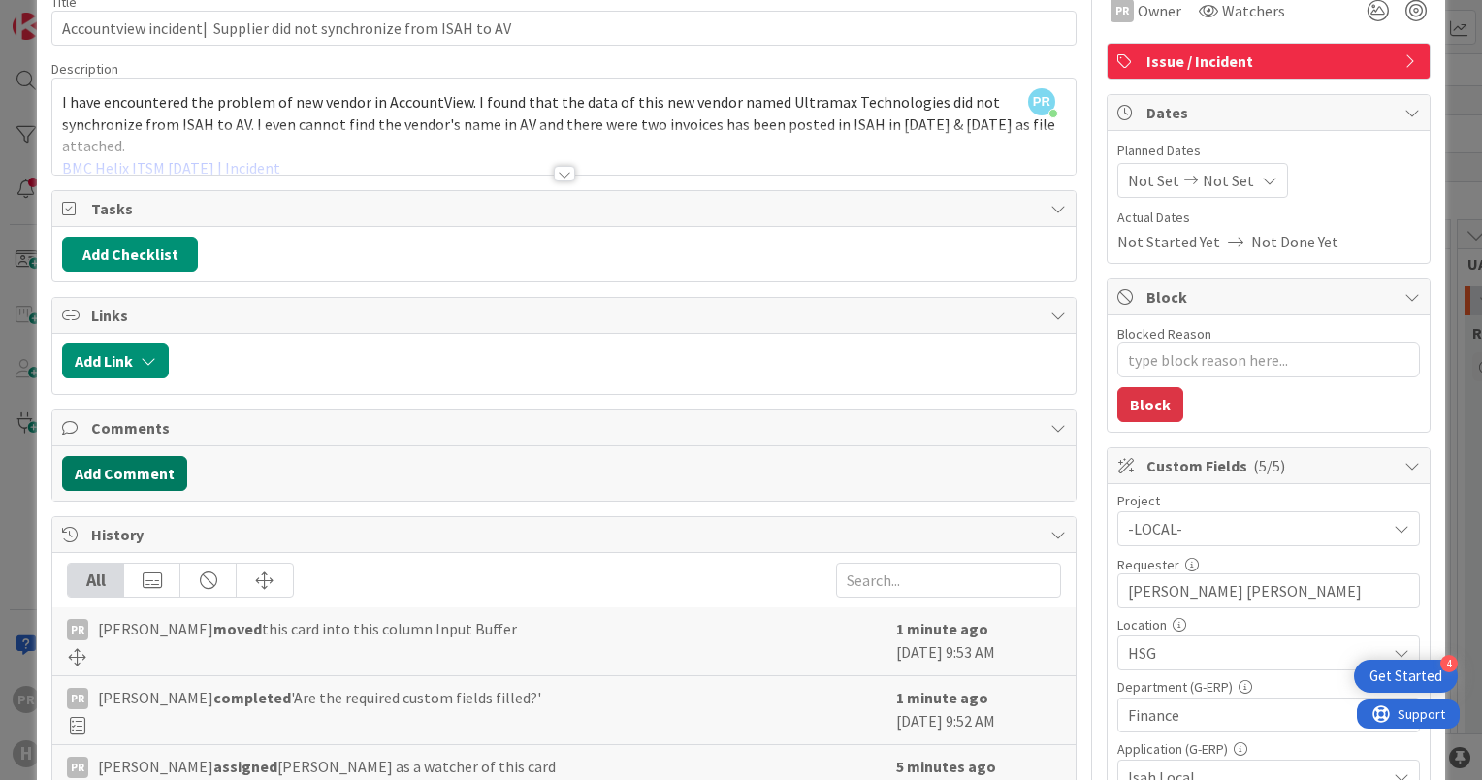
click at [149, 464] on button "Add Comment" at bounding box center [124, 473] width 125 height 35
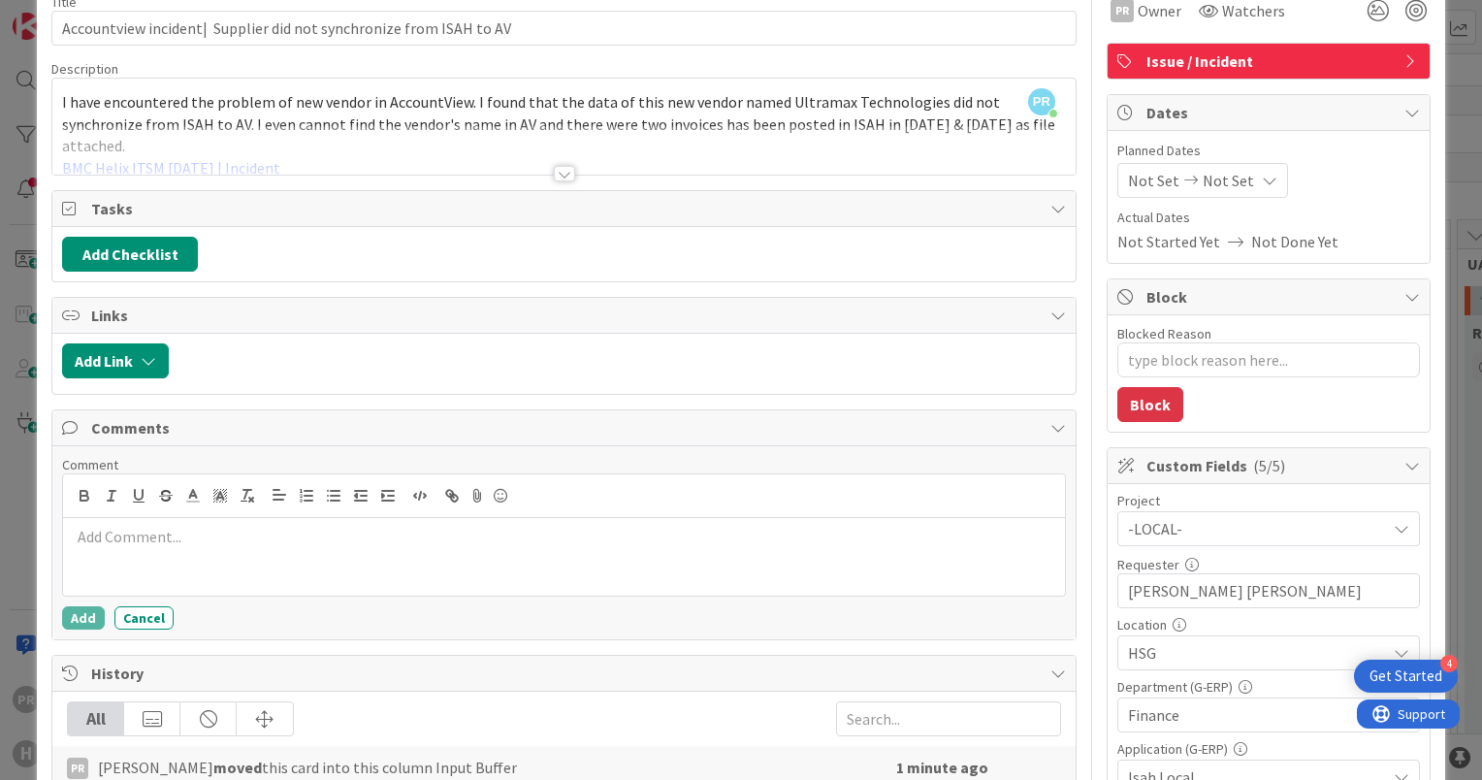
click at [187, 536] on p at bounding box center [564, 537] width 987 height 22
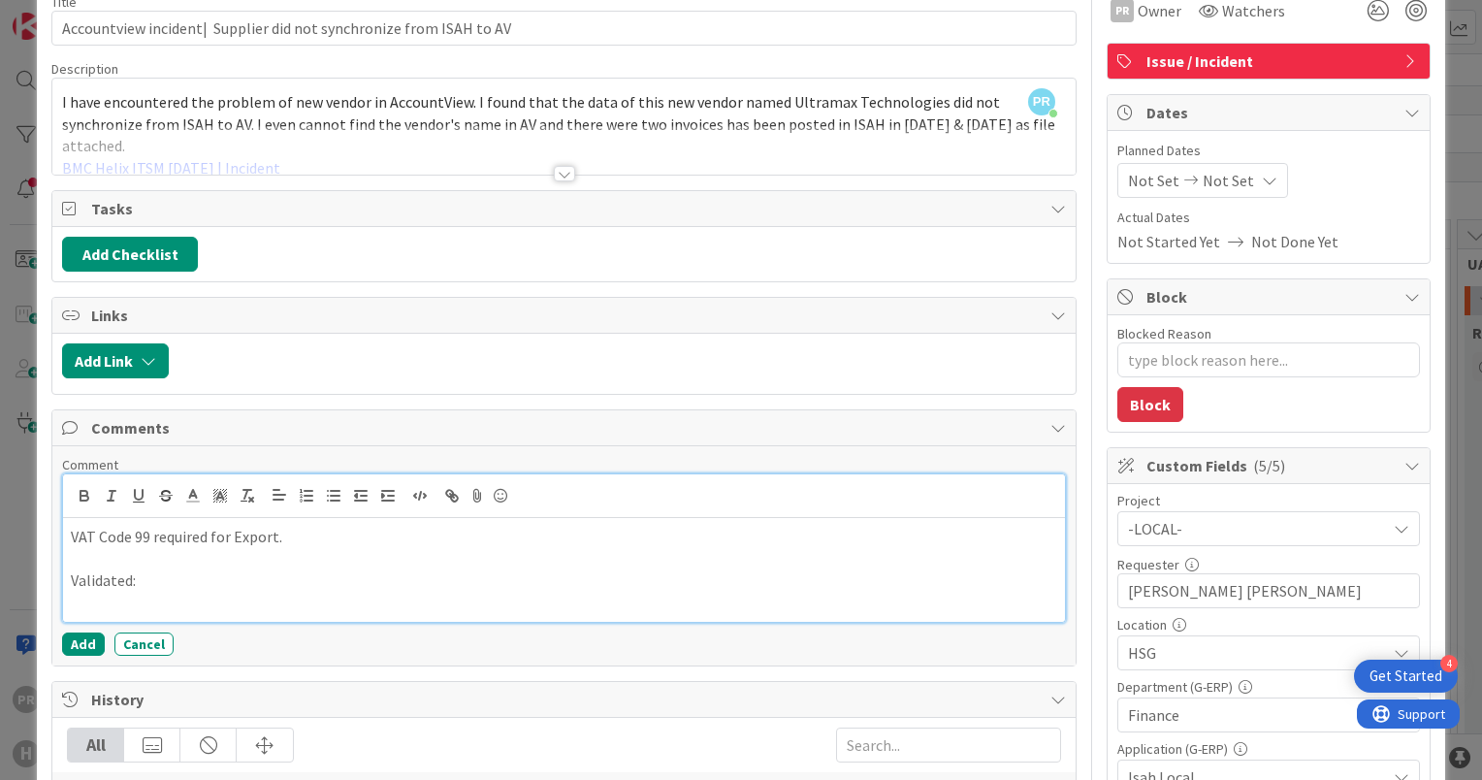
click at [118, 598] on p at bounding box center [564, 603] width 987 height 22
click at [473, 493] on icon at bounding box center [477, 495] width 23 height 27
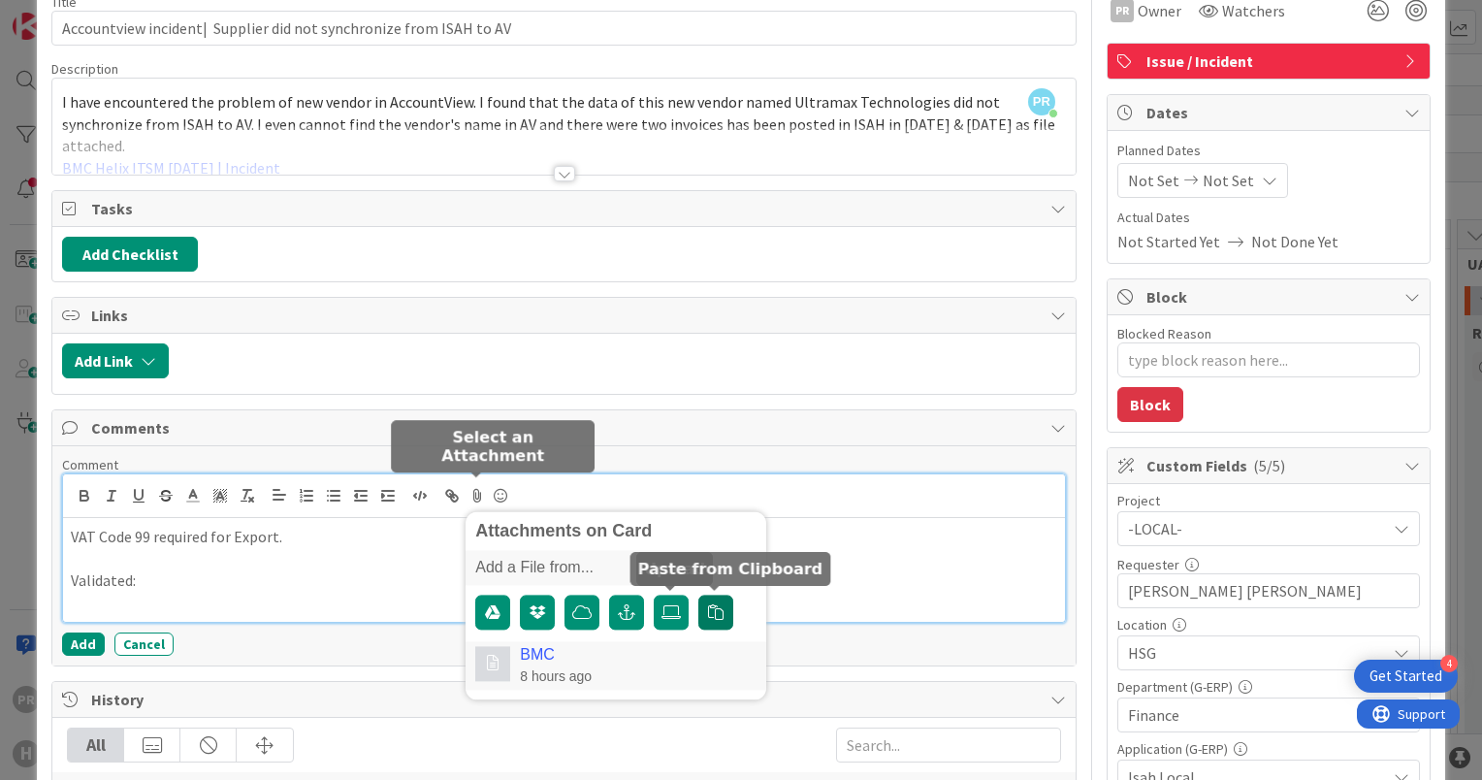
click at [710, 612] on icon "button" at bounding box center [716, 612] width 16 height 16
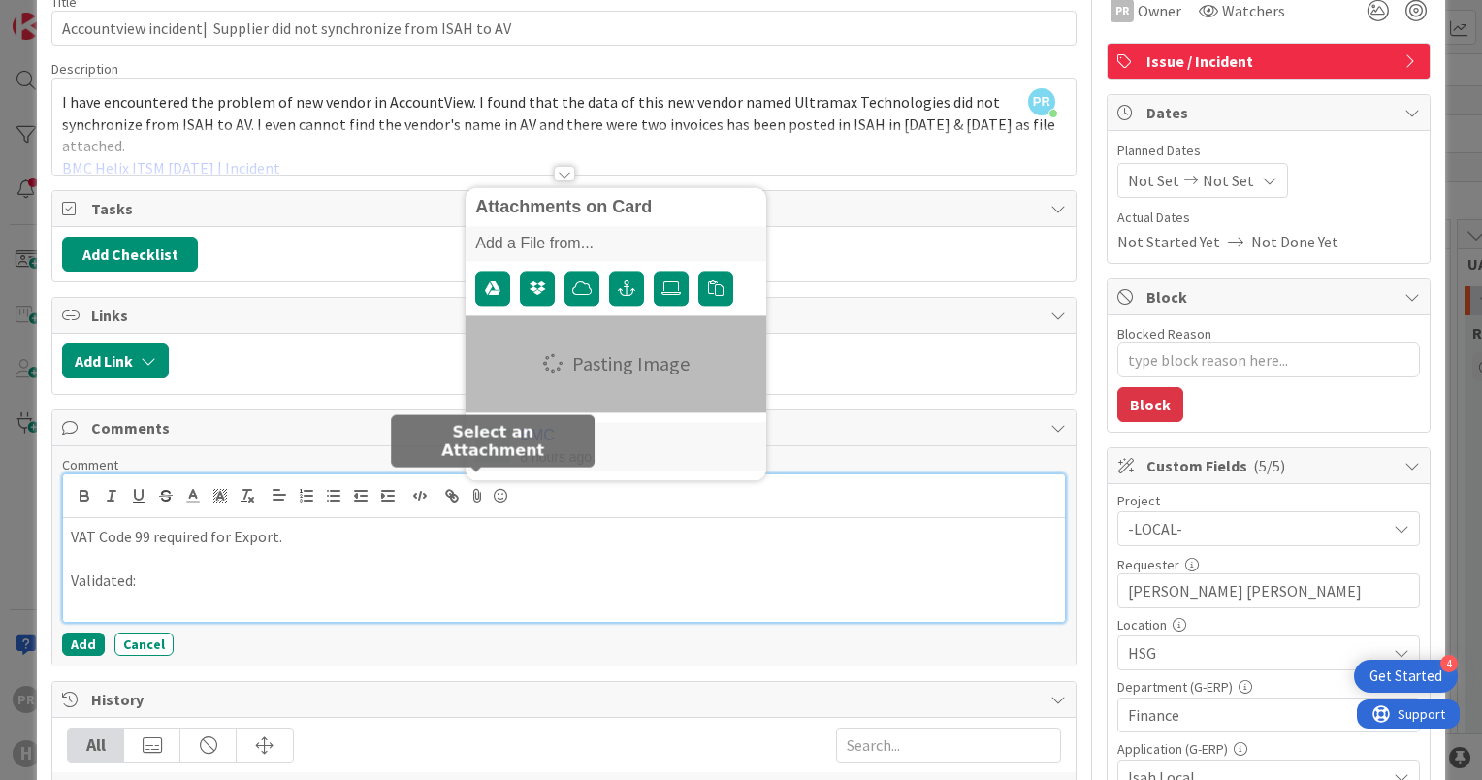
scroll to position [291, 0]
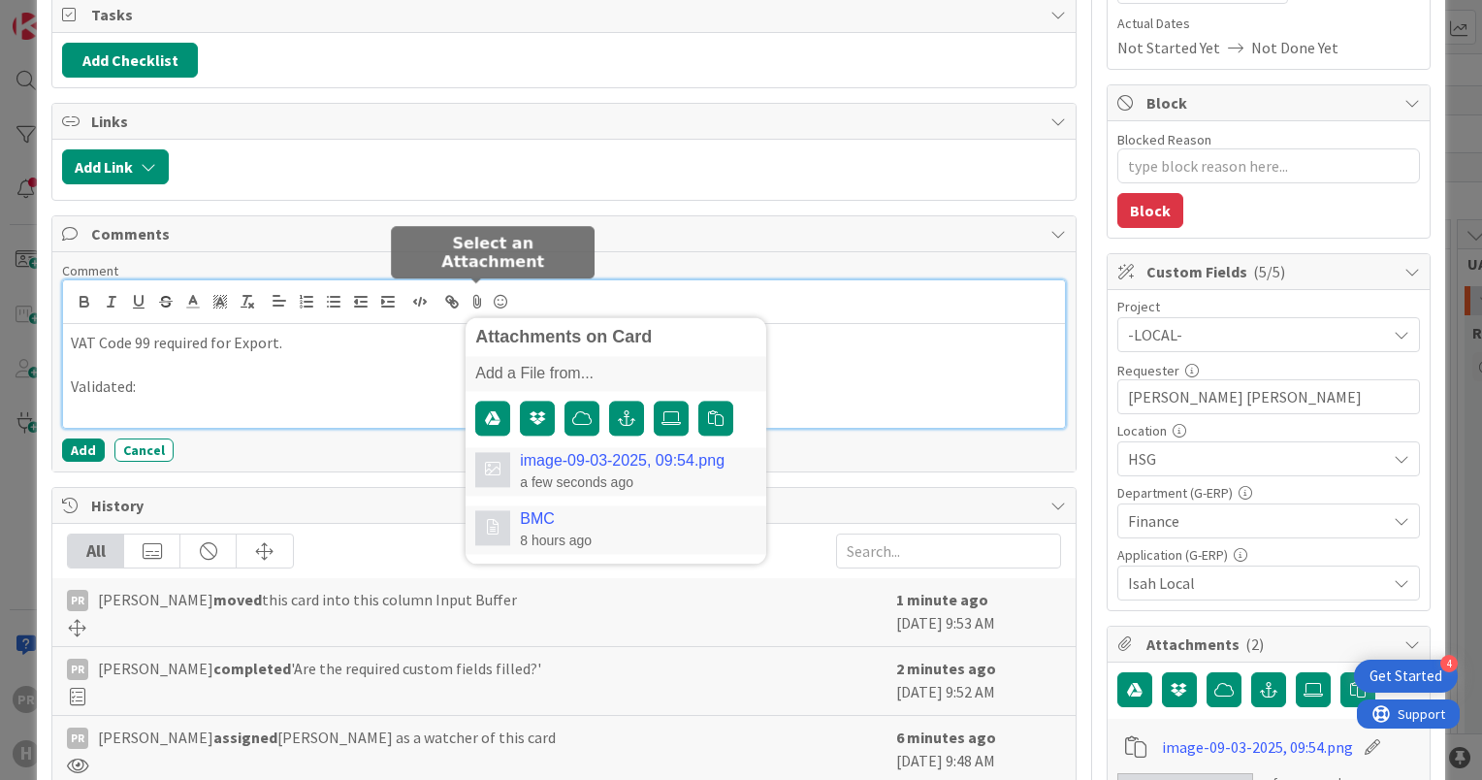
click at [593, 460] on link "image-09-03-2025, 09:54.png" at bounding box center [622, 460] width 205 height 17
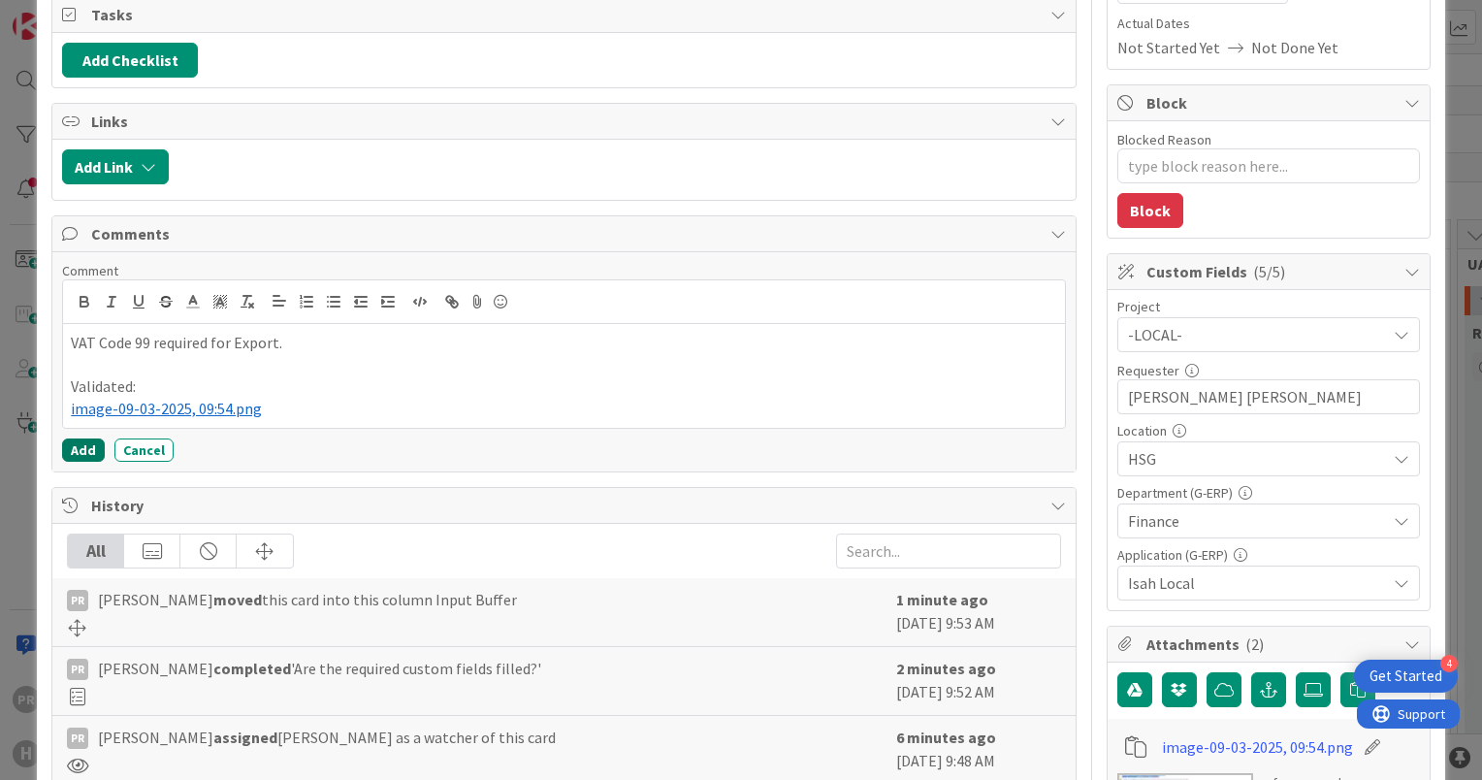
click at [88, 439] on button "Add" at bounding box center [83, 450] width 43 height 23
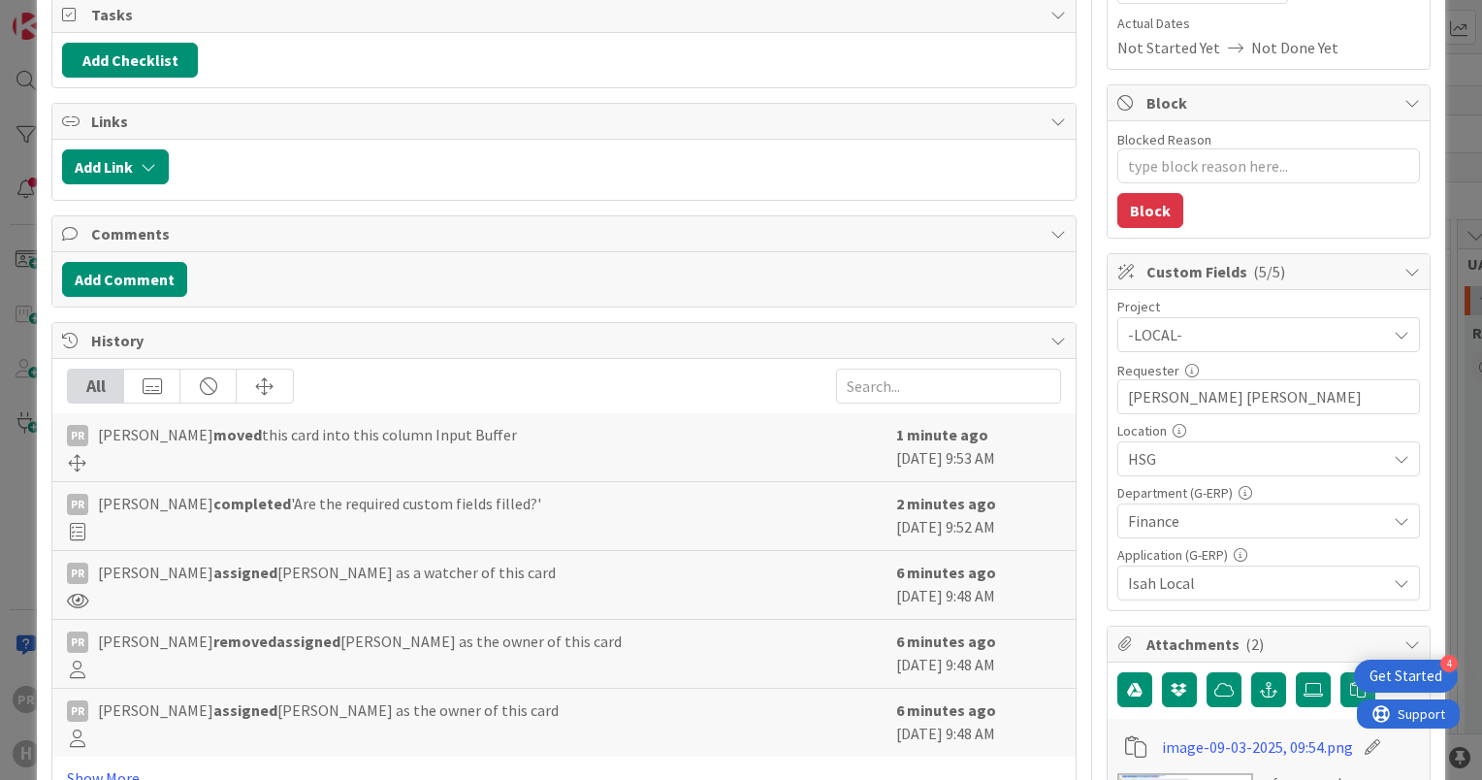
type textarea "x"
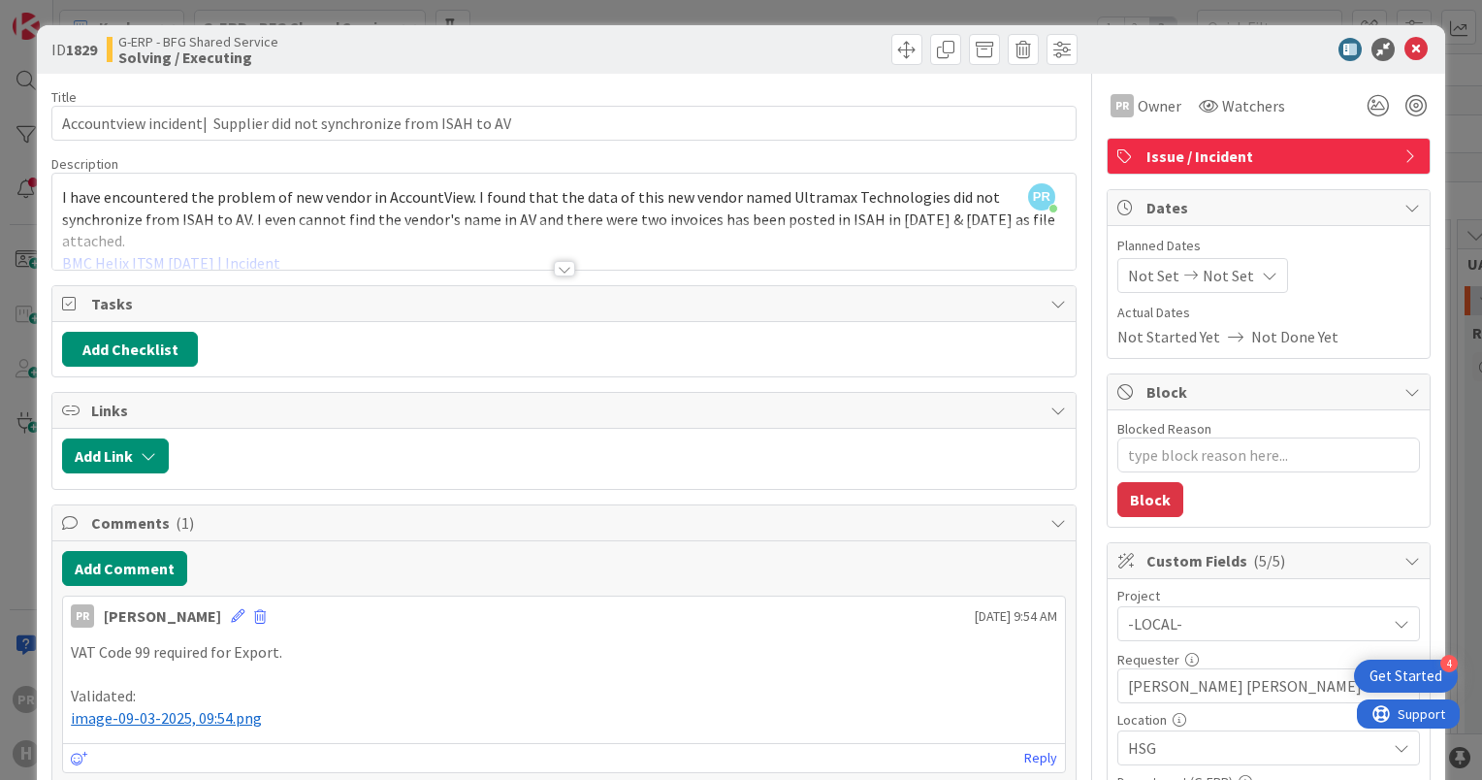
scroll to position [0, 0]
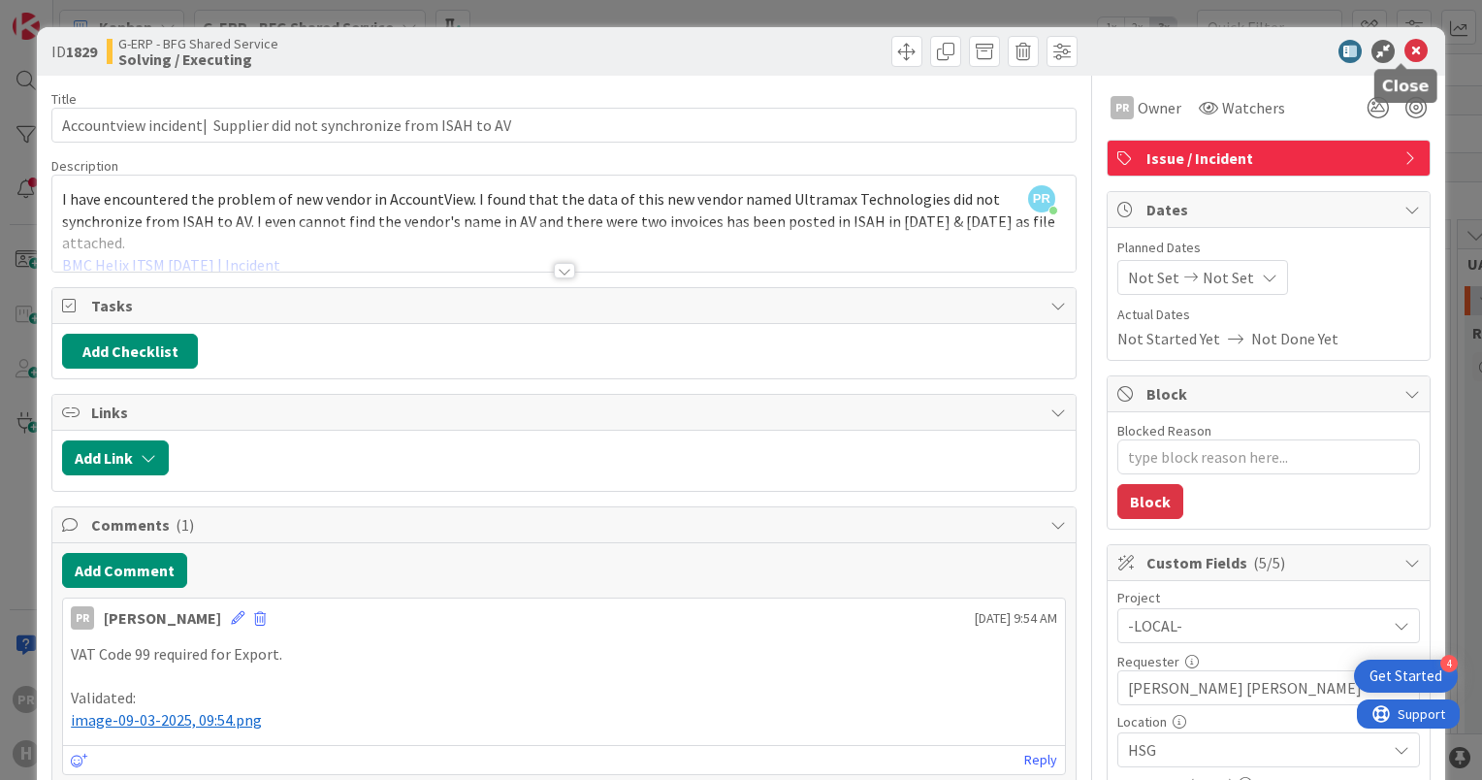
click at [1405, 54] on icon at bounding box center [1416, 51] width 23 height 23
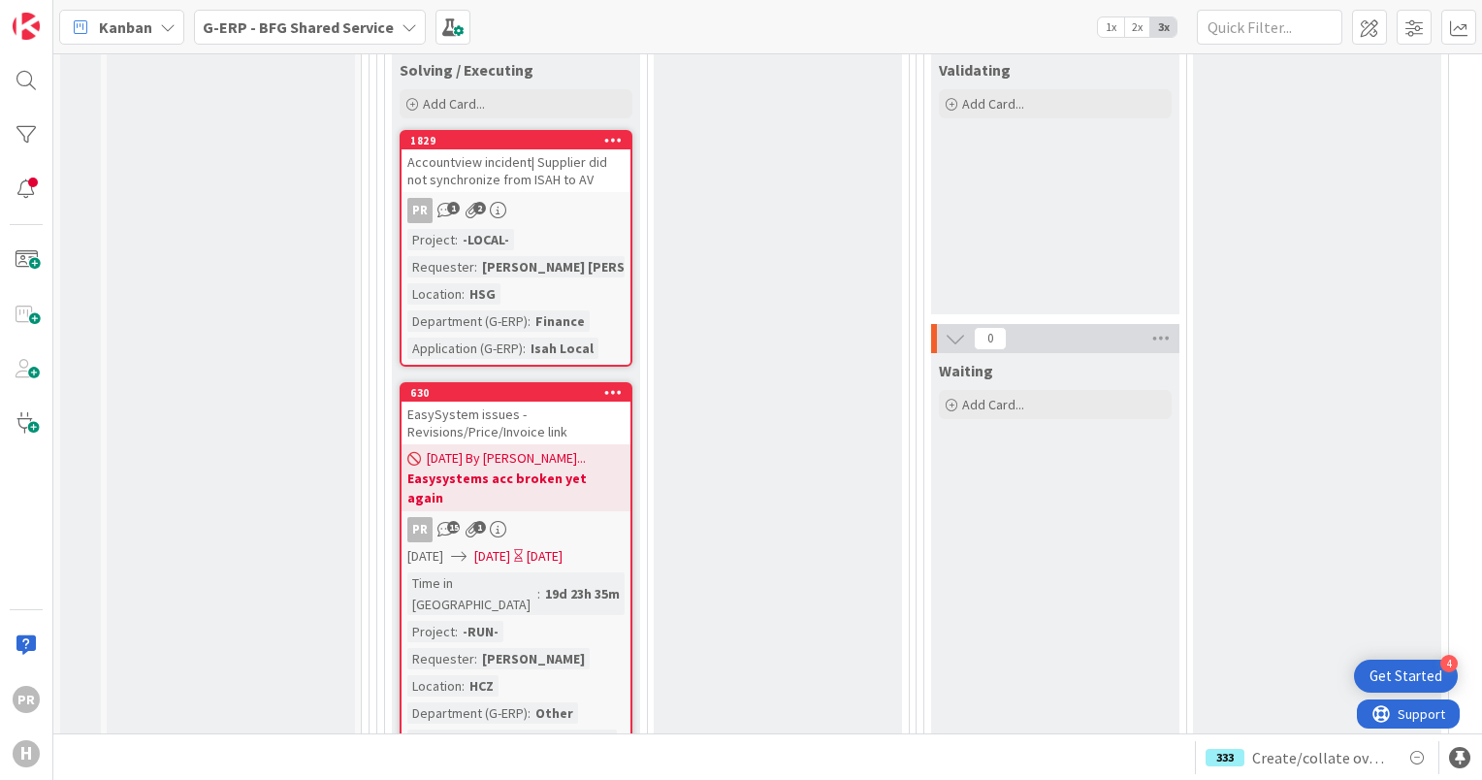
scroll to position [6985, 0]
